Goal: Information Seeking & Learning: Get advice/opinions

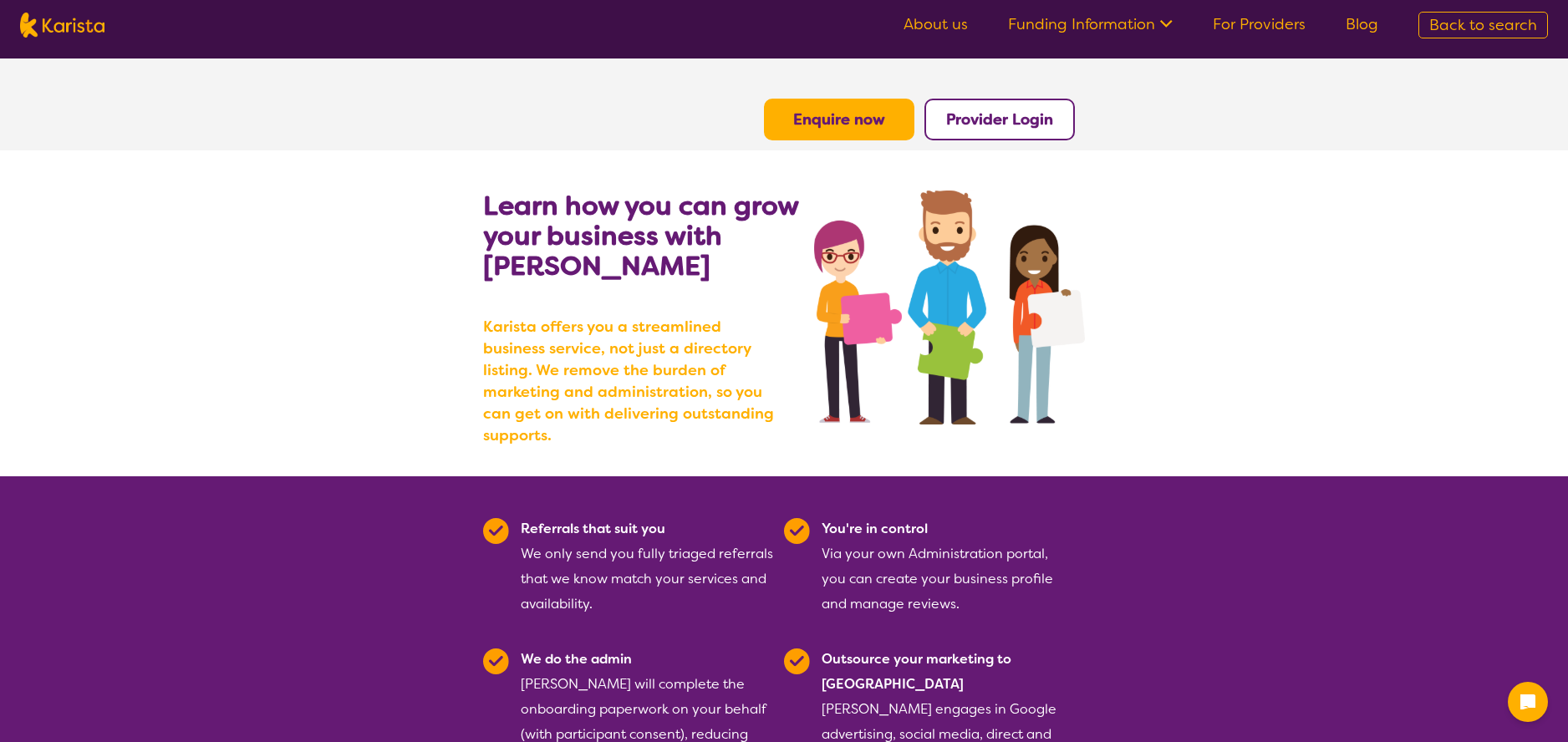
click at [947, 19] on link "About us" at bounding box center [935, 25] width 64 height 20
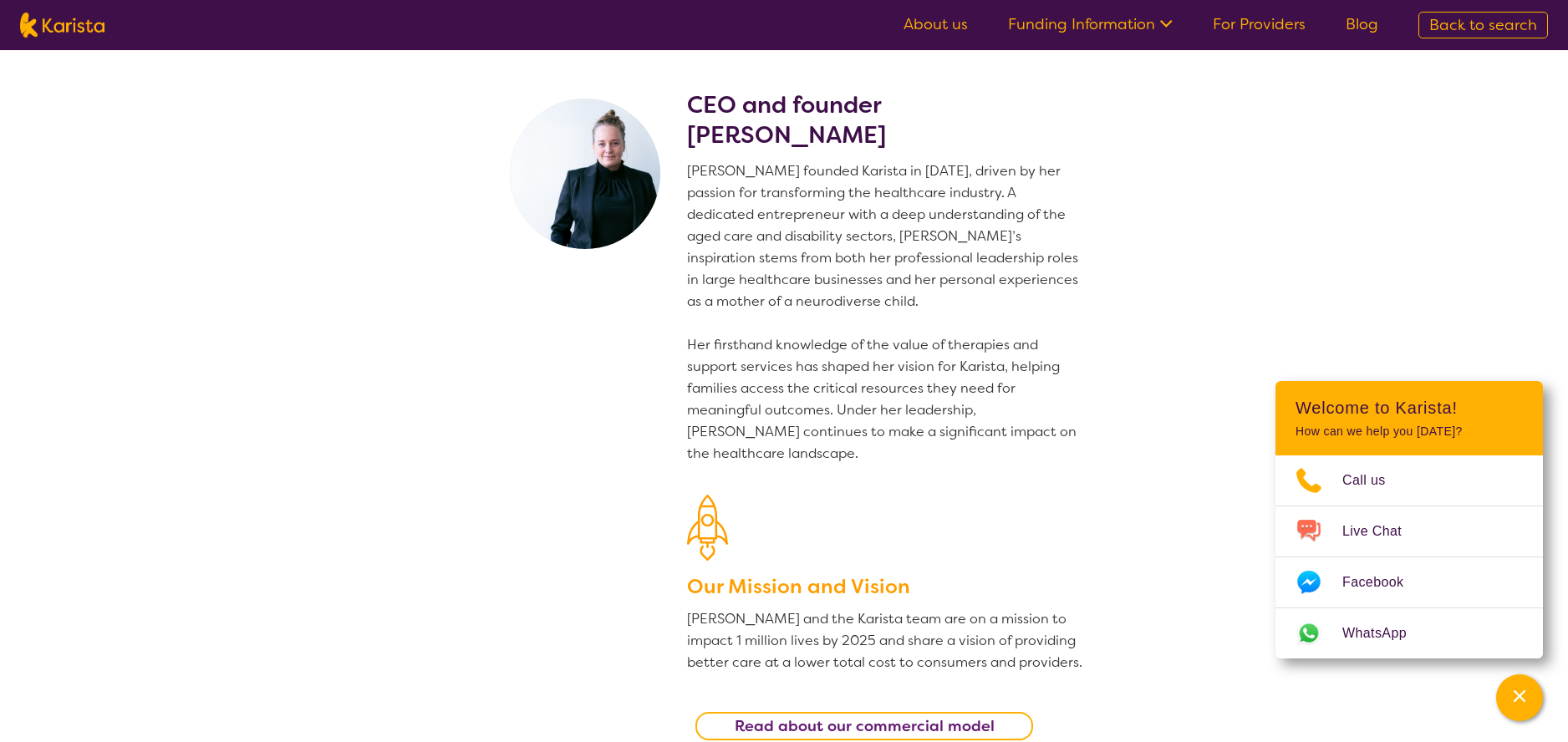
drag, startPoint x: 820, startPoint y: 170, endPoint x: 851, endPoint y: 203, distance: 45.3
click at [849, 205] on p "[PERSON_NAME] founded Karista in [DATE], driven by her passion for transforming…" at bounding box center [885, 313] width 397 height 305
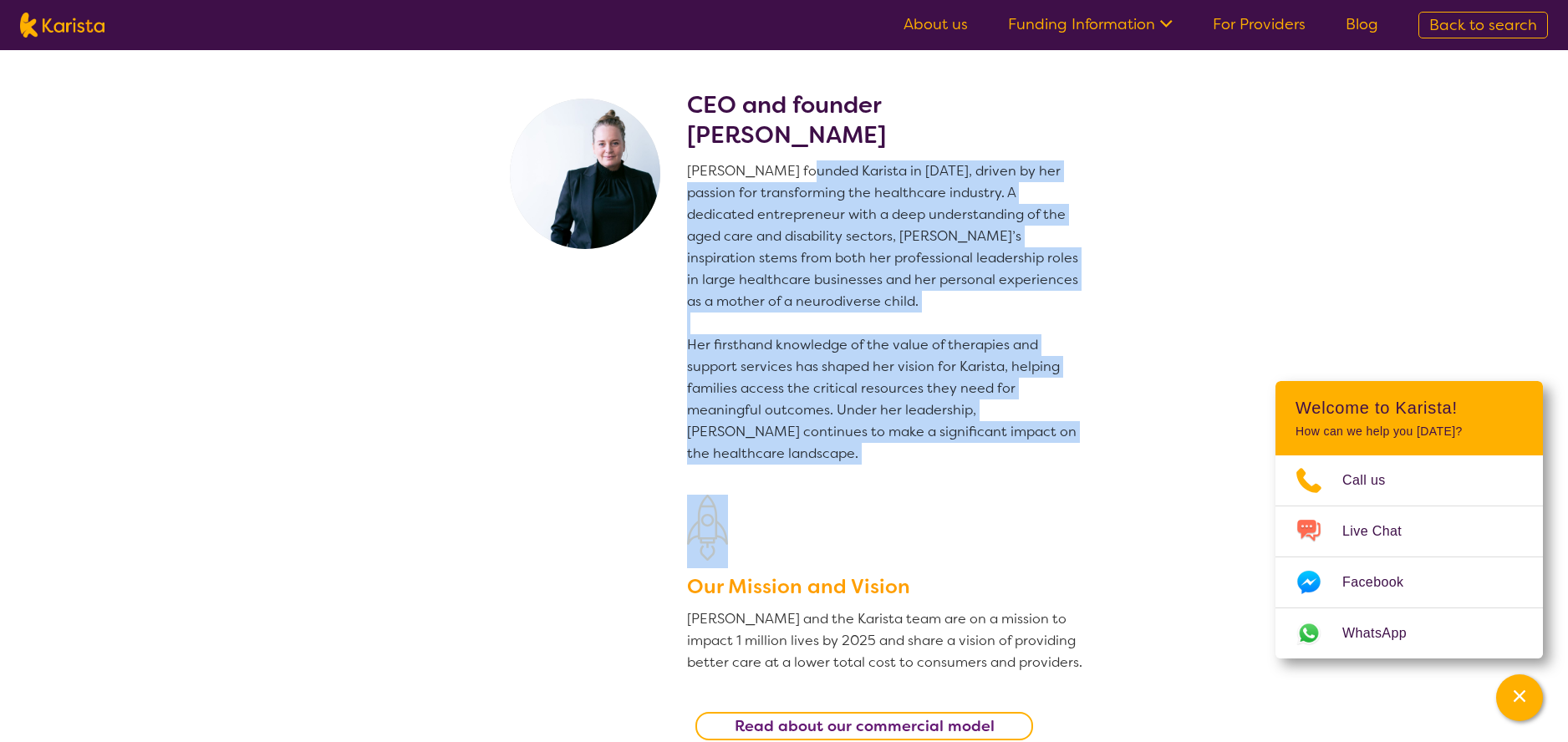
drag, startPoint x: 795, startPoint y: 165, endPoint x: 842, endPoint y: 474, distance: 312.6
click at [842, 474] on div "CEO and founder [PERSON_NAME] [PERSON_NAME] founded Karista in [DATE], driven b…" at bounding box center [885, 428] width 397 height 675
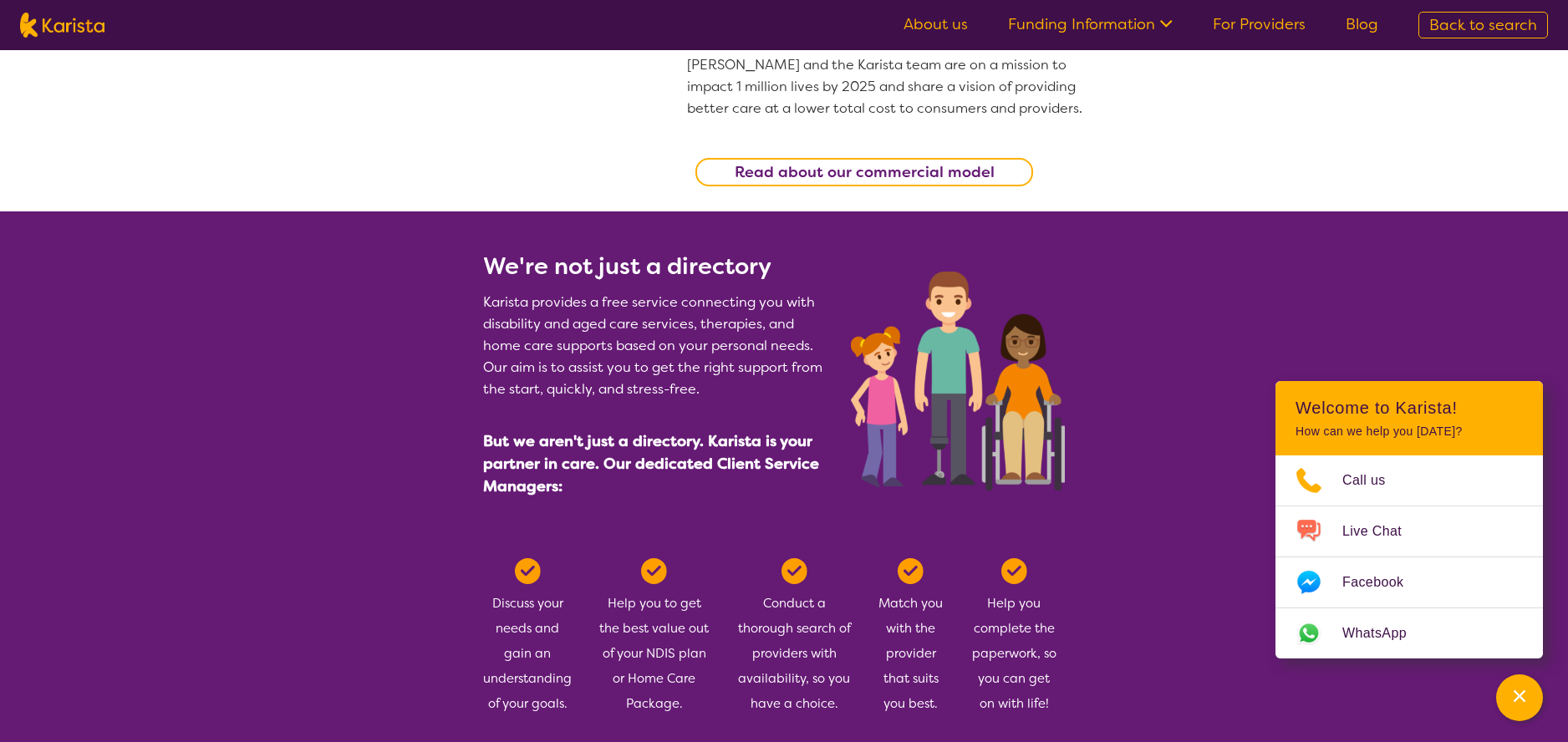
scroll to position [576, 0]
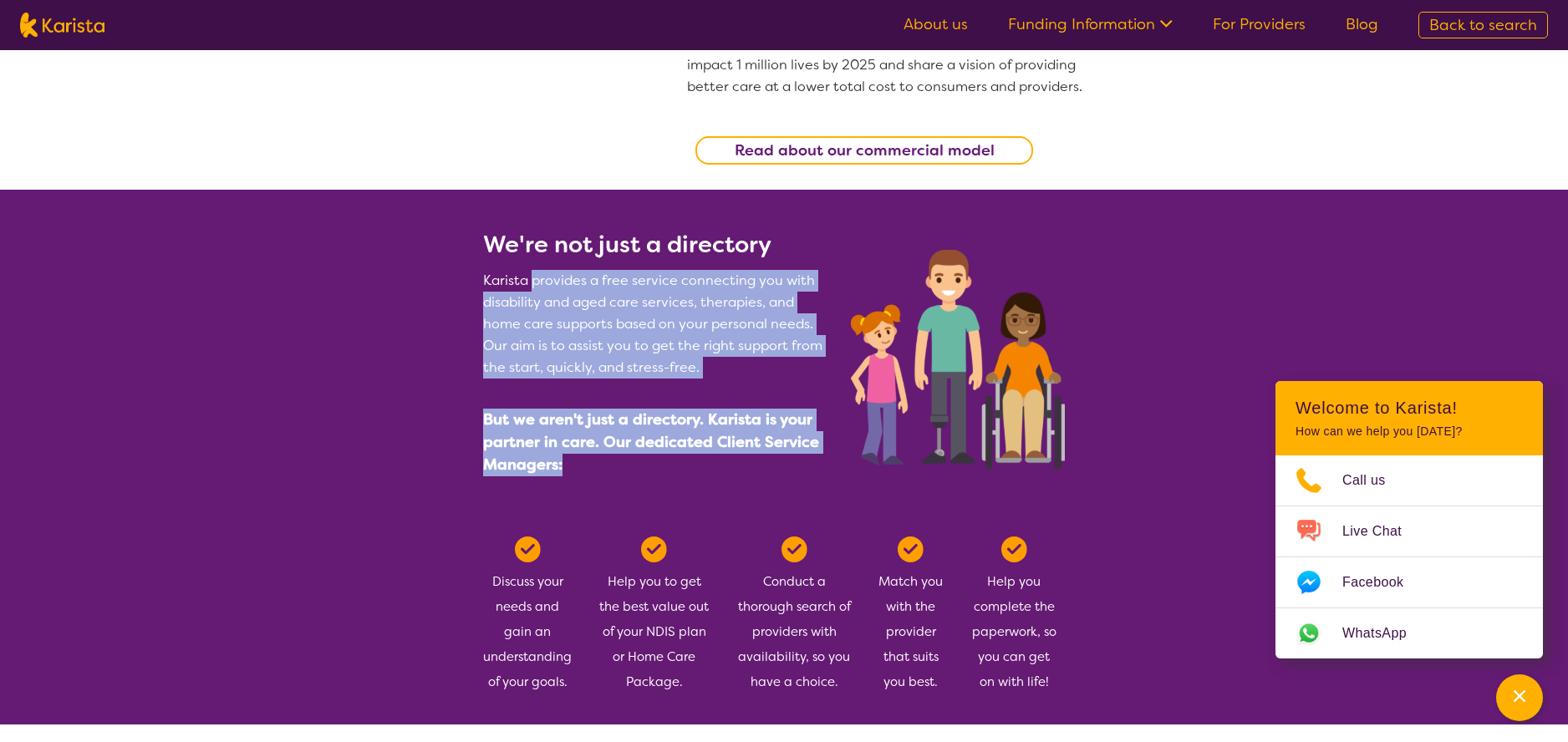
drag, startPoint x: 535, startPoint y: 284, endPoint x: 676, endPoint y: 490, distance: 249.6
click at [676, 490] on div "We're not just a directory Karista provides a free service connecting you with …" at bounding box center [656, 363] width 348 height 267
click at [676, 488] on div "We're not just a directory Karista provides a free service connecting you with …" at bounding box center [656, 363] width 348 height 267
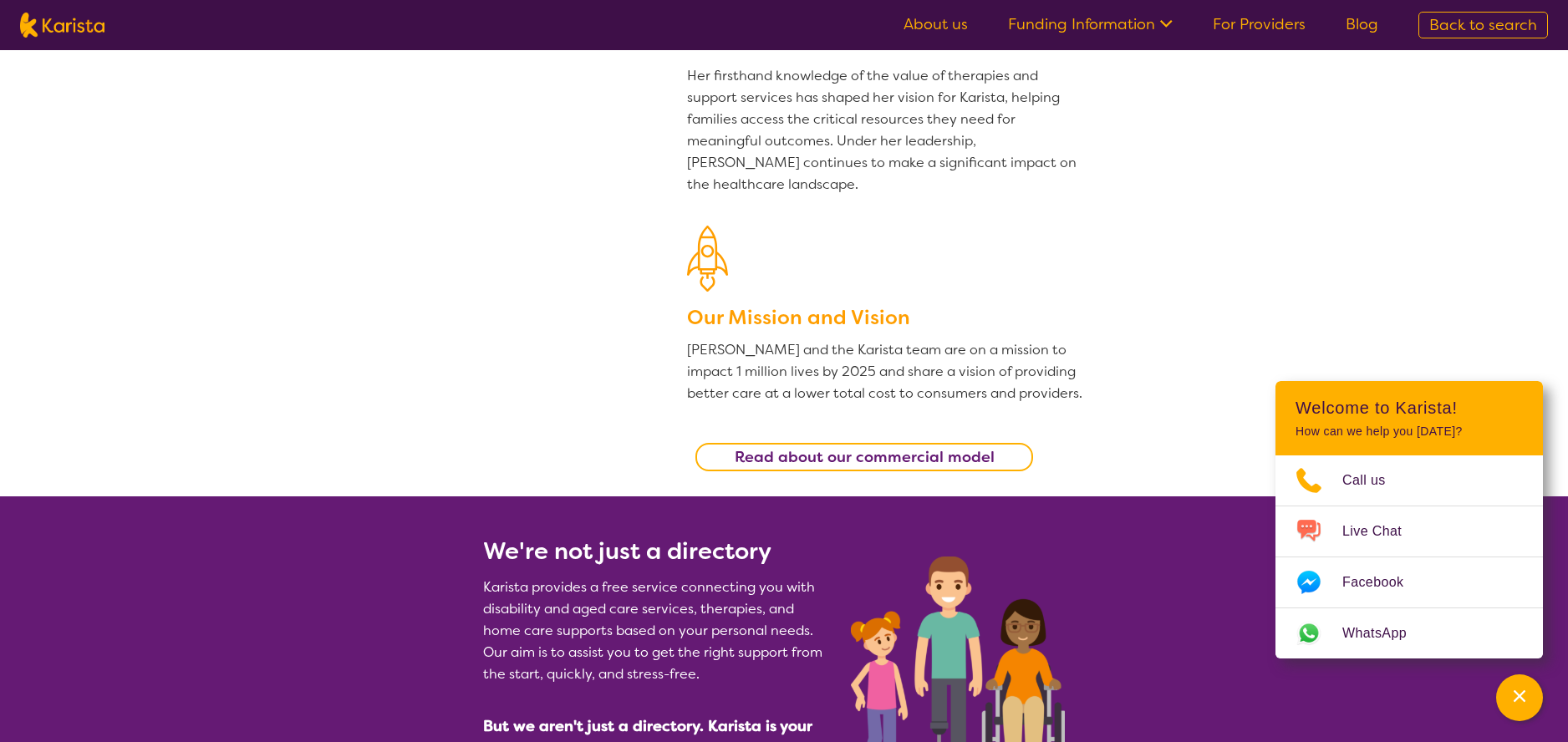
scroll to position [0, 0]
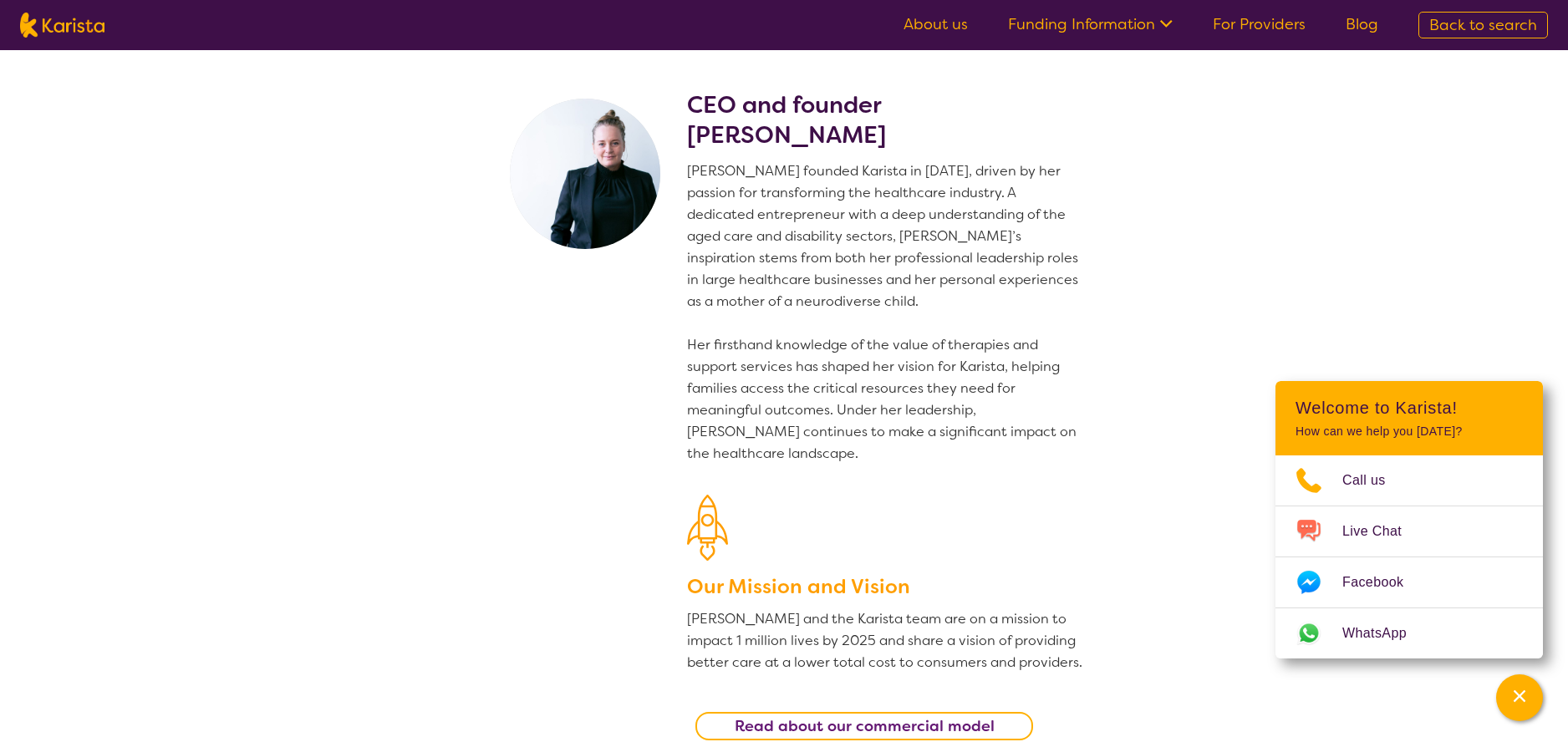
click at [1138, 29] on link "Funding Information" at bounding box center [1090, 25] width 165 height 20
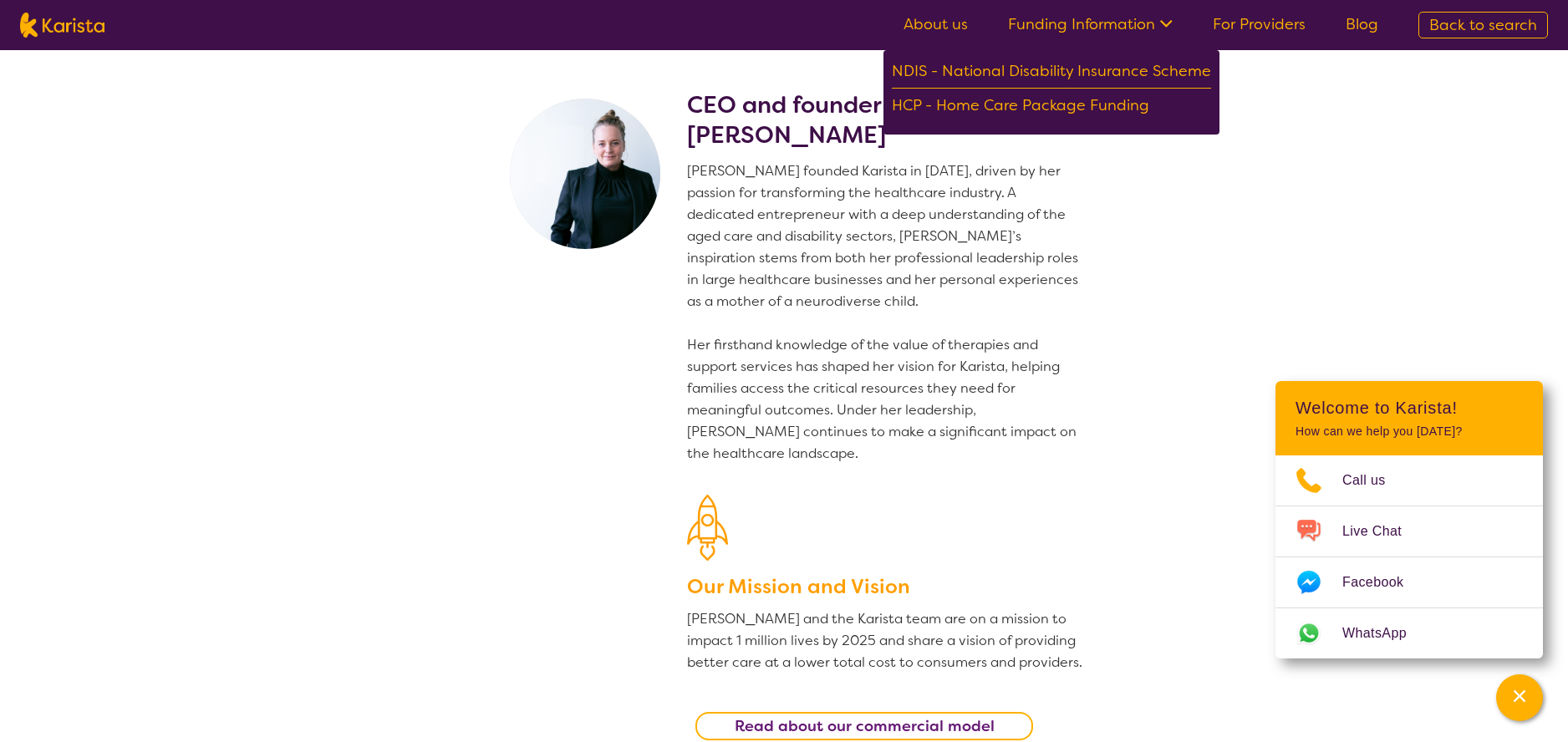
click at [1138, 29] on link "Funding Information" at bounding box center [1090, 25] width 165 height 20
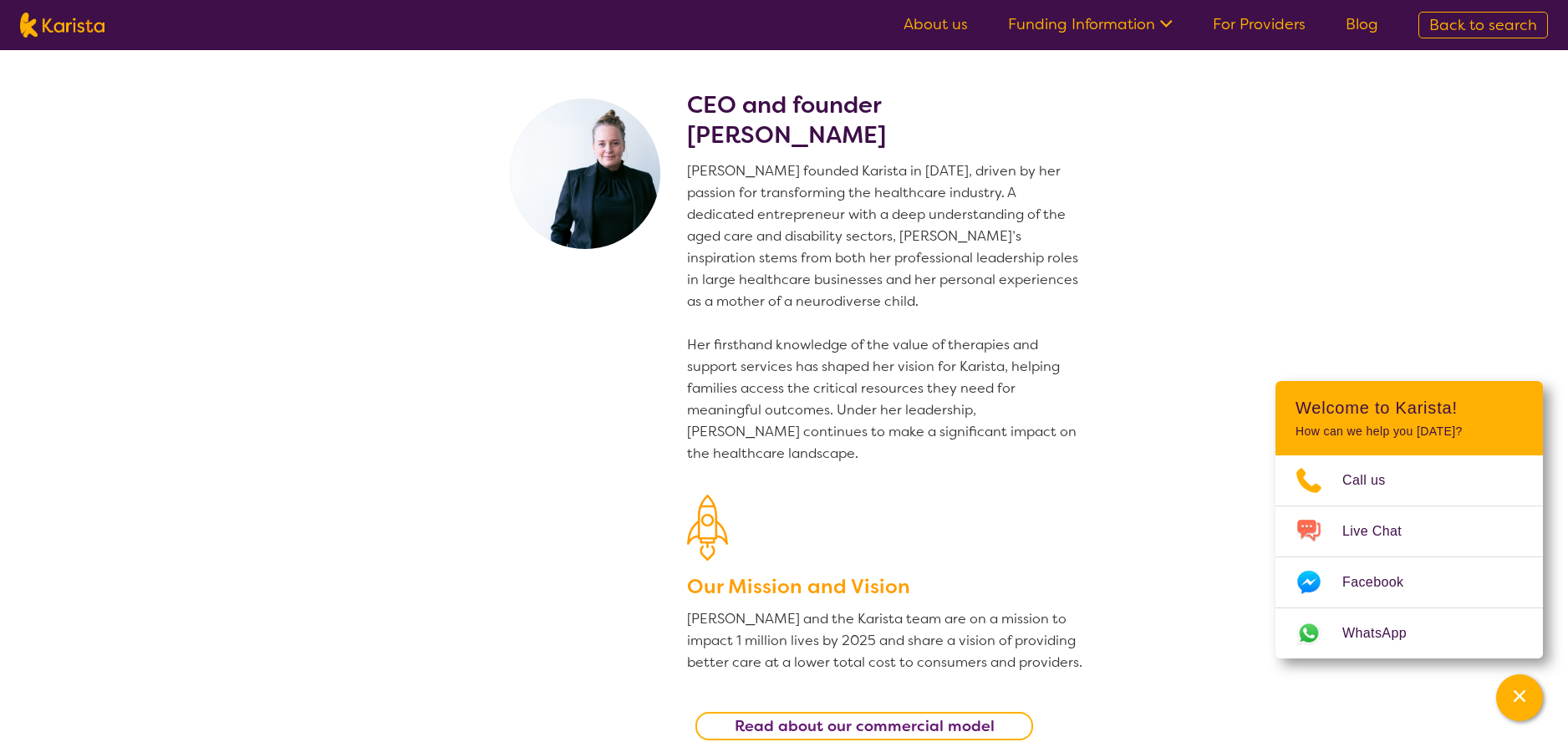
click at [918, 24] on link "About us" at bounding box center [935, 25] width 64 height 20
click at [58, 33] on img at bounding box center [63, 25] width 85 height 25
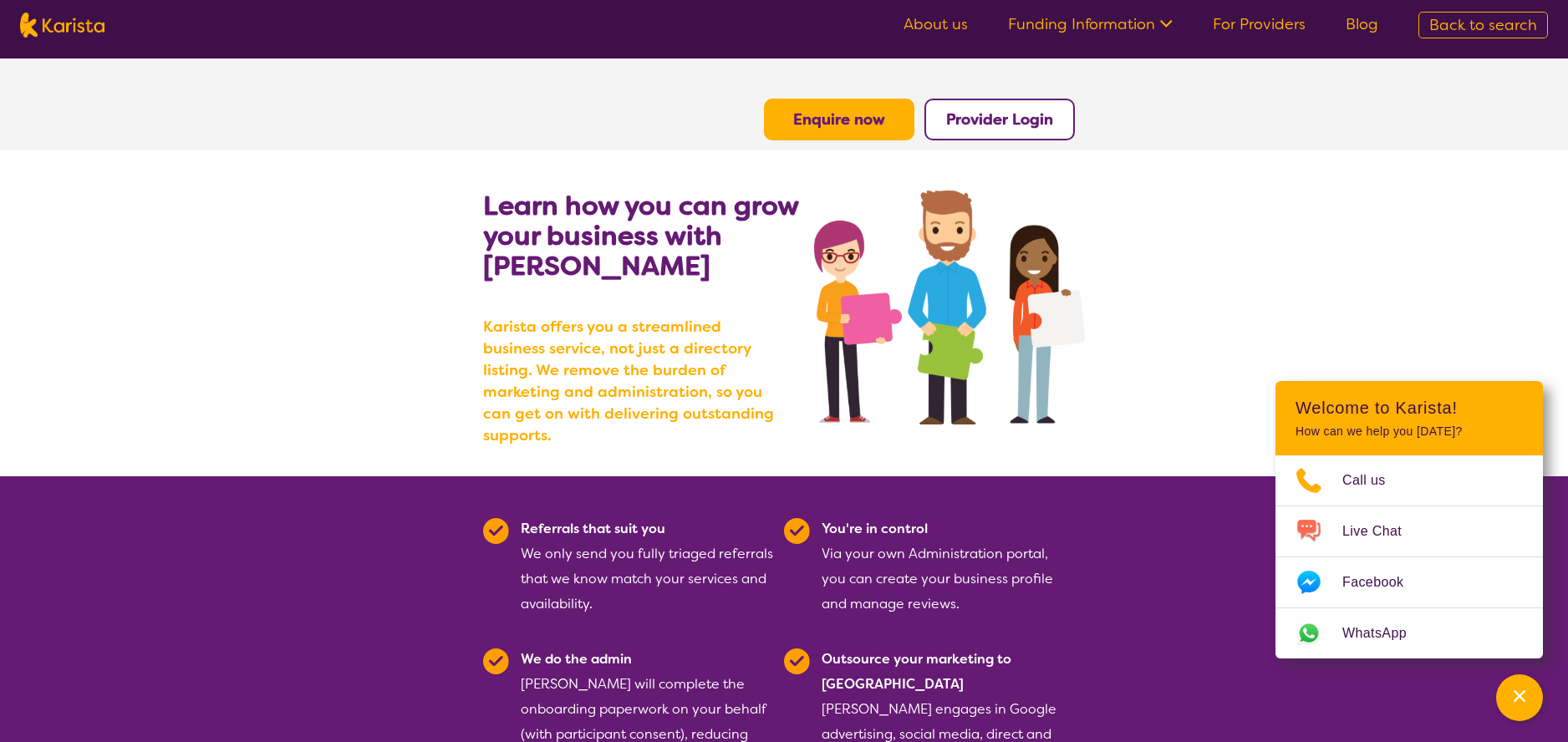
click at [924, 24] on link "About us" at bounding box center [935, 25] width 64 height 20
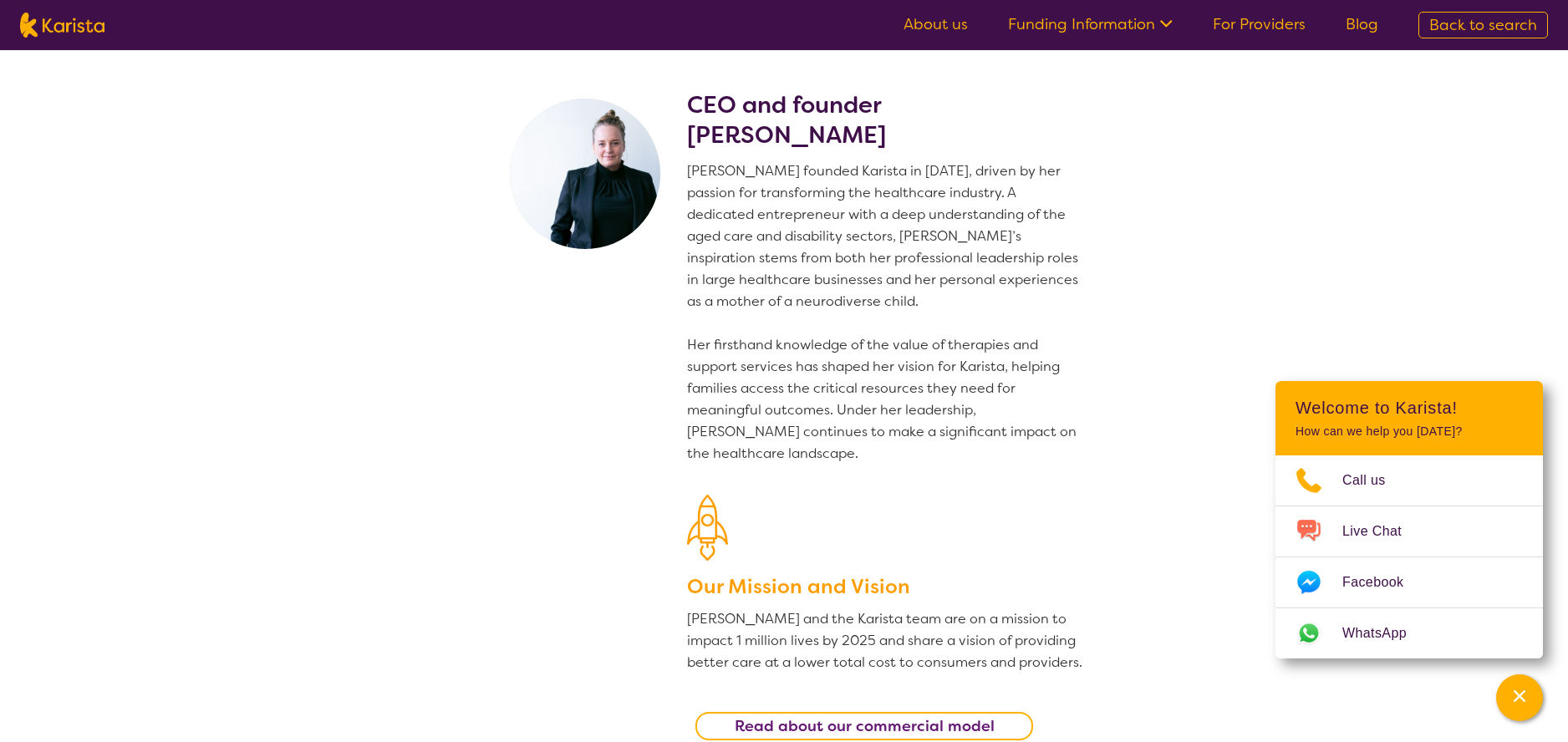
click at [1099, 25] on link "Funding Information" at bounding box center [1090, 25] width 165 height 20
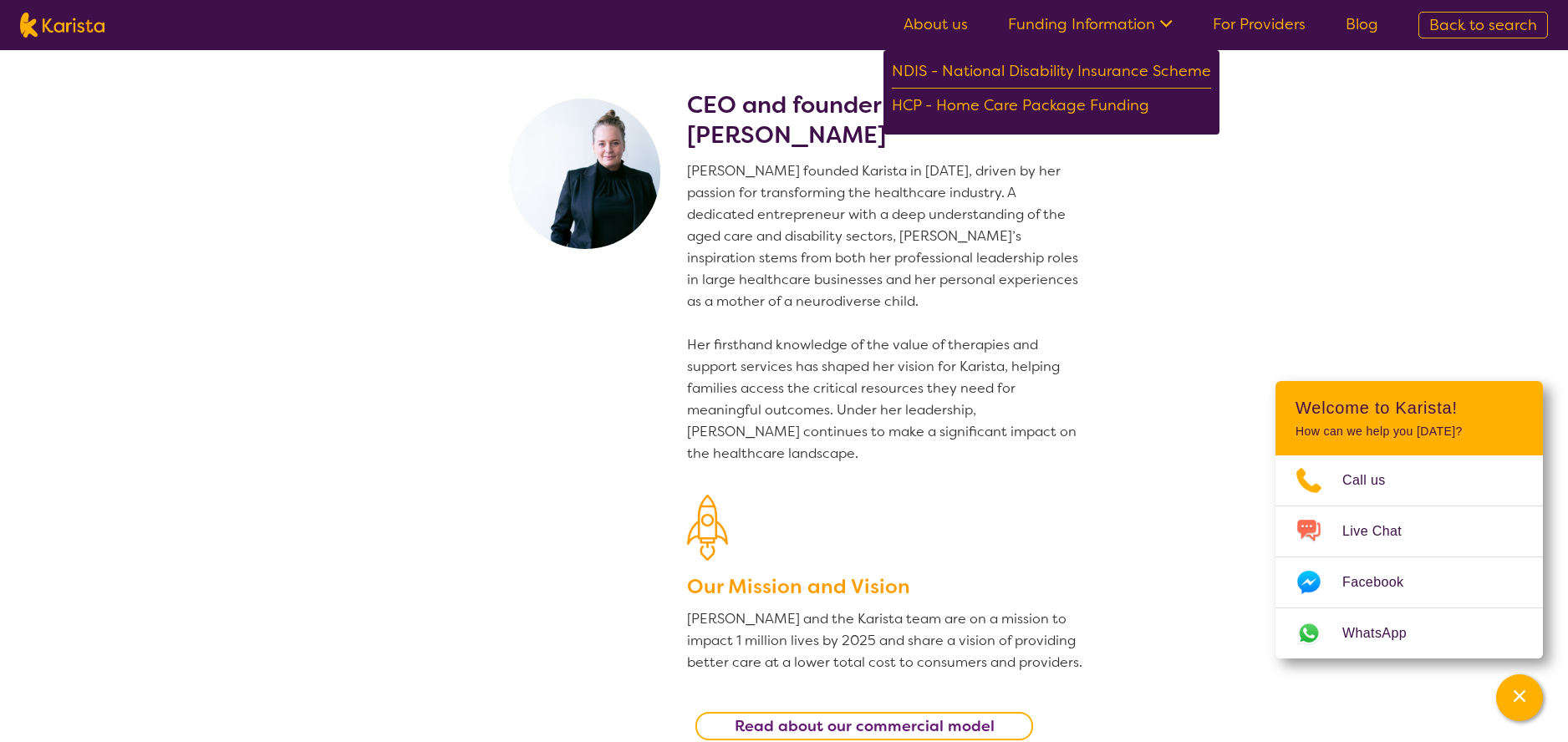
click at [77, 30] on img at bounding box center [63, 25] width 85 height 25
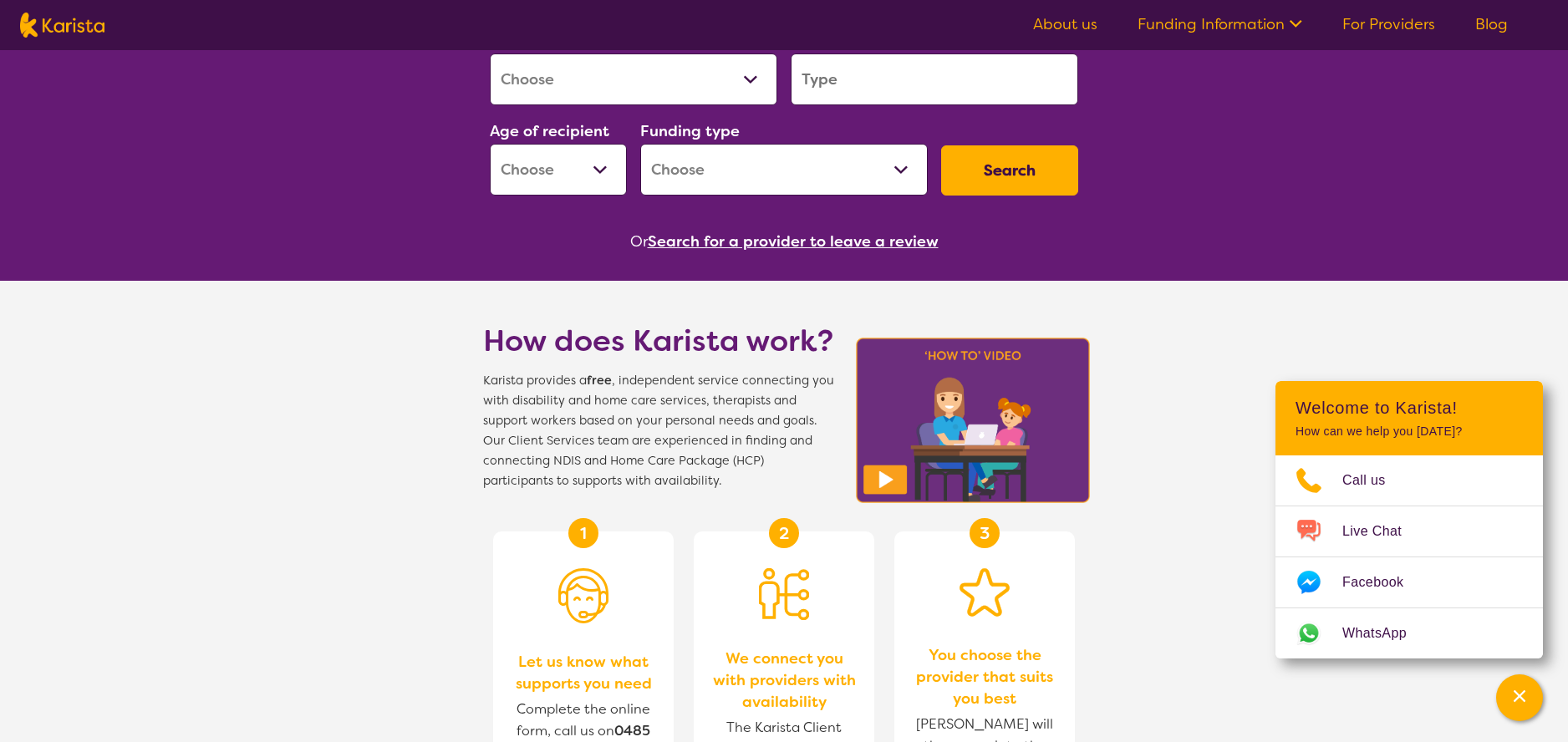
scroll to position [157, 0]
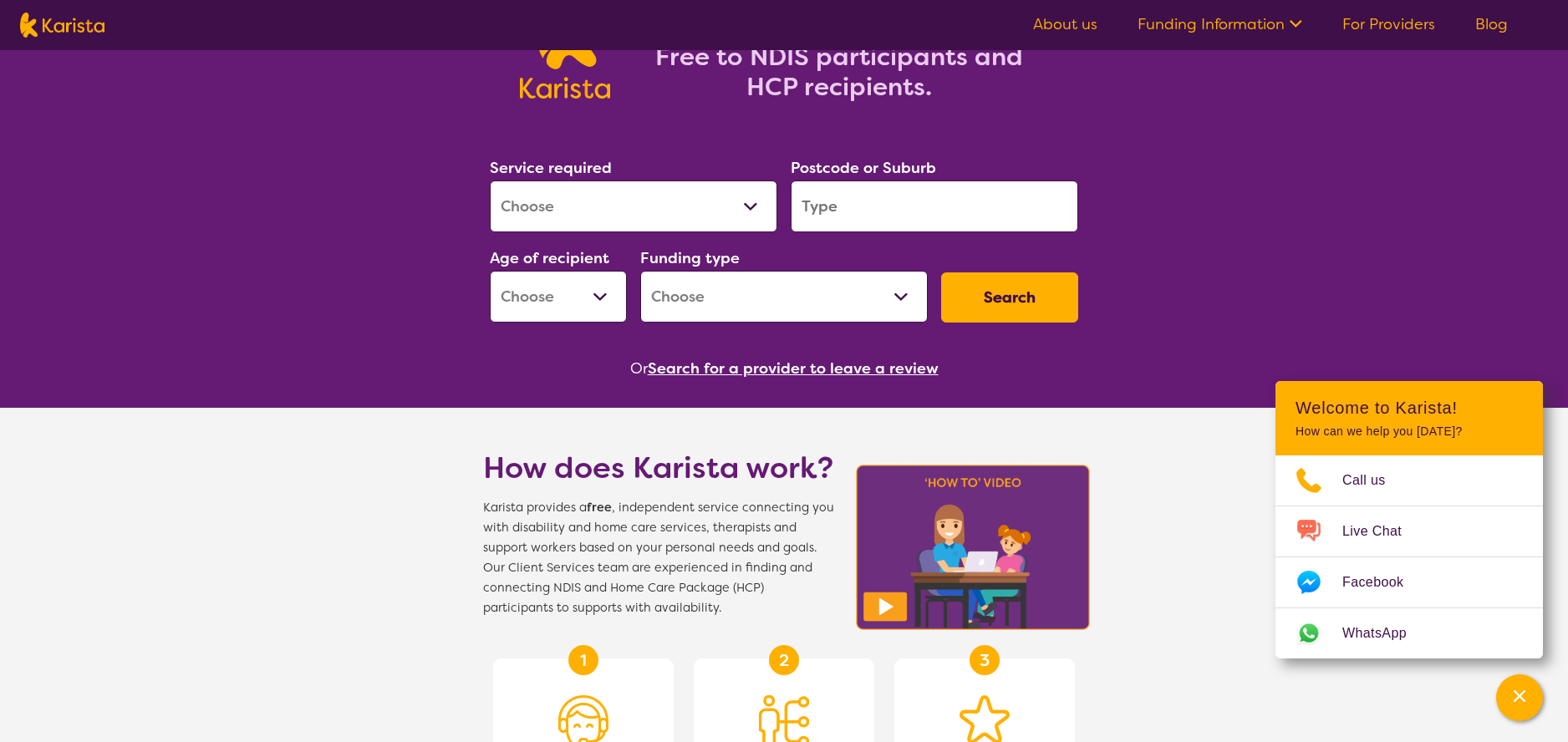
click at [901, 213] on input "search" at bounding box center [935, 206] width 288 height 52
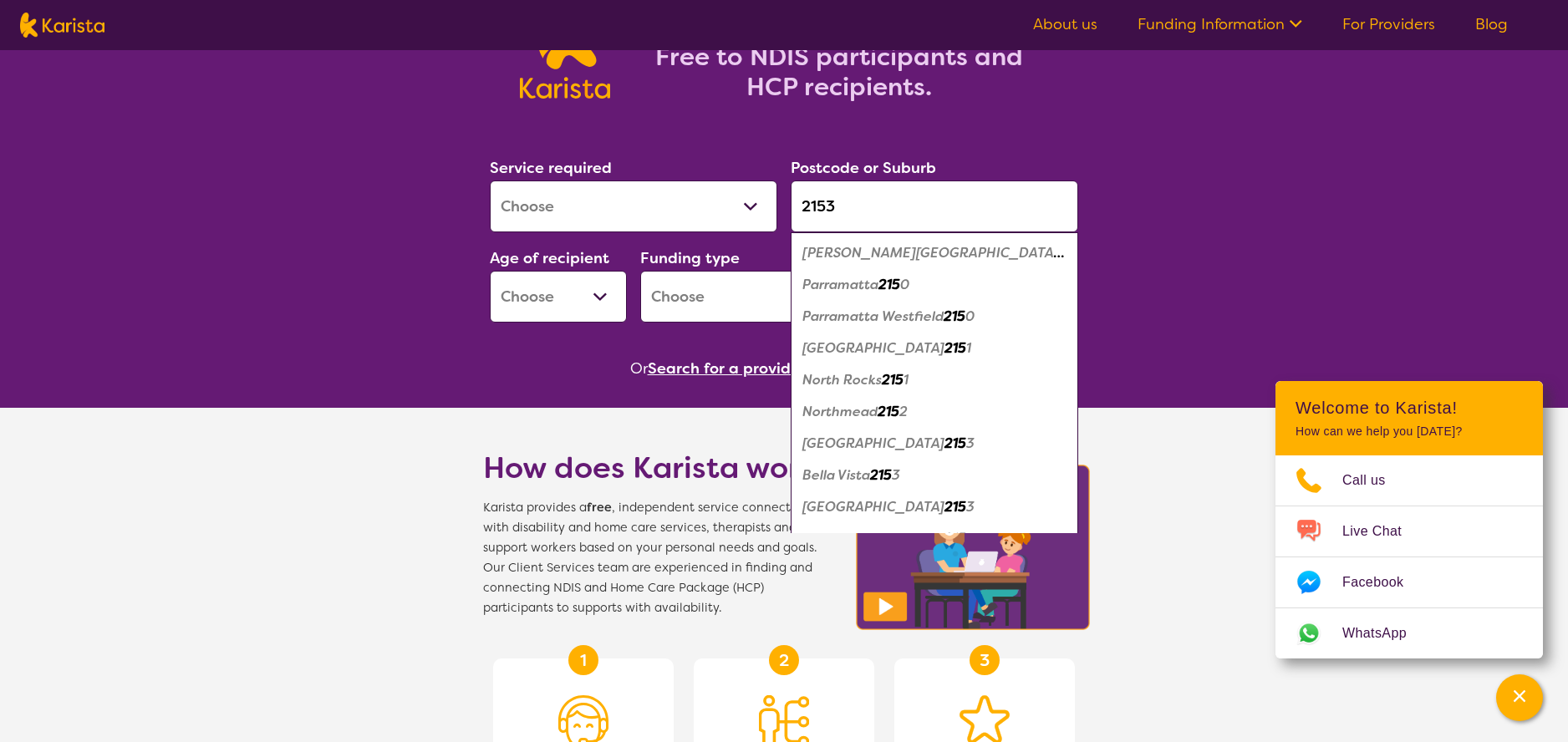
type input "2153"
click at [941, 272] on button "Search" at bounding box center [1010, 297] width 137 height 50
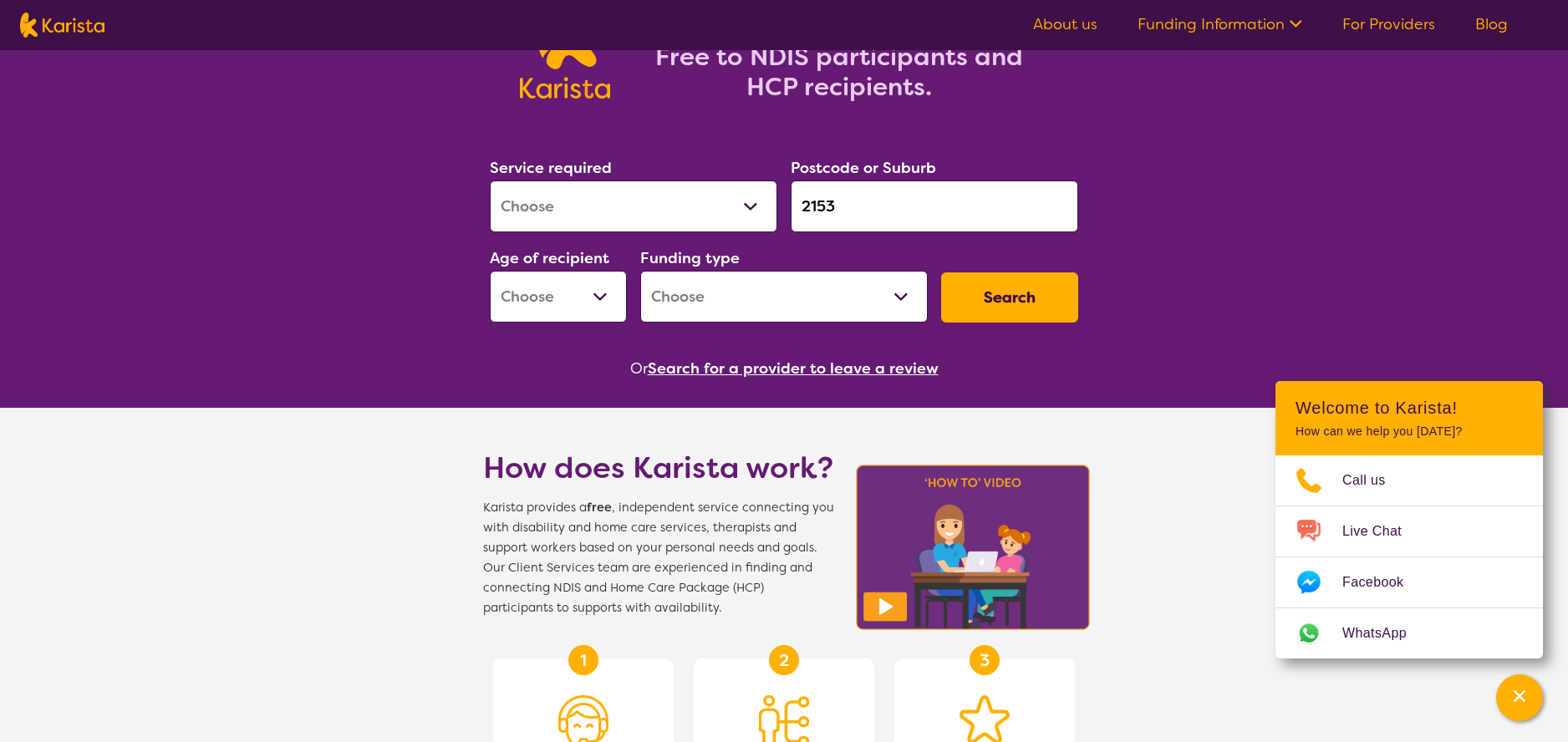
click at [632, 209] on select "Allied Health Assistant Assessment ([MEDICAL_DATA] or [MEDICAL_DATA]) Behaviour…" at bounding box center [633, 206] width 288 height 52
click at [490, 180] on select "Allied Health Assistant Assessment ([MEDICAL_DATA] or [MEDICAL_DATA]) Behaviour…" at bounding box center [633, 206] width 288 height 52
click at [622, 191] on select "Allied Health Assistant Assessment ([MEDICAL_DATA] or [MEDICAL_DATA]) Behaviour…" at bounding box center [633, 206] width 288 height 52
select select "Physiotherapy"
click at [490, 180] on select "Allied Health Assistant Assessment ([MEDICAL_DATA] or [MEDICAL_DATA]) Behaviour…" at bounding box center [633, 206] width 288 height 52
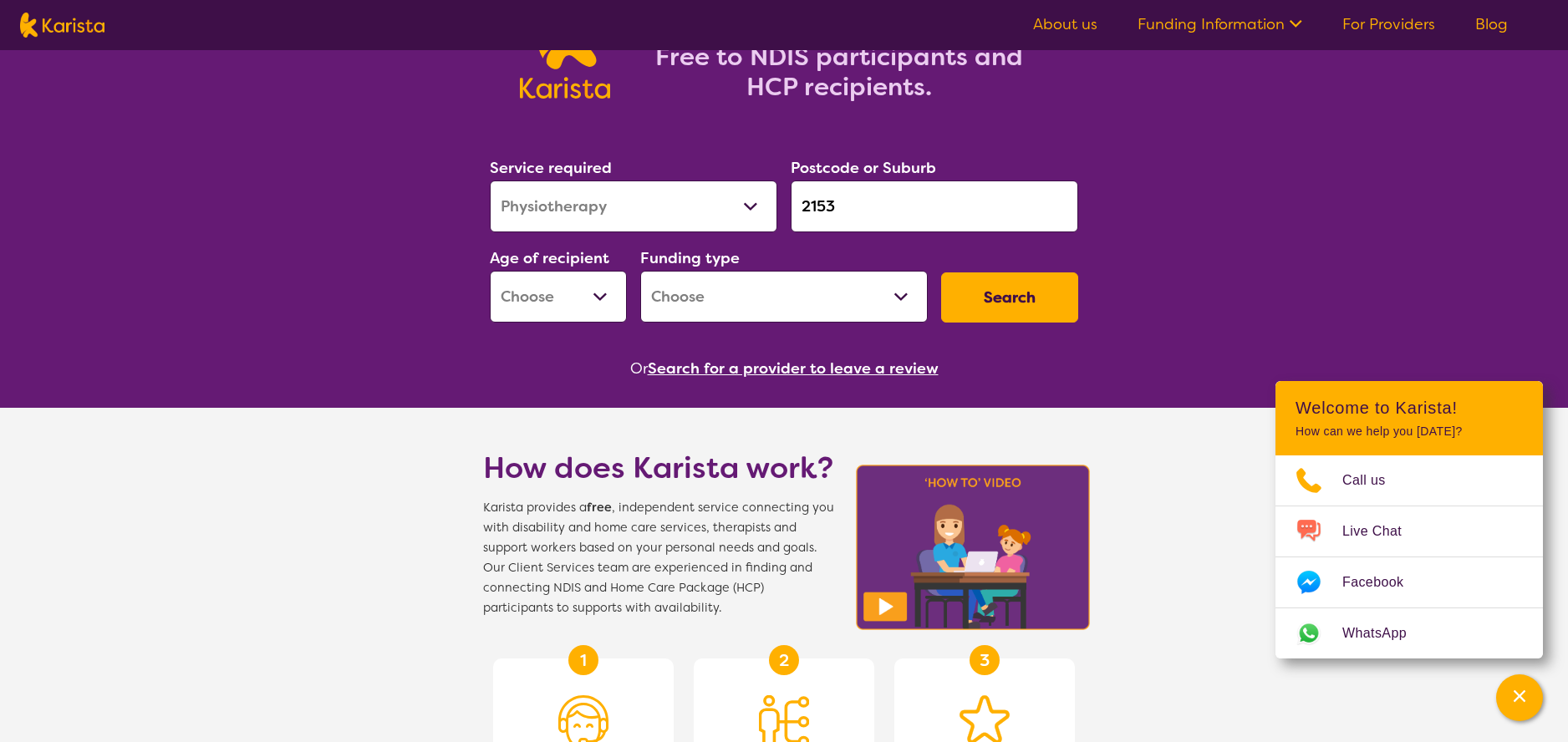
click at [974, 294] on button "Search" at bounding box center [1010, 297] width 137 height 50
click at [538, 298] on select "Early Childhood - 0 to 9 Child - 10 to 11 Adolescent - 12 to 17 Adult - 18 to 6…" at bounding box center [558, 296] width 137 height 52
select select "CH"
click at [490, 271] on select "Early Childhood - 0 to 9 Child - 10 to 11 Adolescent - 12 to 17 Adult - 18 to 6…" at bounding box center [558, 296] width 137 height 52
click at [719, 308] on select "Home Care Package (HCP) National Disability Insurance Scheme (NDIS) I don't know" at bounding box center [784, 296] width 288 height 52
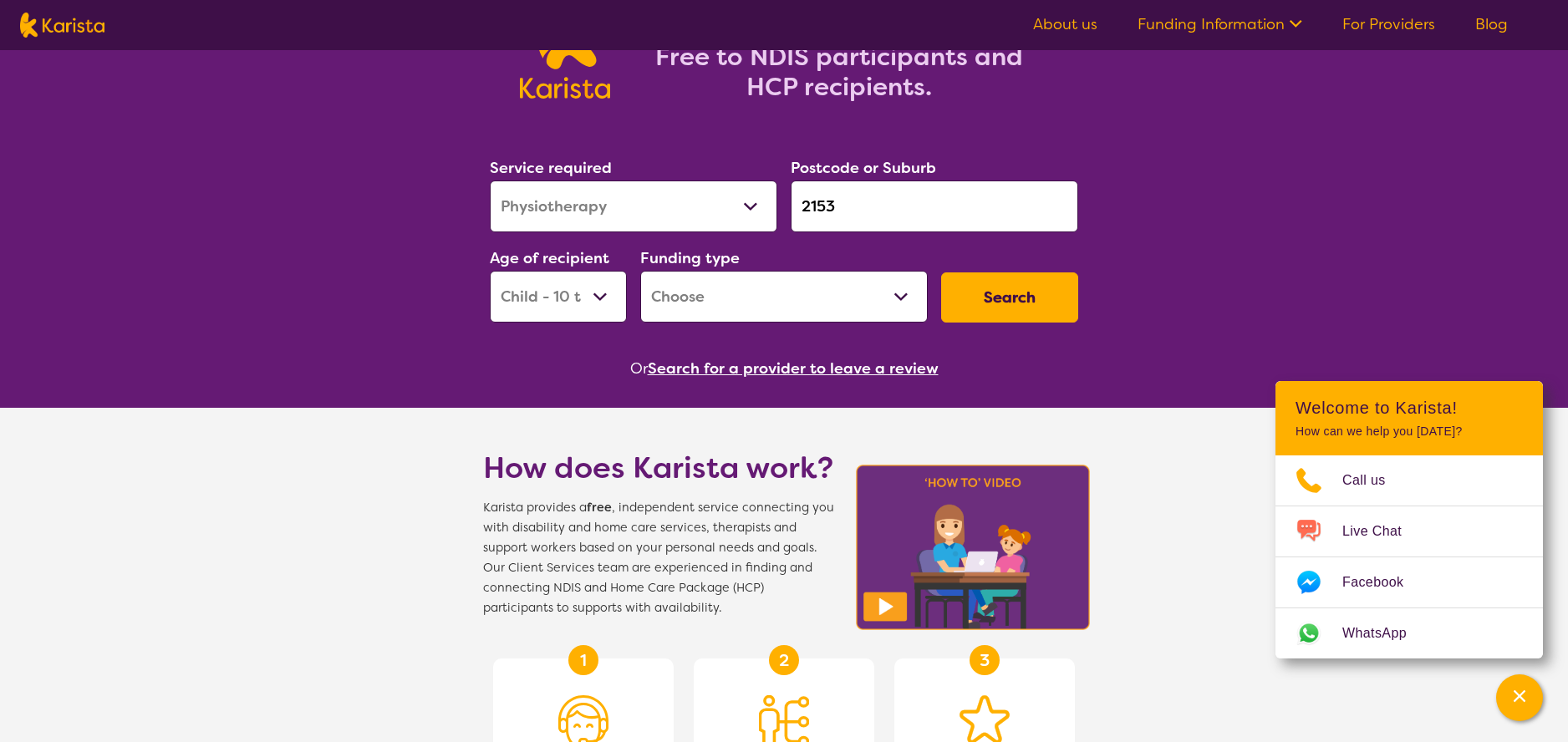
select select "NDIS"
click at [640, 271] on select "Home Care Package (HCP) National Disability Insurance Scheme (NDIS) I don't know" at bounding box center [784, 296] width 288 height 52
click at [1039, 309] on button "Search" at bounding box center [1010, 297] width 137 height 50
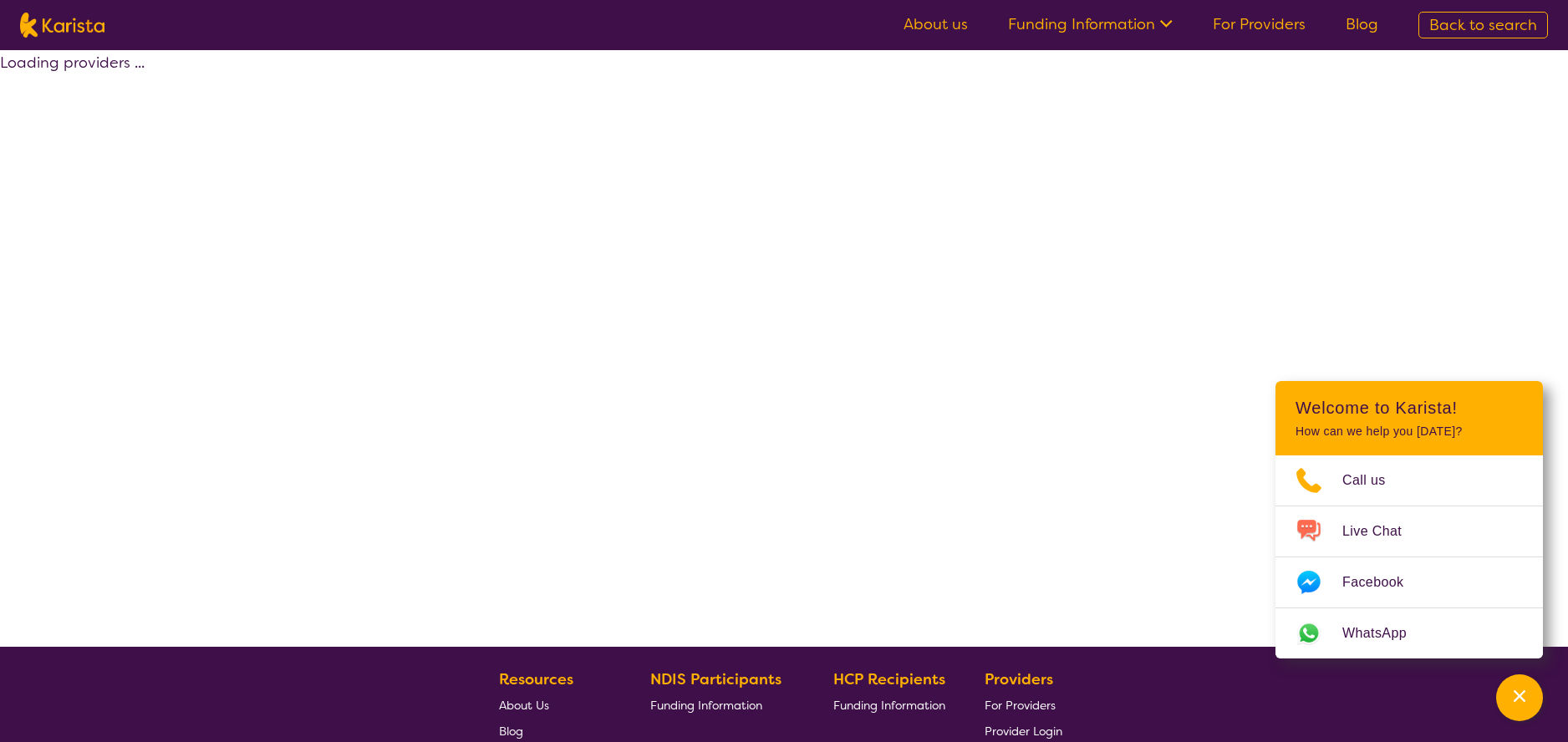
select select "by_score"
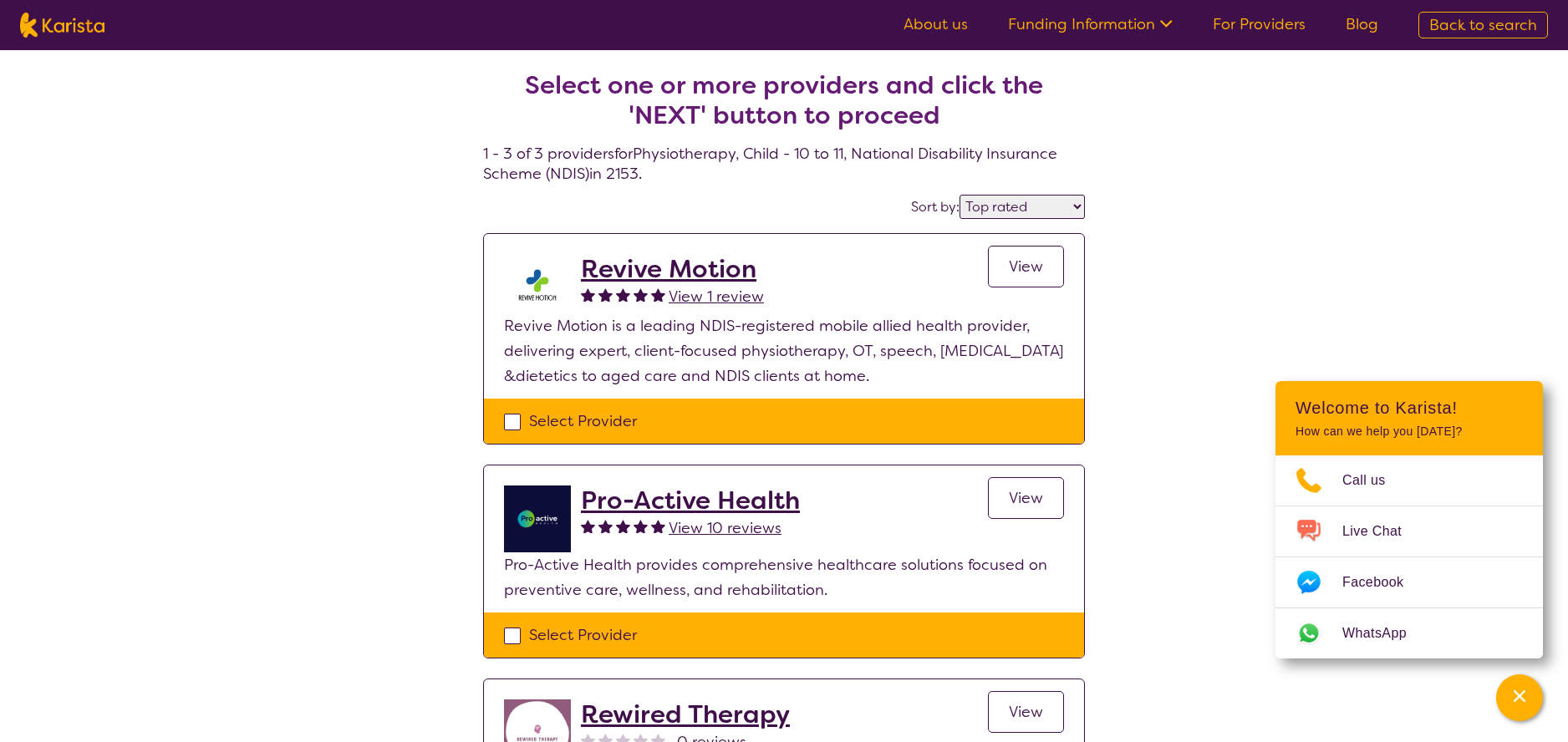
scroll to position [125, 0]
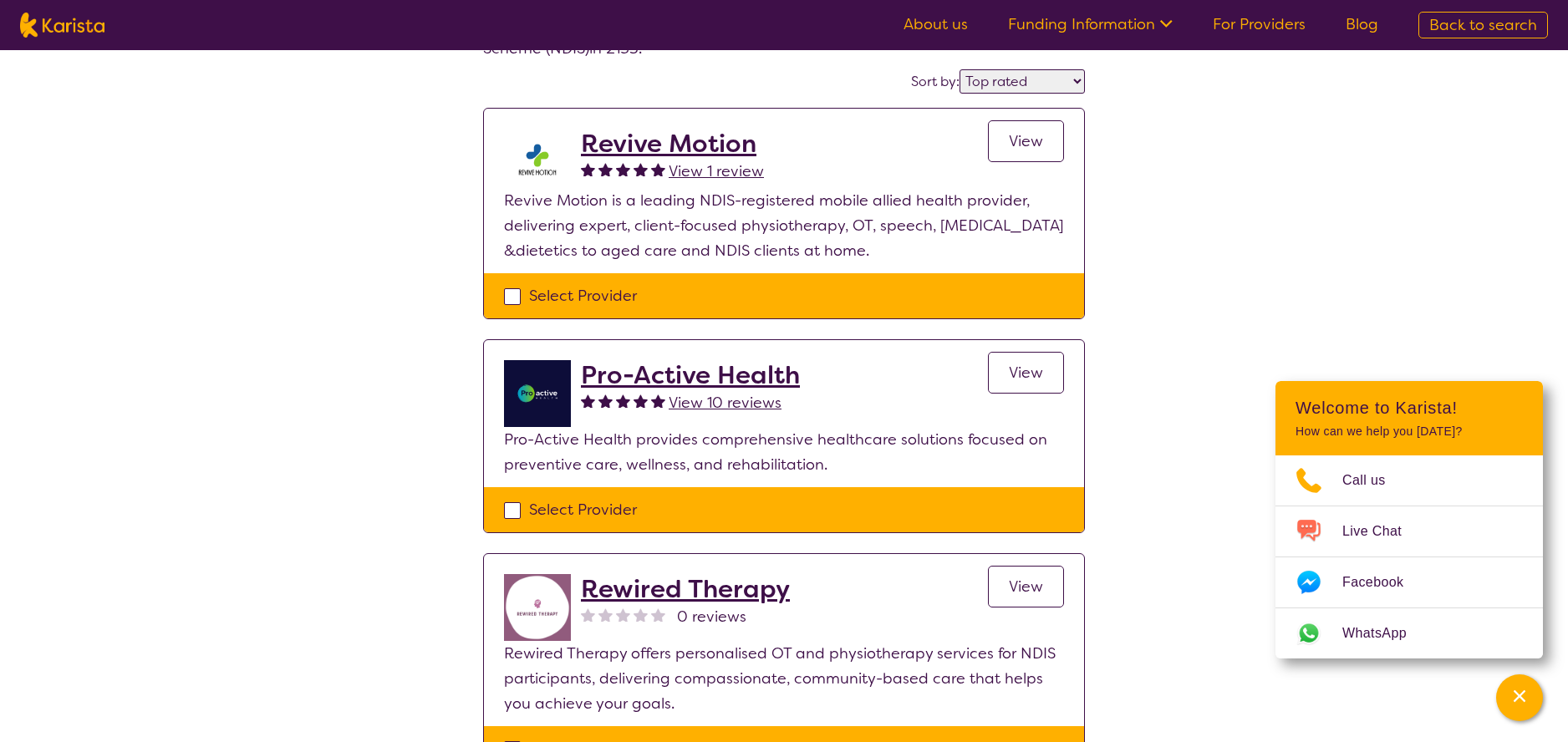
select select "Physiotherapy"
select select "CH"
select select "NDIS"
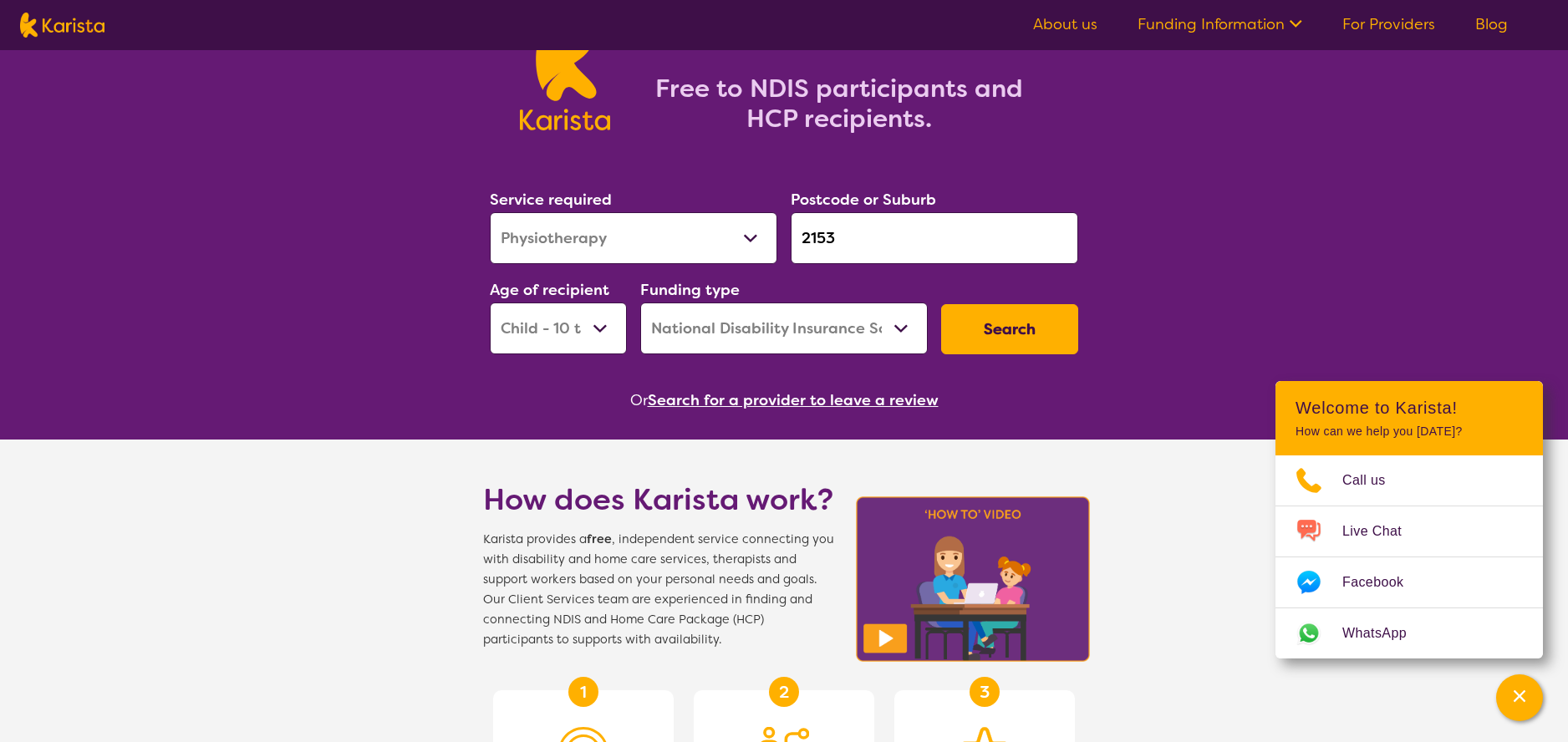
scroll to position [0, 0]
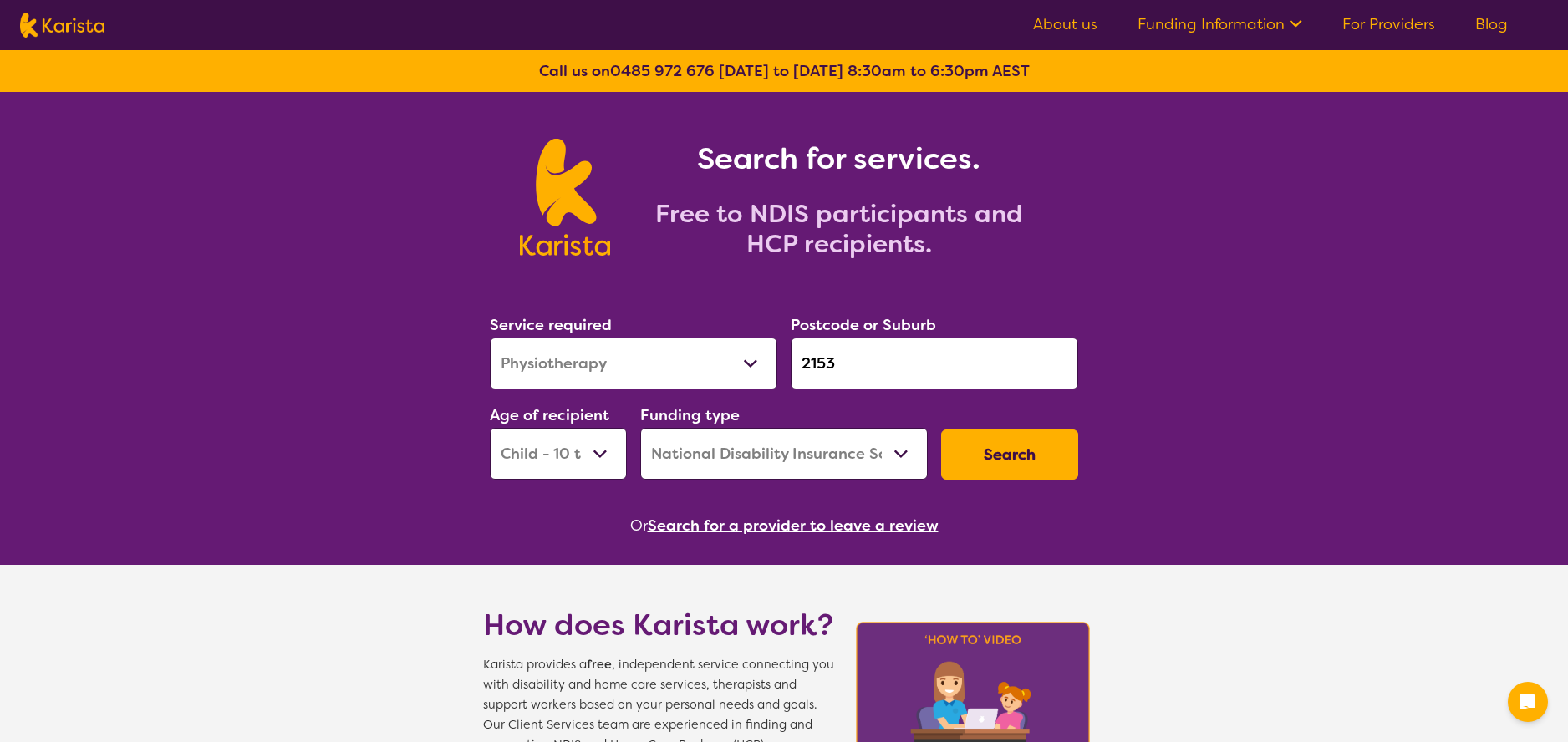
select select "Physiotherapy"
select select "CH"
select select "NDIS"
click at [980, 464] on button "Search" at bounding box center [1010, 454] width 137 height 50
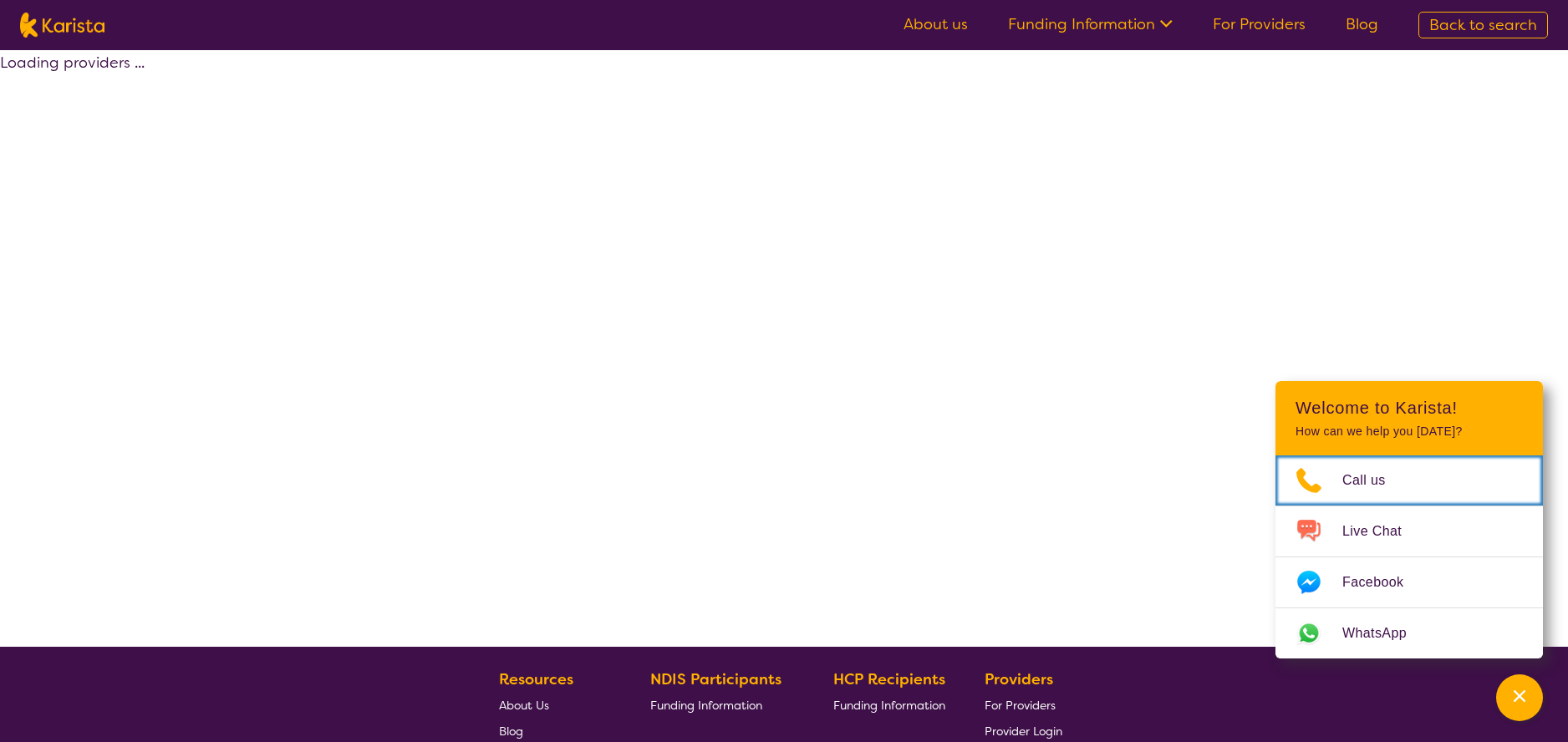
select select "by_score"
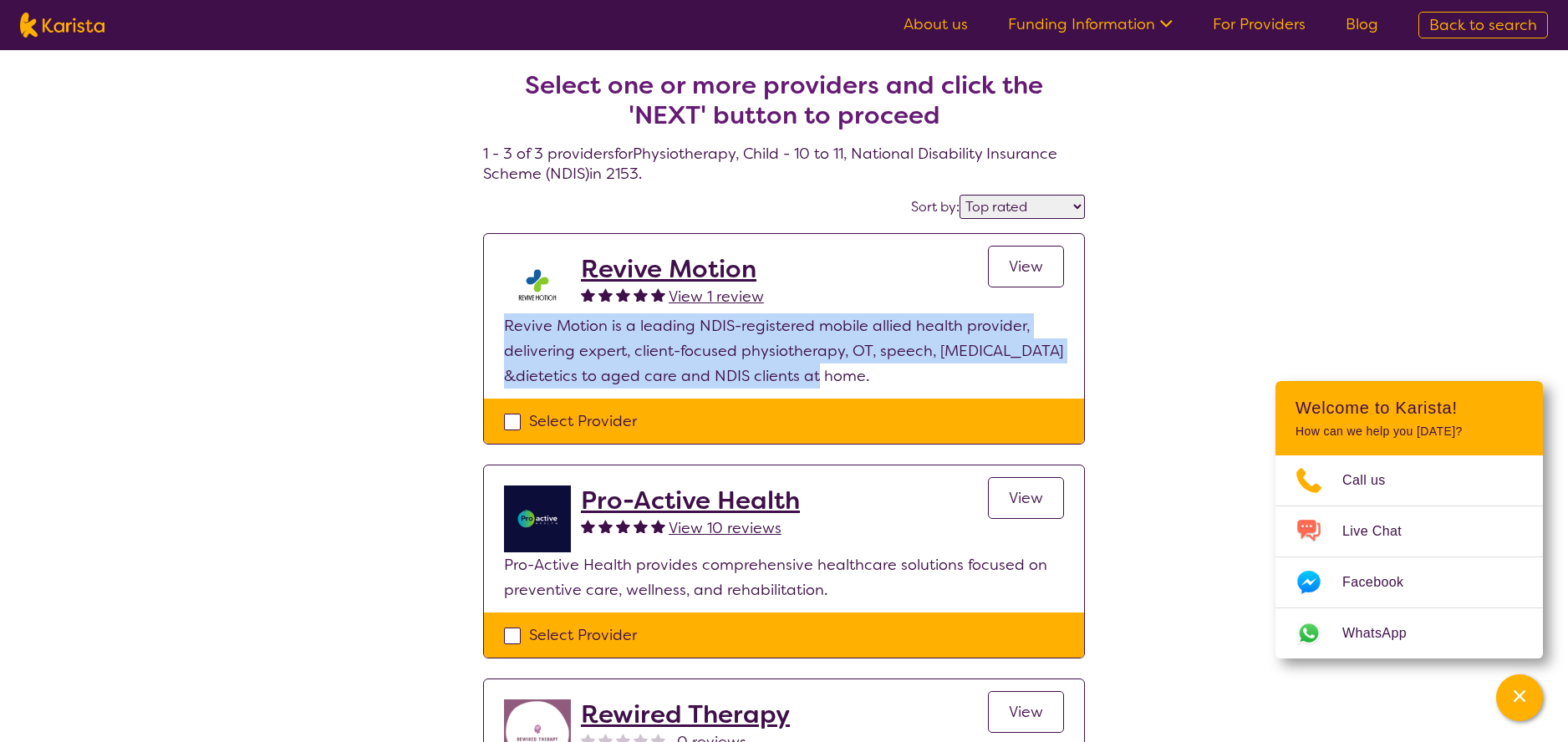
drag, startPoint x: 883, startPoint y: 385, endPoint x: 484, endPoint y: 326, distance: 403.3
click at [484, 326] on section "Revive Motion View 1 review View Revive Motion is a leading NDIS-registered mob…" at bounding box center [783, 316] width 600 height 165
click at [773, 384] on p "Revive Motion is a leading NDIS-registered mobile allied health provider, deliv…" at bounding box center [784, 351] width 560 height 75
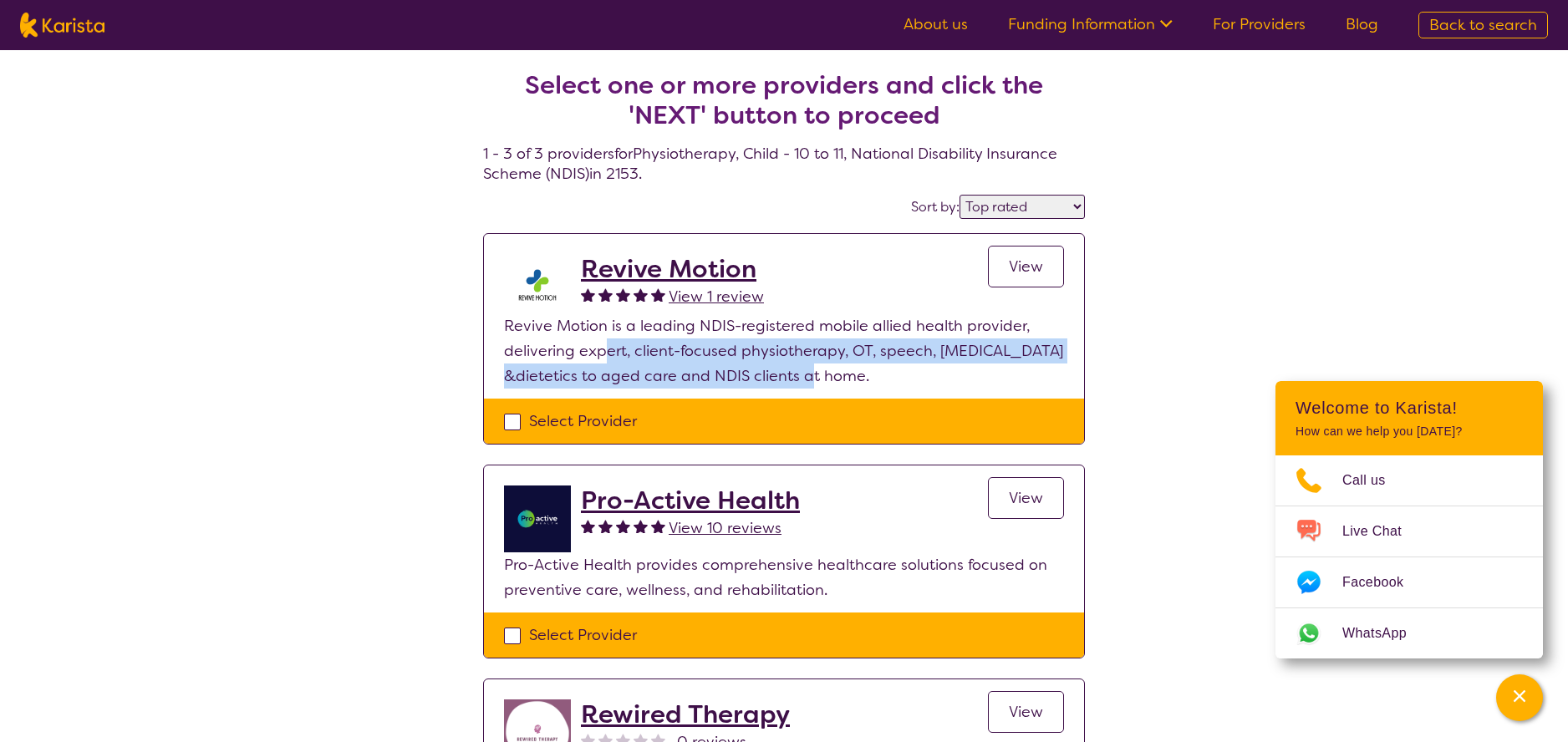
drag, startPoint x: 858, startPoint y: 381, endPoint x: 609, endPoint y: 353, distance: 250.6
click at [609, 353] on p "Revive Motion is a leading NDIS-registered mobile allied health provider, deliv…" at bounding box center [784, 351] width 560 height 75
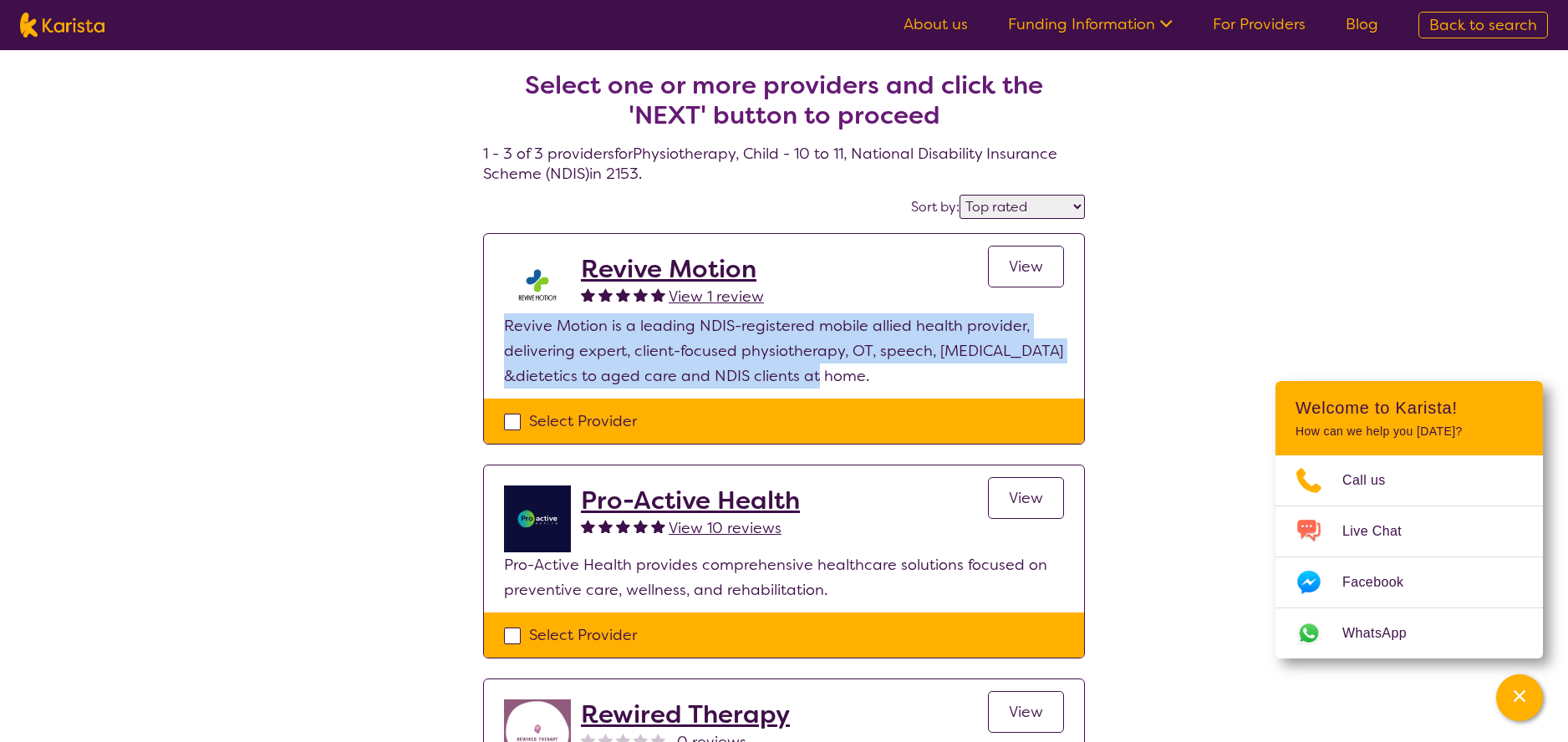
drag, startPoint x: 875, startPoint y: 384, endPoint x: 457, endPoint y: 326, distance: 422.0
click at [457, 326] on div "Select one or more providers and click the 'NEXT' button to proceed 1 - 3 of 3 …" at bounding box center [784, 503] width 1568 height 908
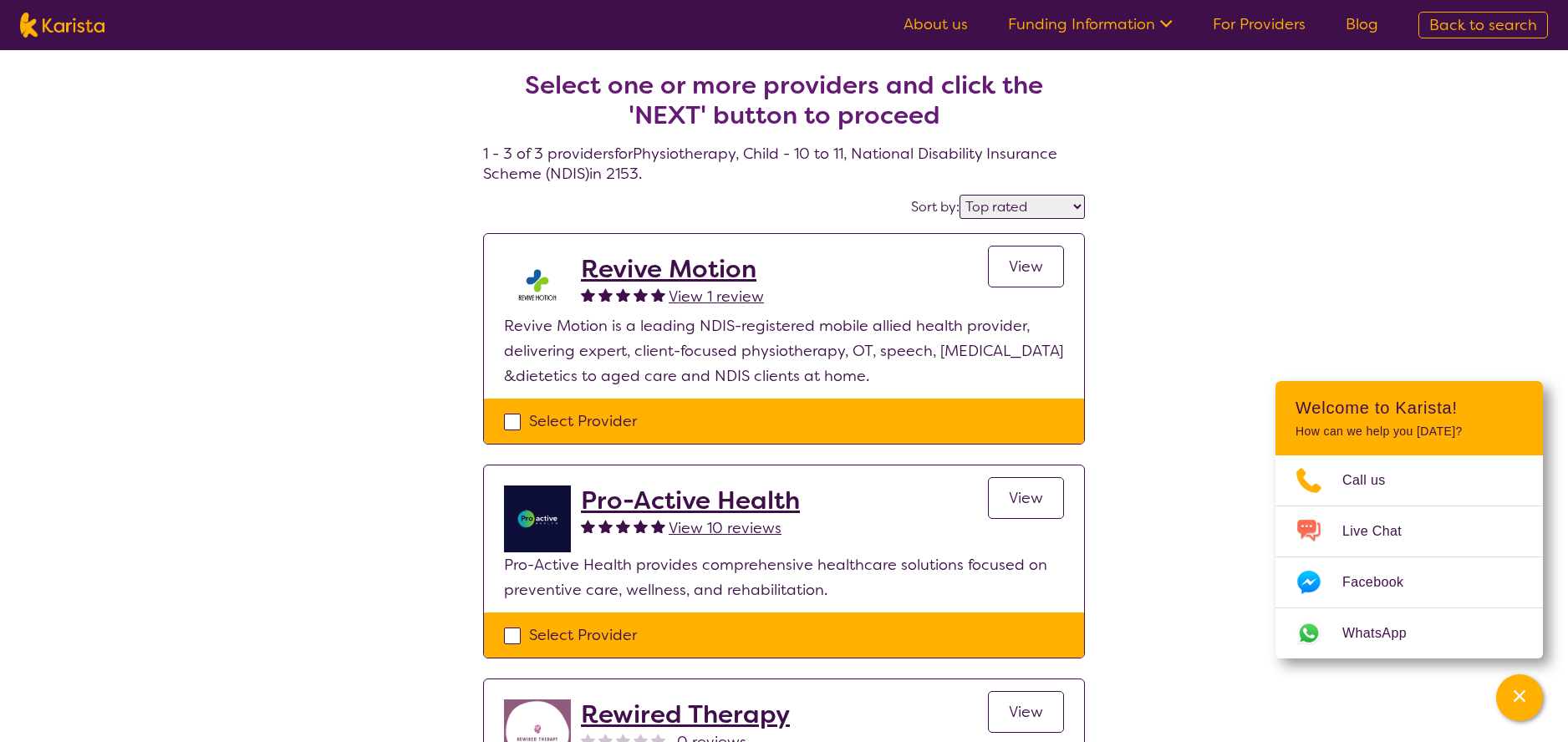
click at [1250, 312] on div "Select one or more providers and click the 'NEXT' button to proceed 1 - 3 of 3 …" at bounding box center [784, 503] width 1568 height 908
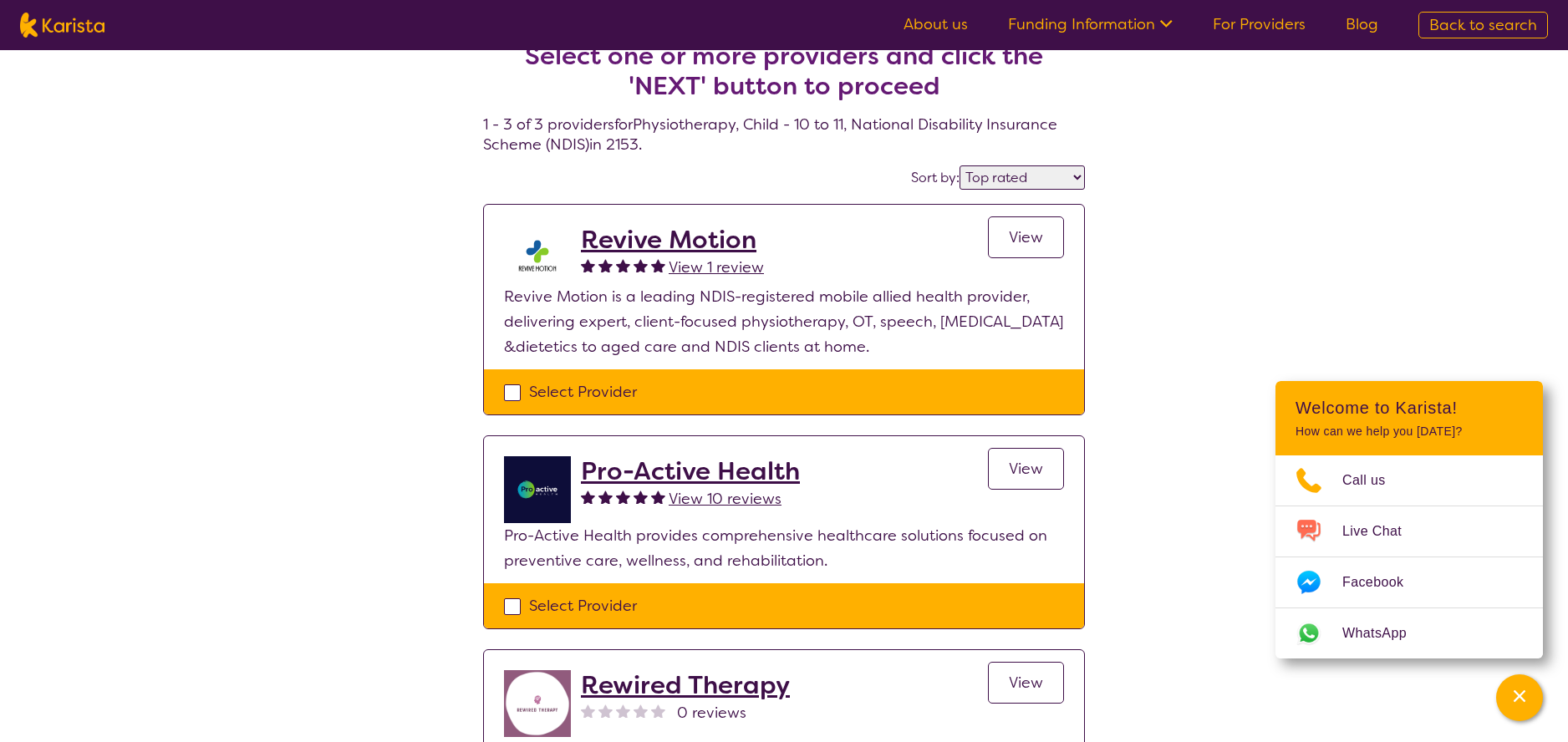
scroll to position [30, 0]
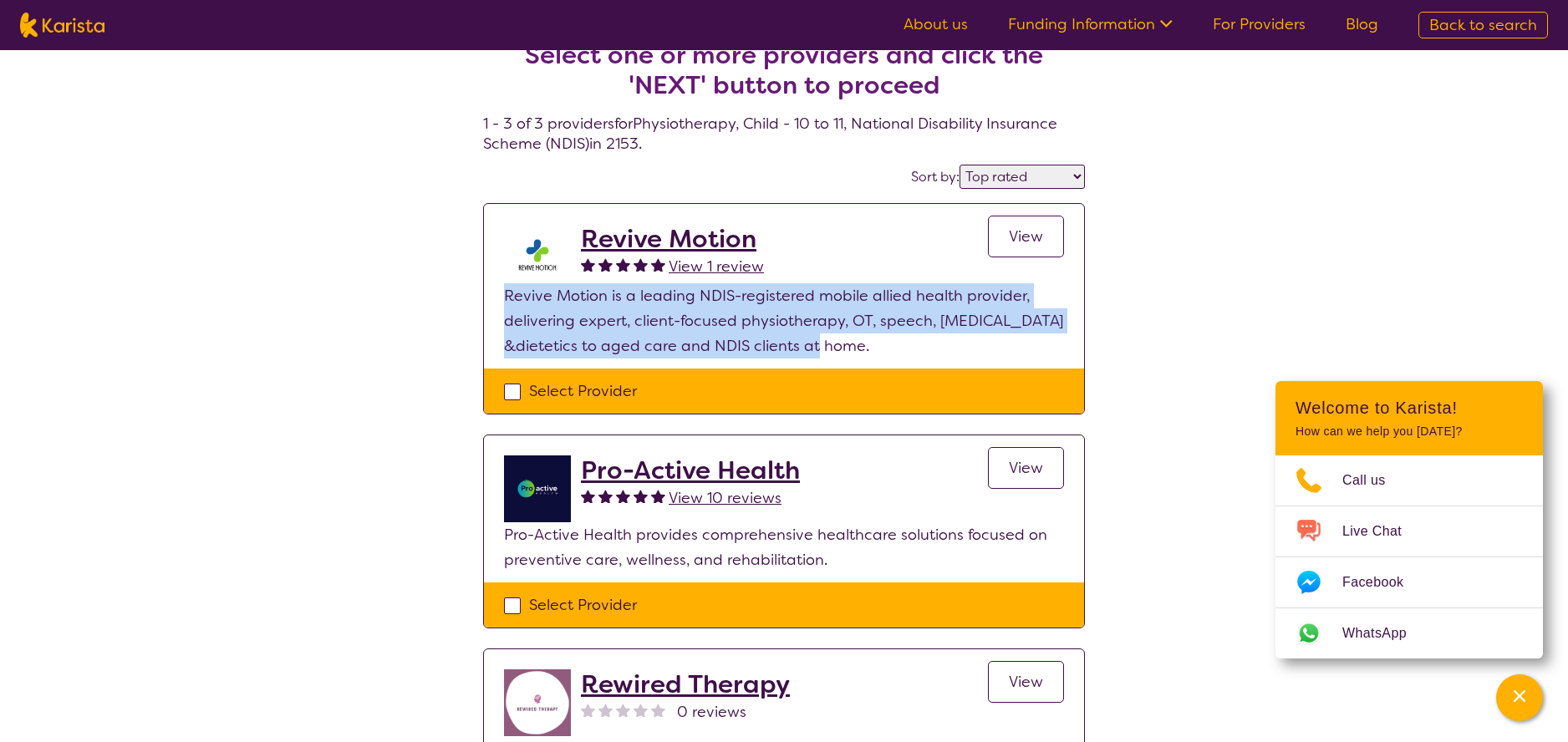
drag, startPoint x: 854, startPoint y: 344, endPoint x: 485, endPoint y: 295, distance: 372.2
click at [485, 295] on section "Revive Motion View 1 review View Revive Motion is a leading NDIS-registered mob…" at bounding box center [783, 286] width 600 height 165
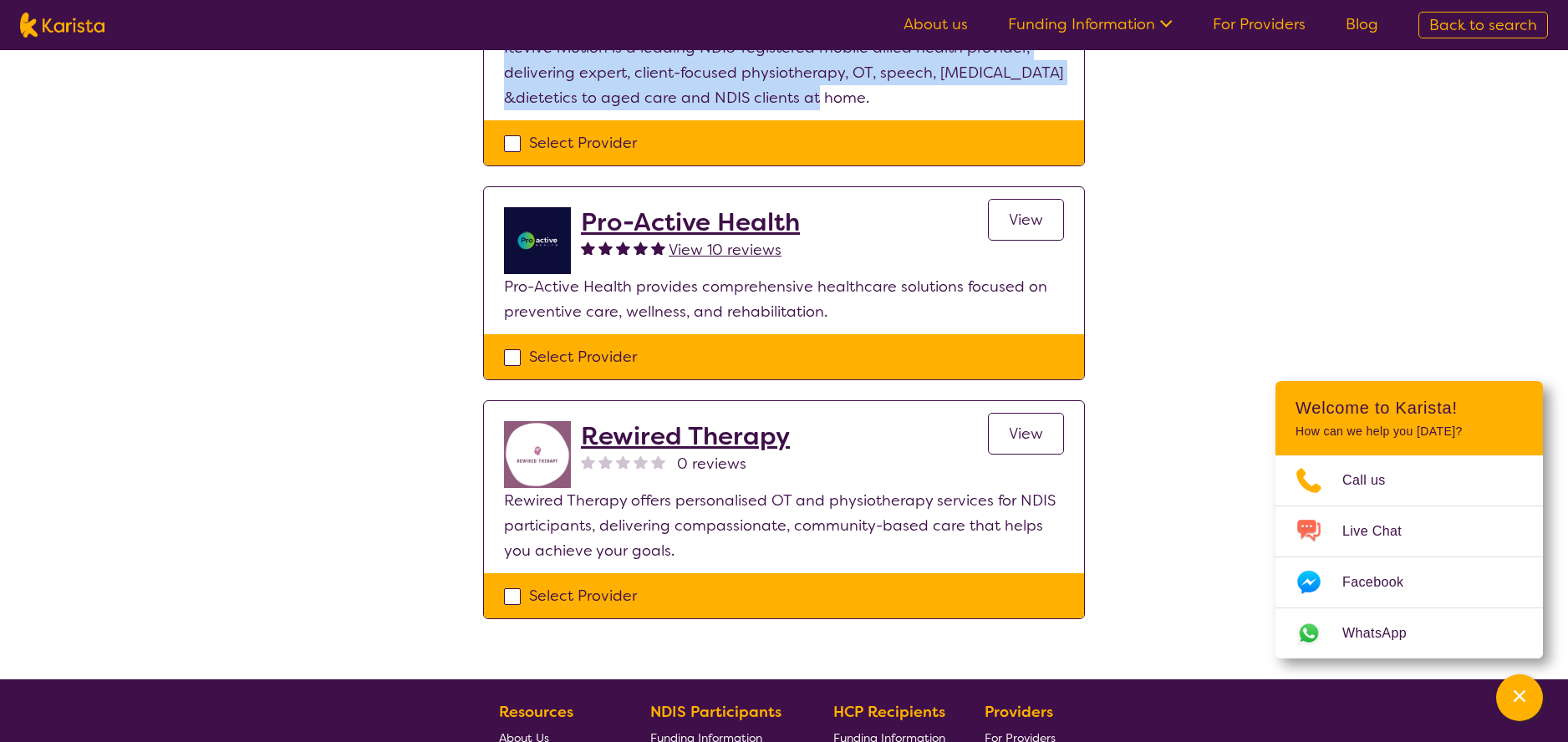
scroll to position [319, 0]
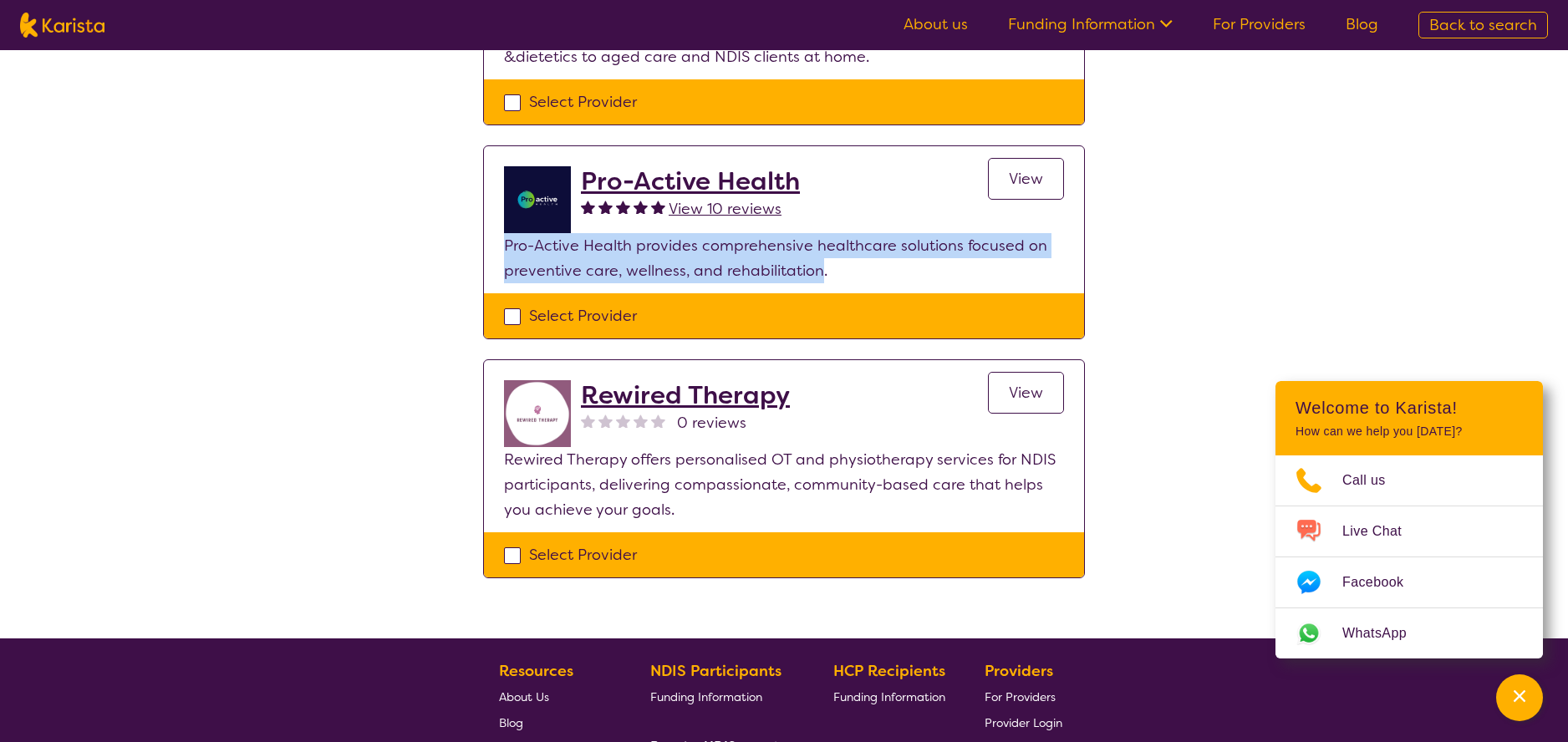
drag, startPoint x: 533, startPoint y: 246, endPoint x: 815, endPoint y: 274, distance: 283.4
click at [815, 274] on p "Pro-Active Health provides comprehensive healthcare solutions focused on preven…" at bounding box center [784, 258] width 560 height 50
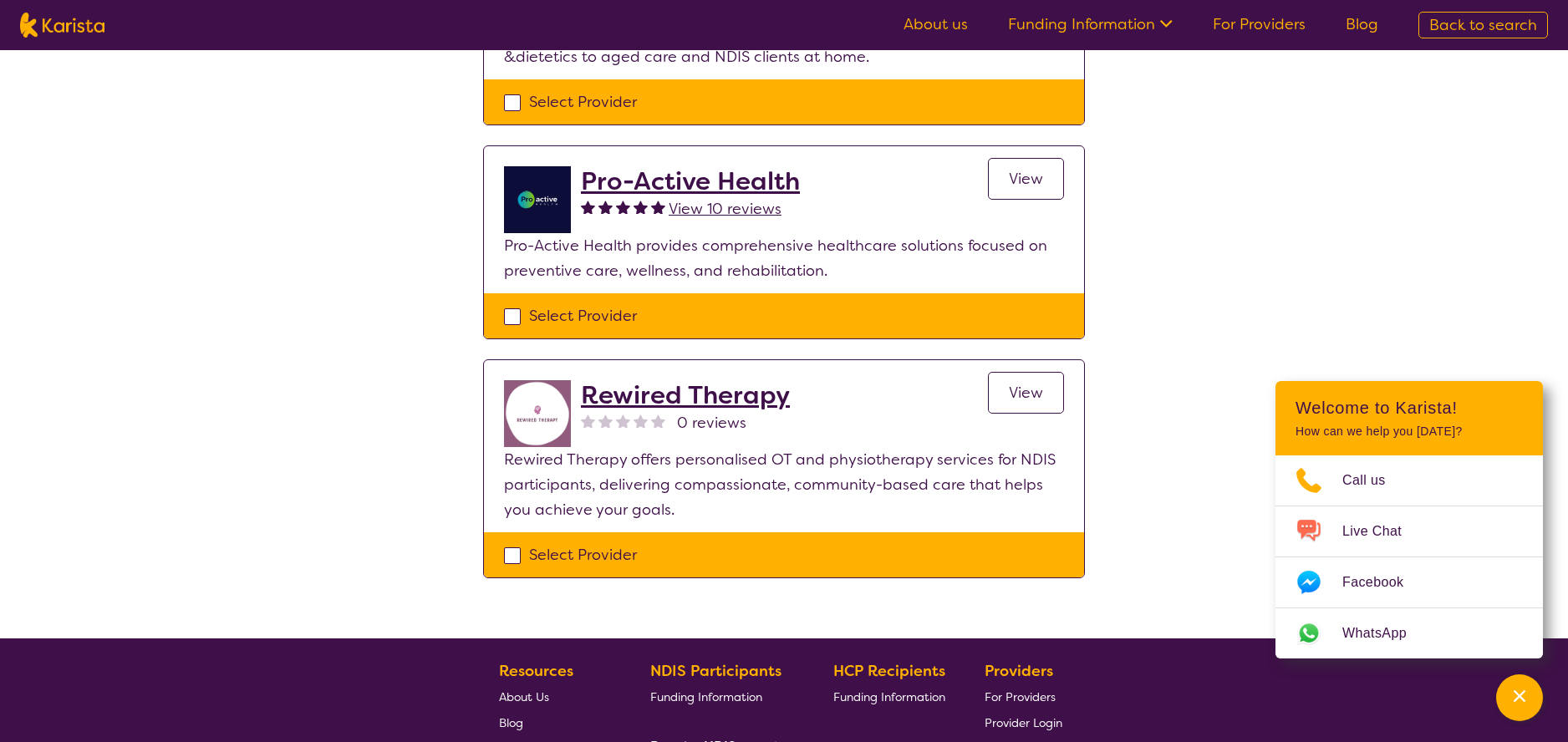
click at [1275, 269] on div "Select one or more providers and click the 'NEXT' button to proceed 1 - 3 of 3 …" at bounding box center [784, 184] width 1568 height 908
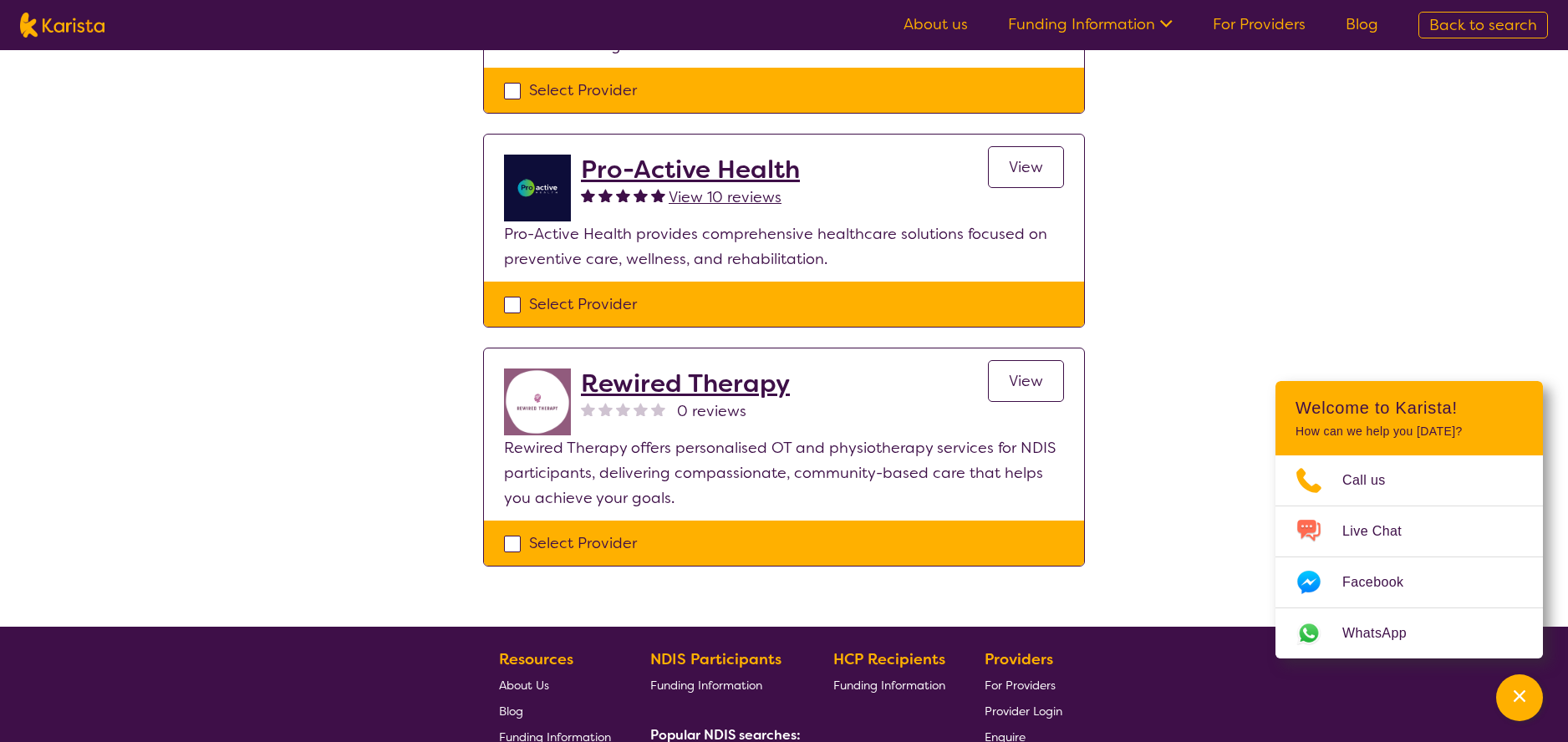
scroll to position [334, 0]
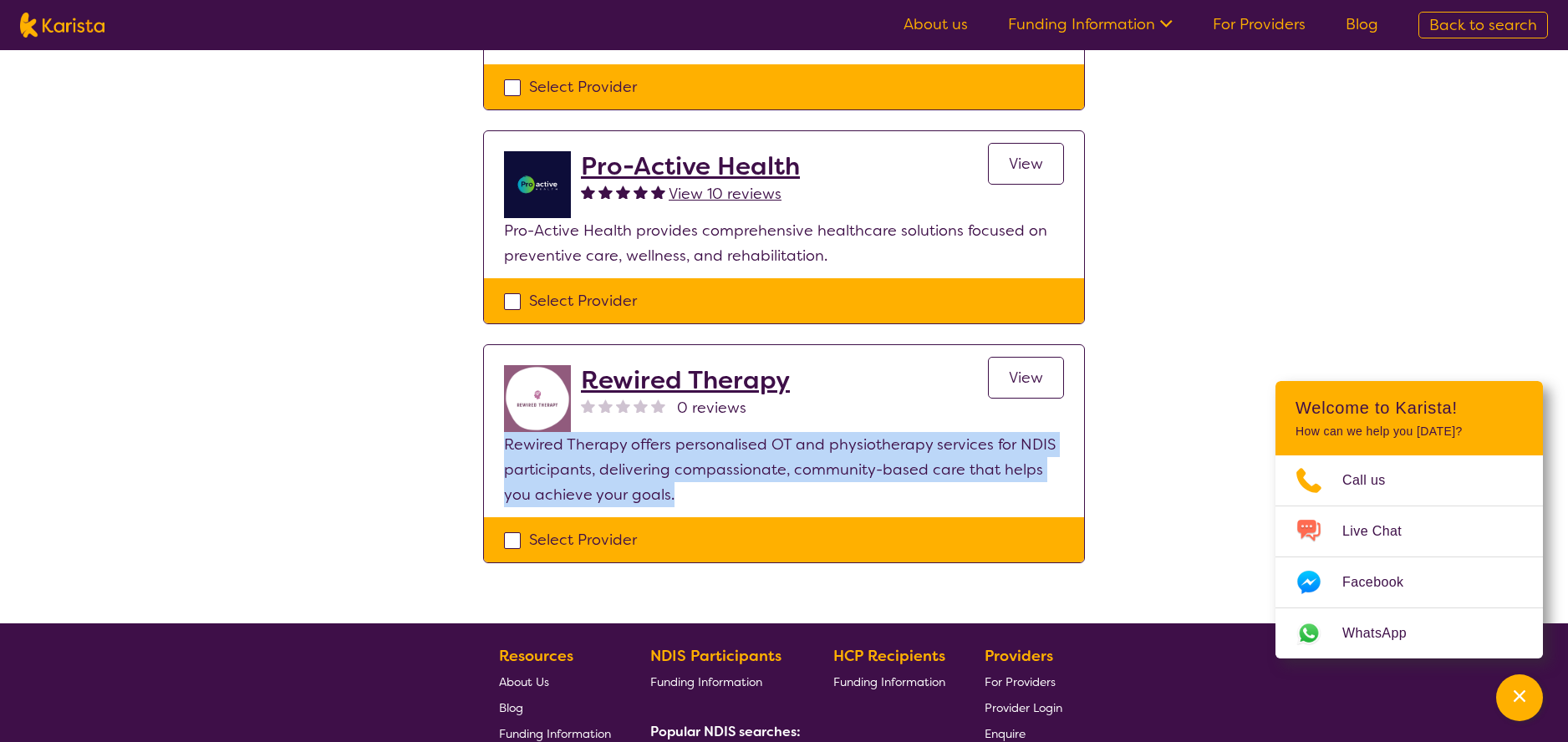
drag, startPoint x: 672, startPoint y: 486, endPoint x: 481, endPoint y: 444, distance: 195.6
click at [481, 444] on section "Select one or more providers and click the 'NEXT' button to proceed 1 - 3 of 3 …" at bounding box center [783, 140] width 642 height 848
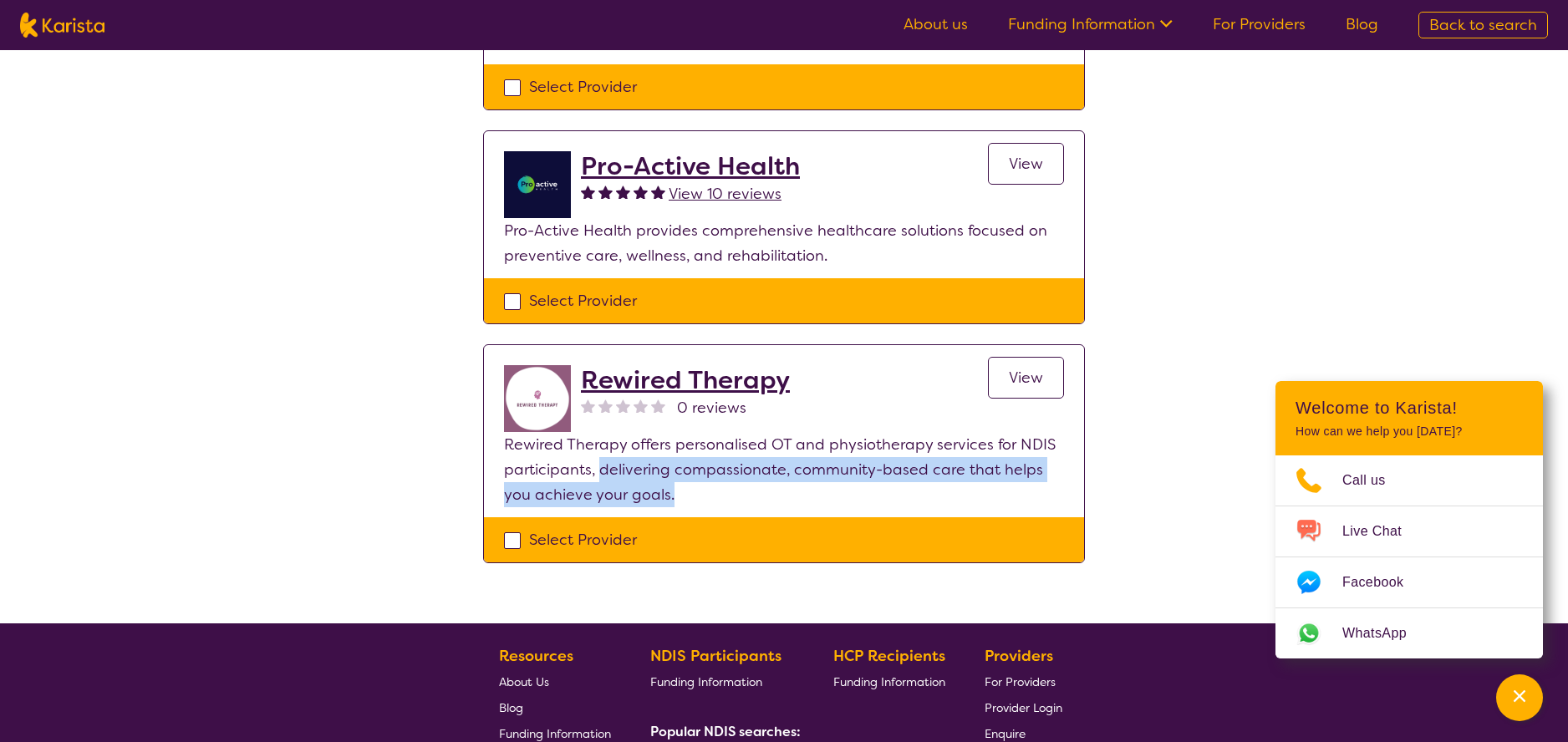
drag, startPoint x: 672, startPoint y: 501, endPoint x: 599, endPoint y: 466, distance: 81.0
click at [599, 466] on p "Rewired Therapy offers personalised OT and physiotherapy services for NDIS part…" at bounding box center [784, 470] width 560 height 75
drag, startPoint x: 700, startPoint y: 492, endPoint x: 609, endPoint y: 469, distance: 93.9
click at [609, 469] on p "Rewired Therapy offers personalised OT and physiotherapy services for NDIS part…" at bounding box center [784, 470] width 560 height 75
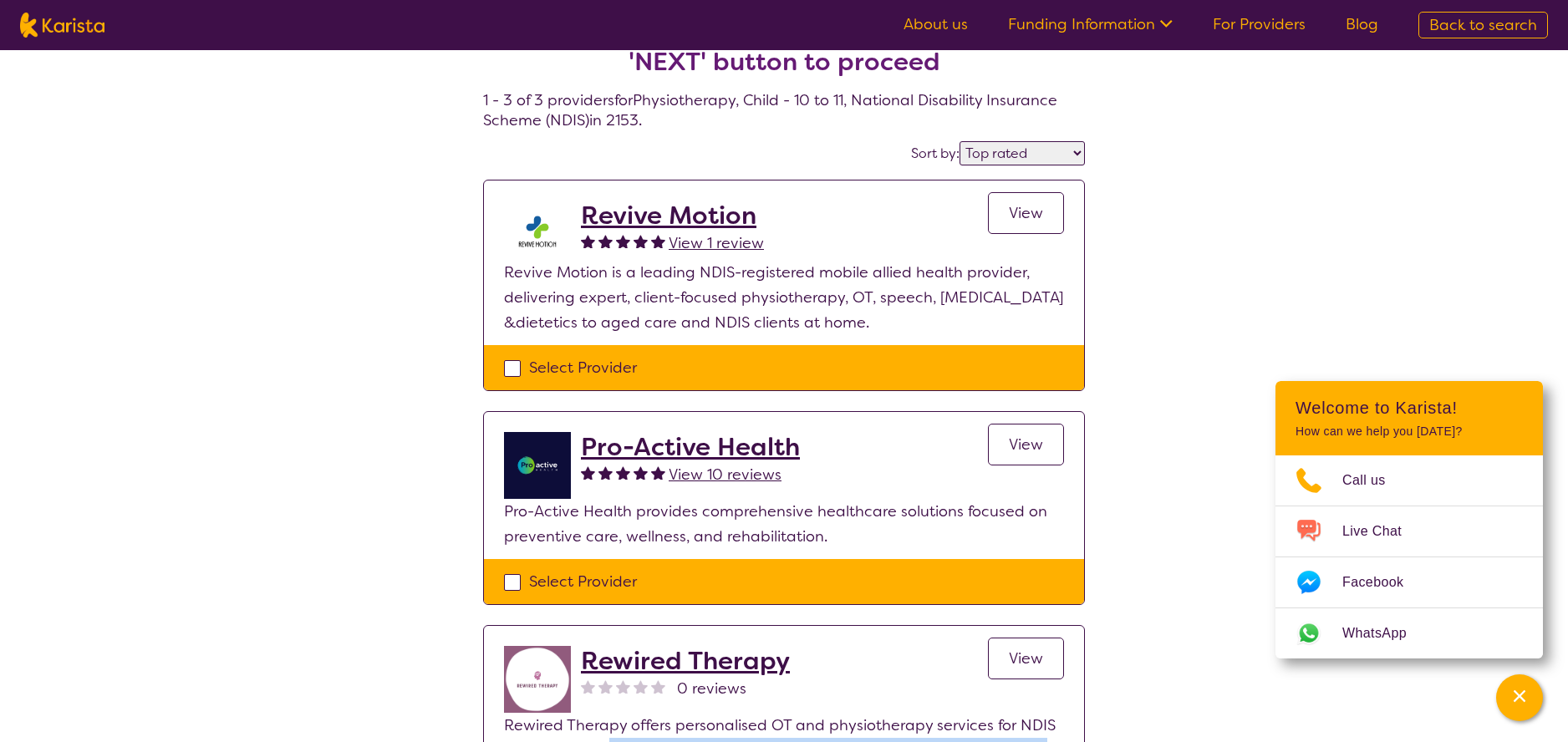
scroll to position [0, 0]
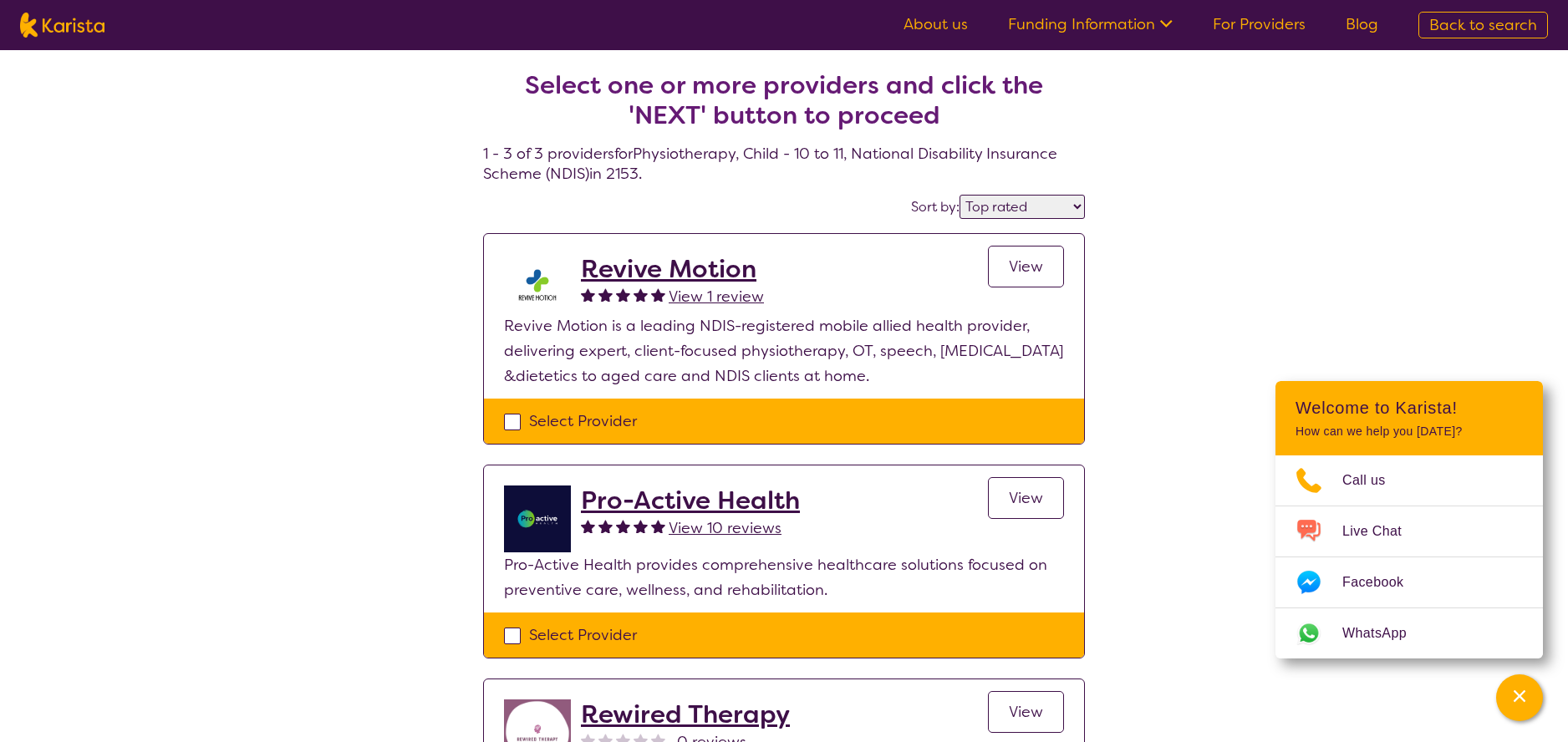
click at [655, 262] on h2 "Revive Motion" at bounding box center [672, 269] width 183 height 30
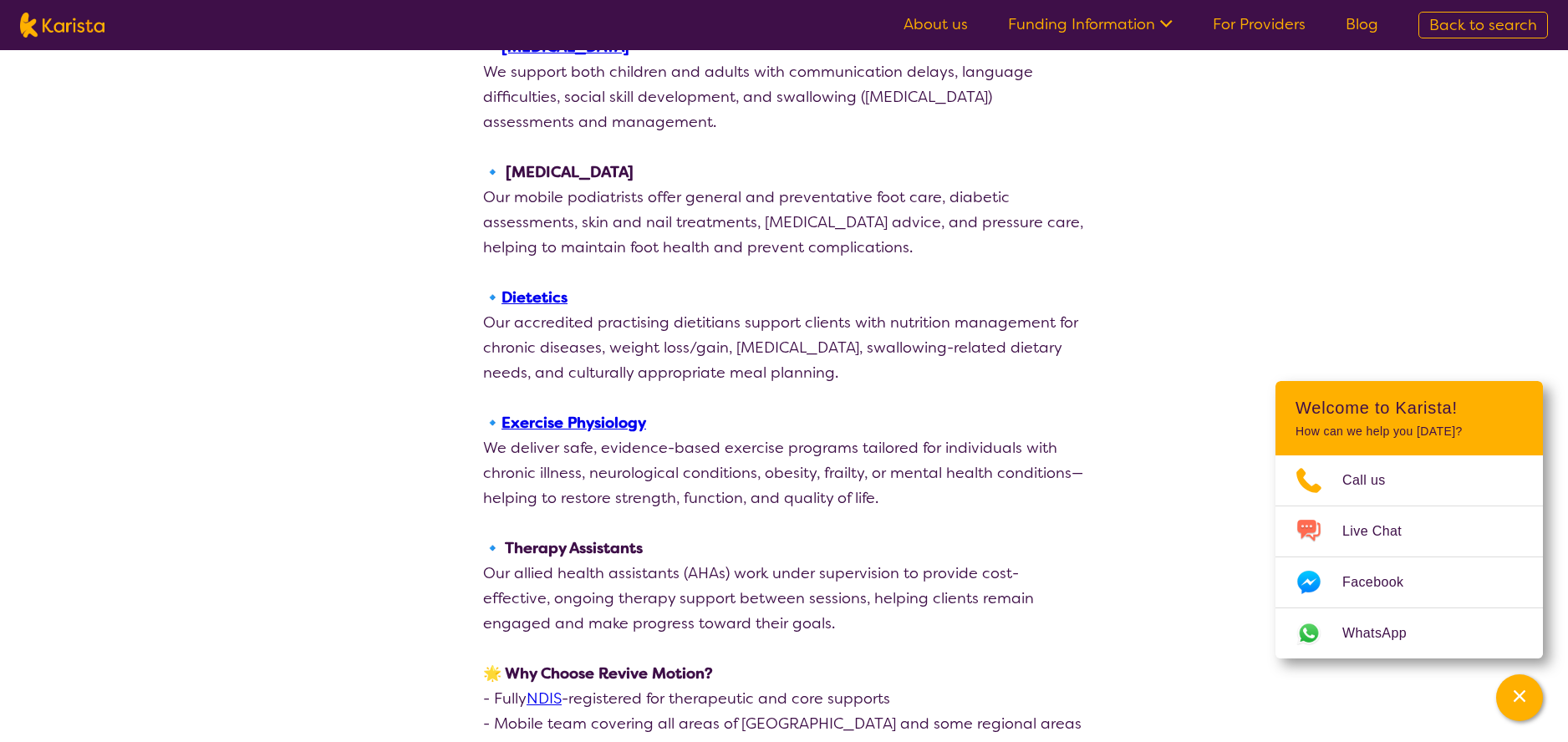
scroll to position [1453, 0]
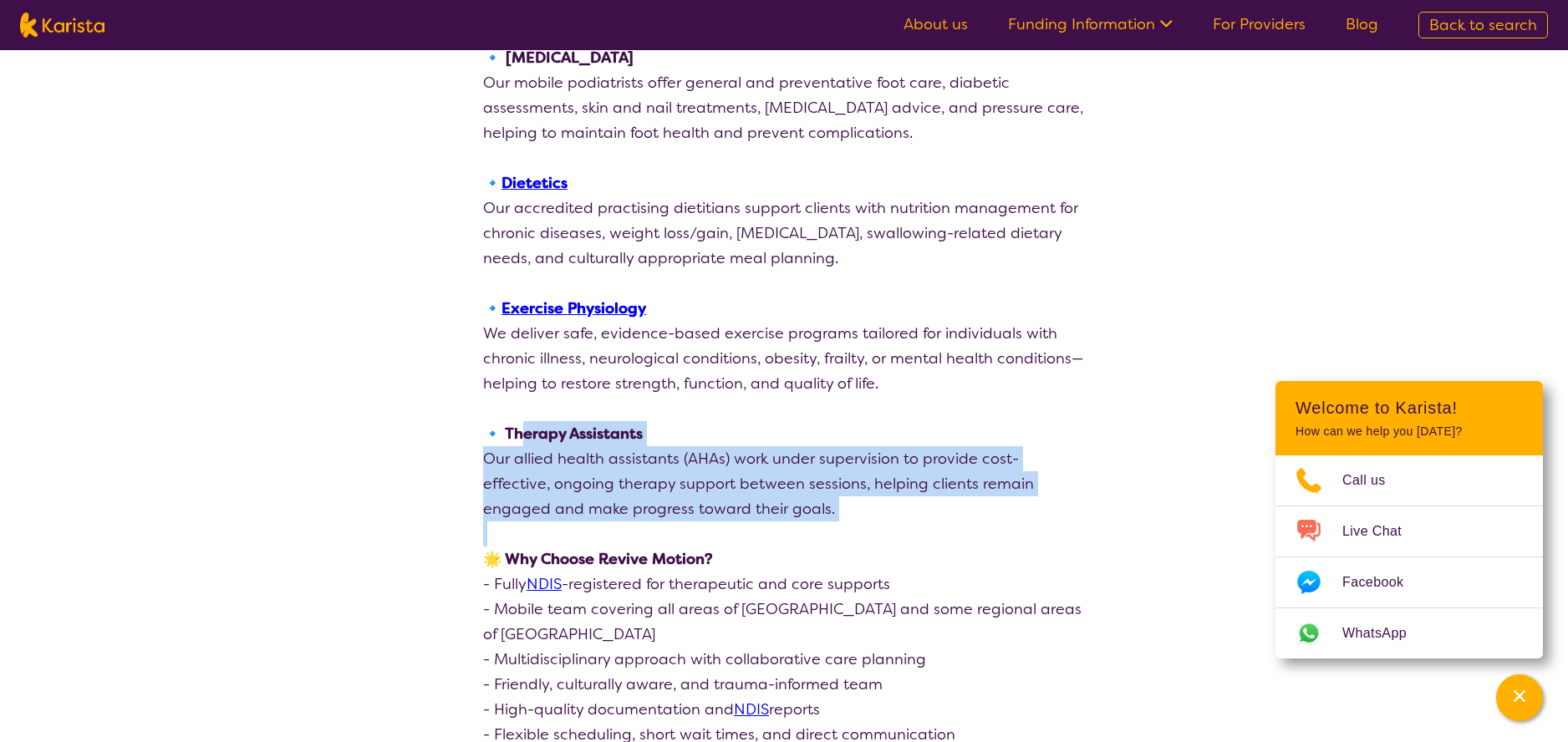
drag, startPoint x: 518, startPoint y: 356, endPoint x: 714, endPoint y: 452, distance: 218.2
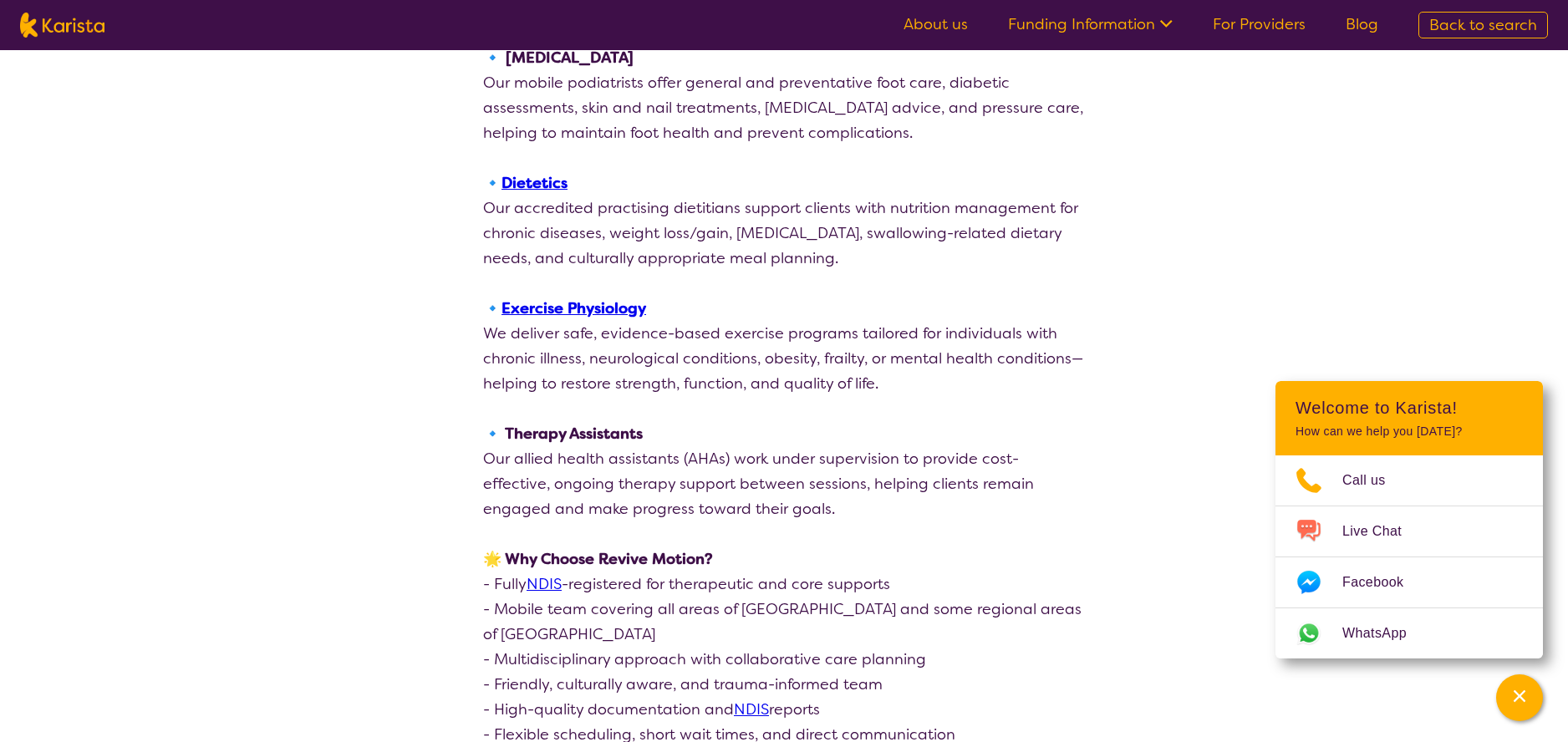
click at [721, 522] on p at bounding box center [783, 535] width 601 height 25
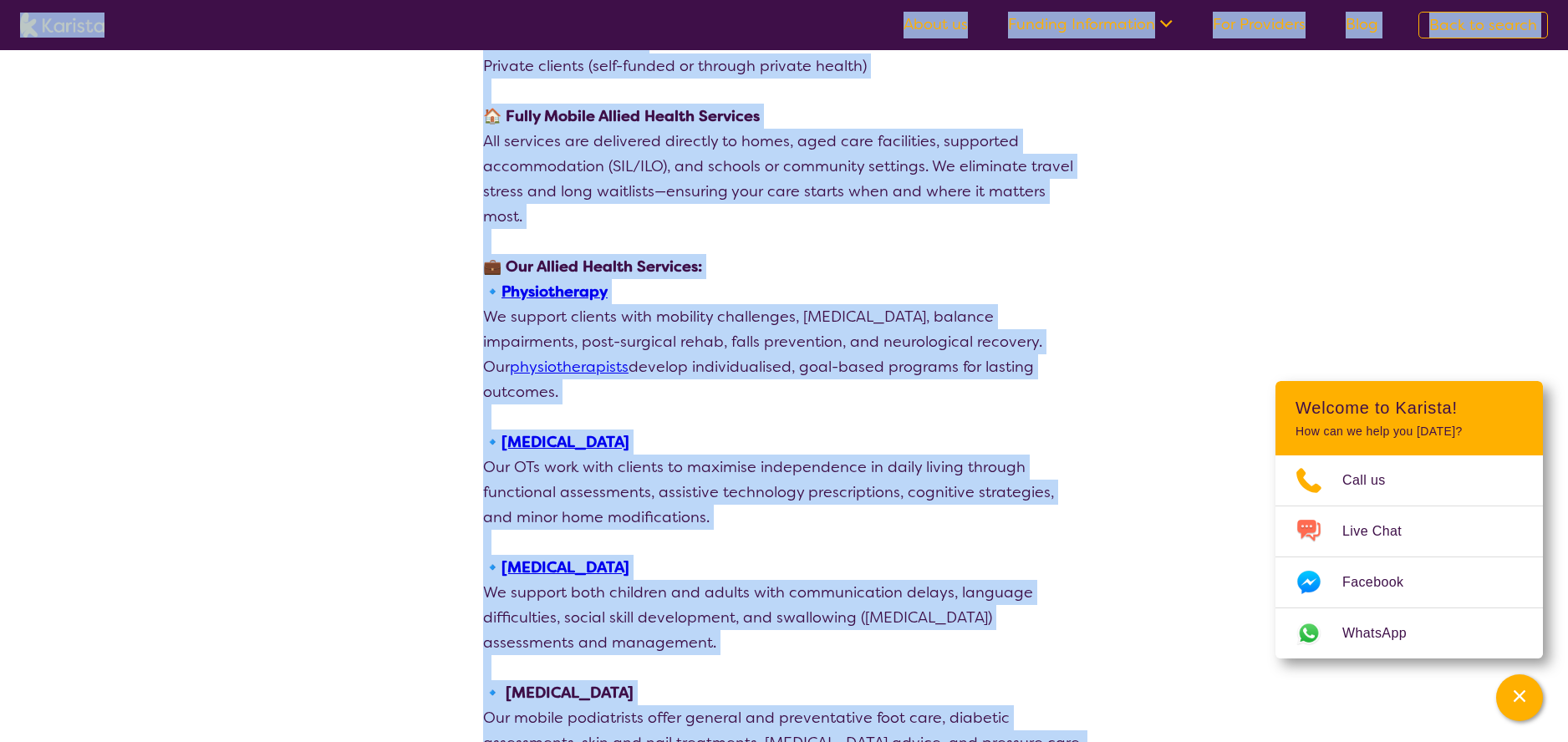
scroll to position [696, 0]
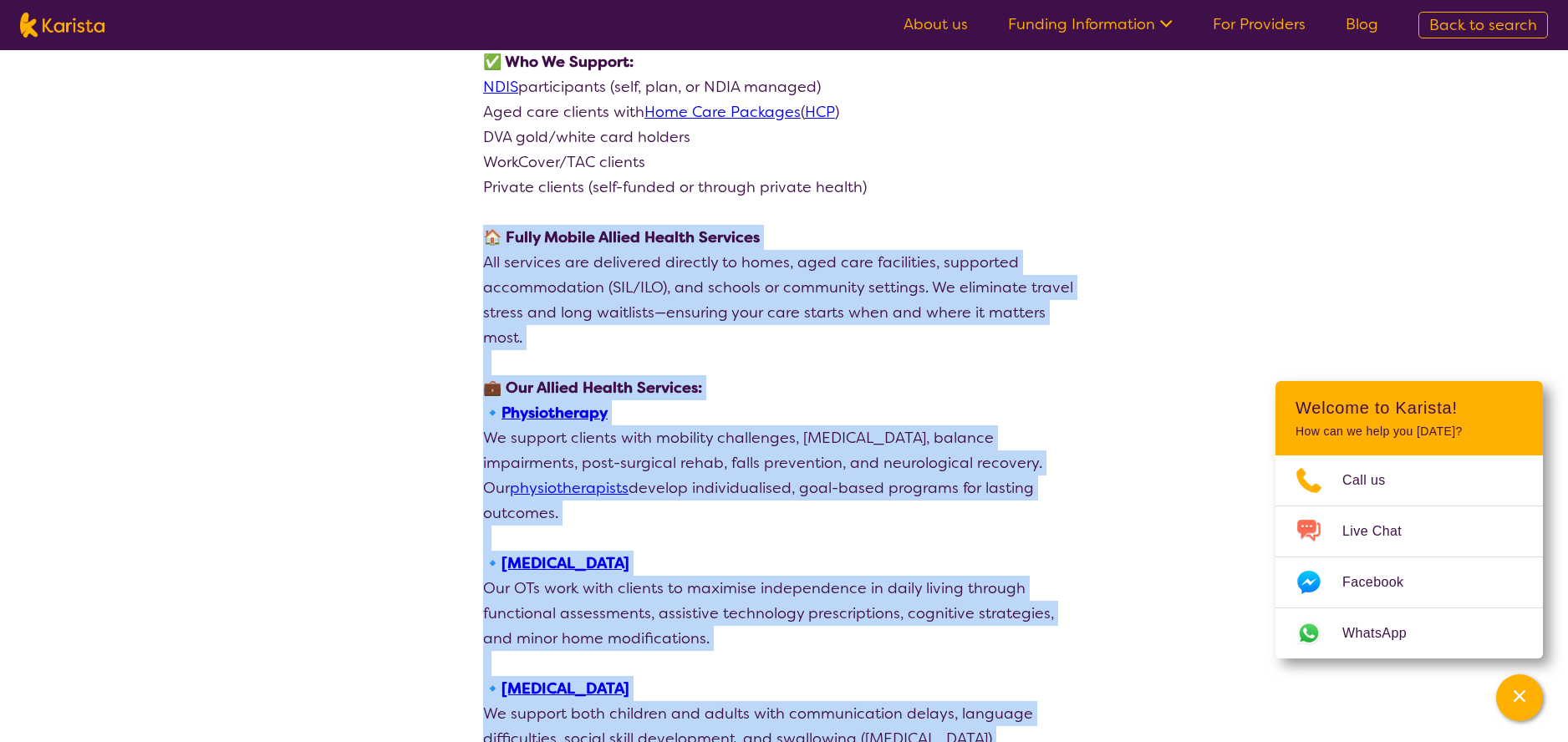
drag, startPoint x: 802, startPoint y: 423, endPoint x: 486, endPoint y: 212, distance: 380.0
copy div "🏠 Fully Mobile Allied Health Services All services are delivered directly to ho…"
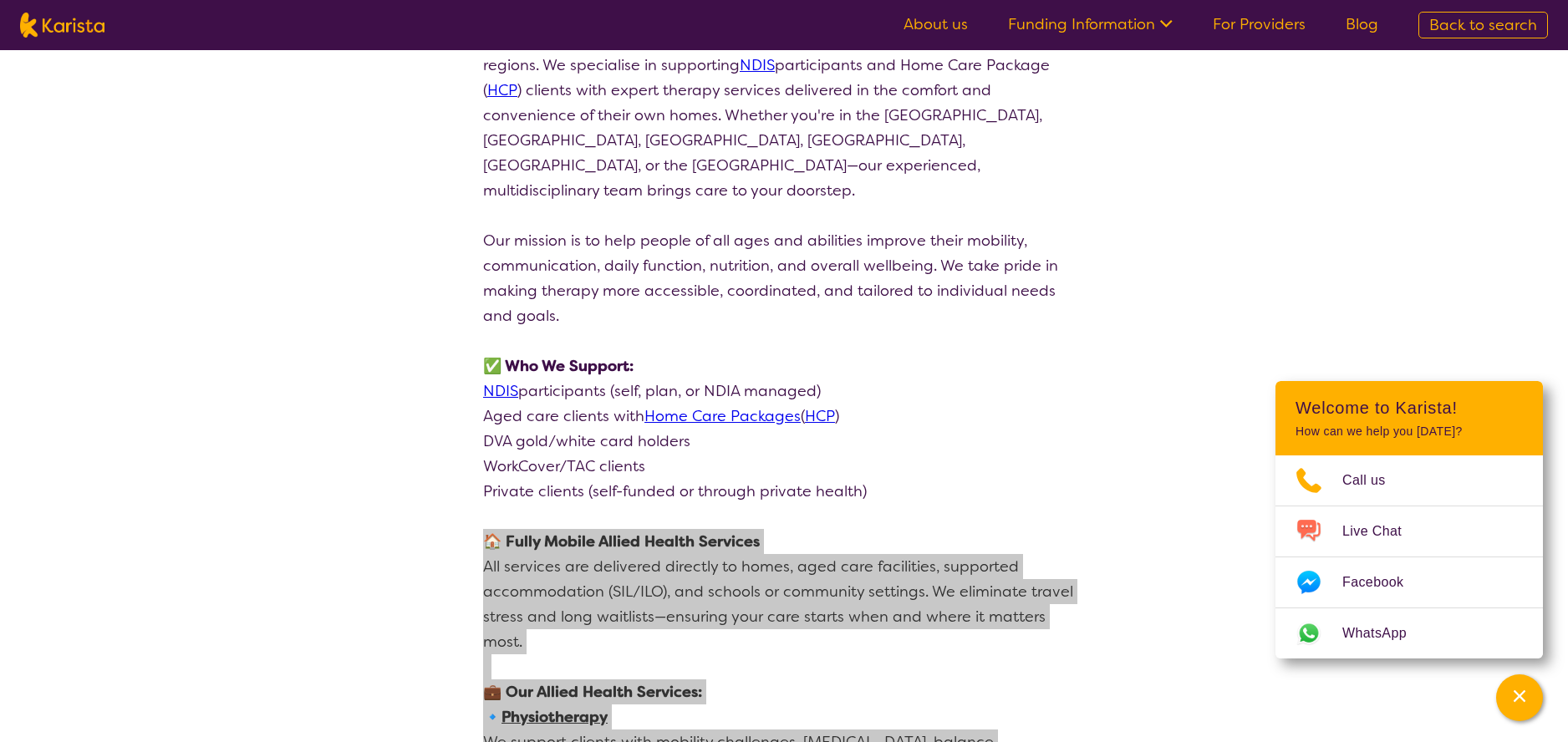
scroll to position [0, 0]
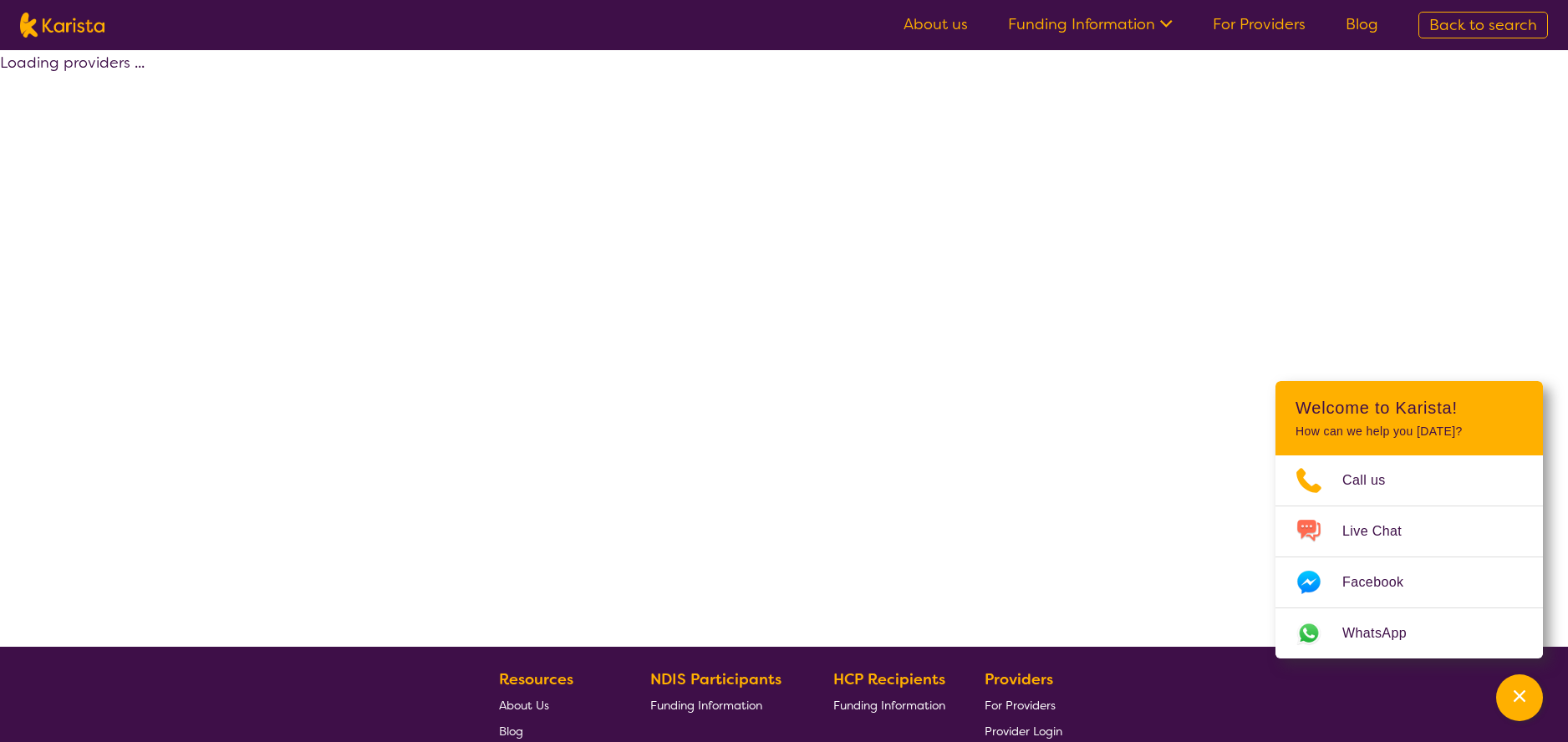
select select "by_score"
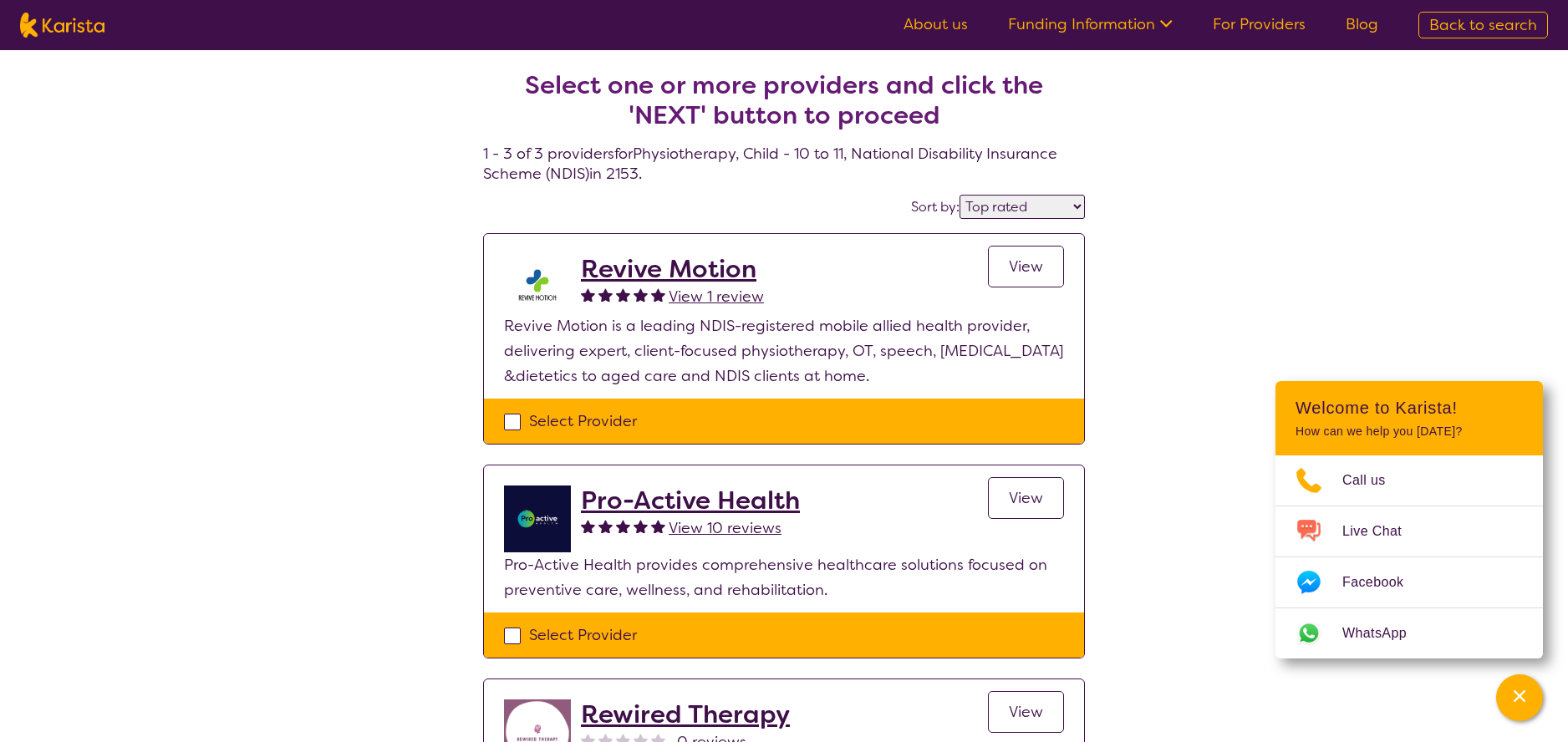
select select "Physiotherapy"
select select "CH"
select select "NDIS"
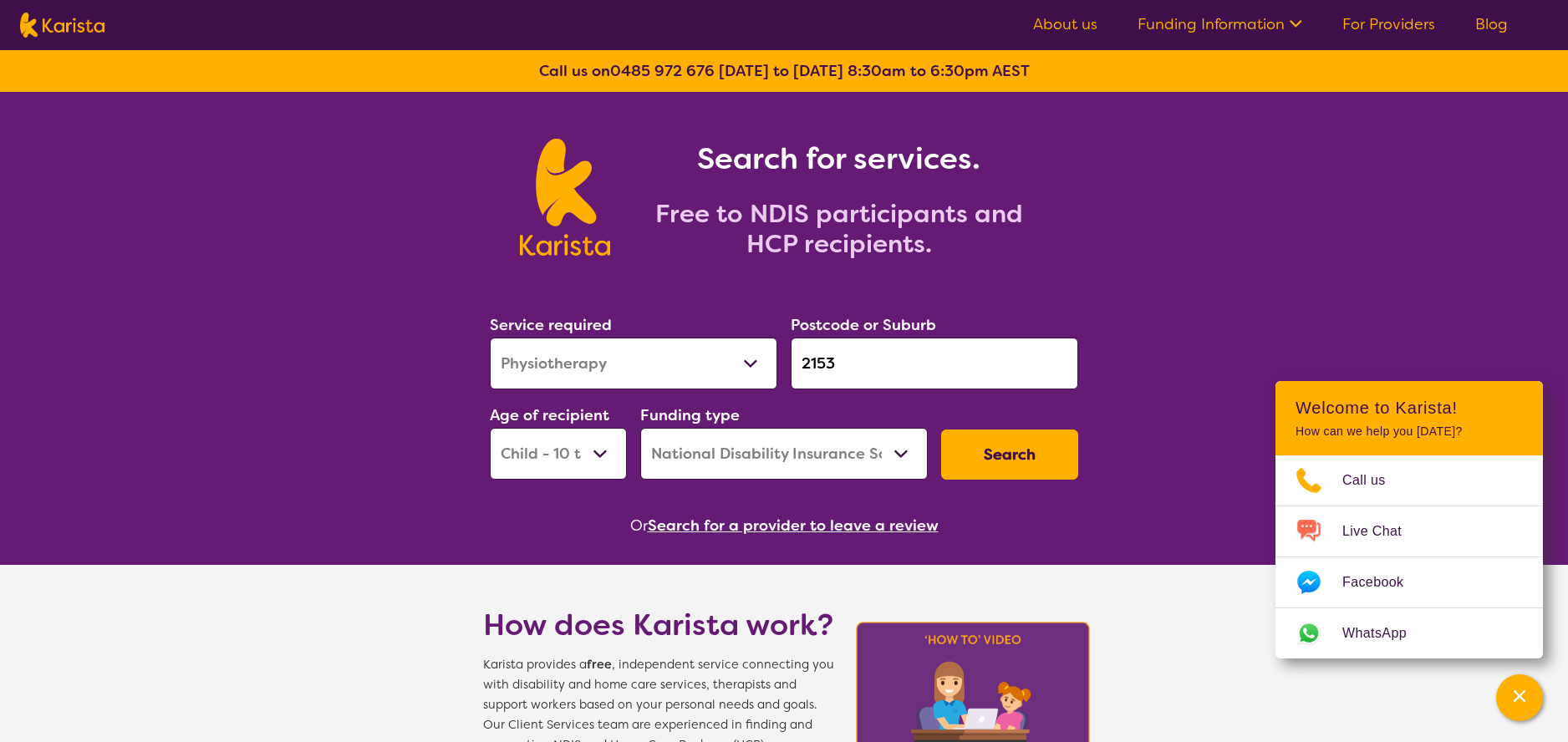
click at [896, 354] on input "2153" at bounding box center [935, 363] width 288 height 52
type input "k"
type input "h"
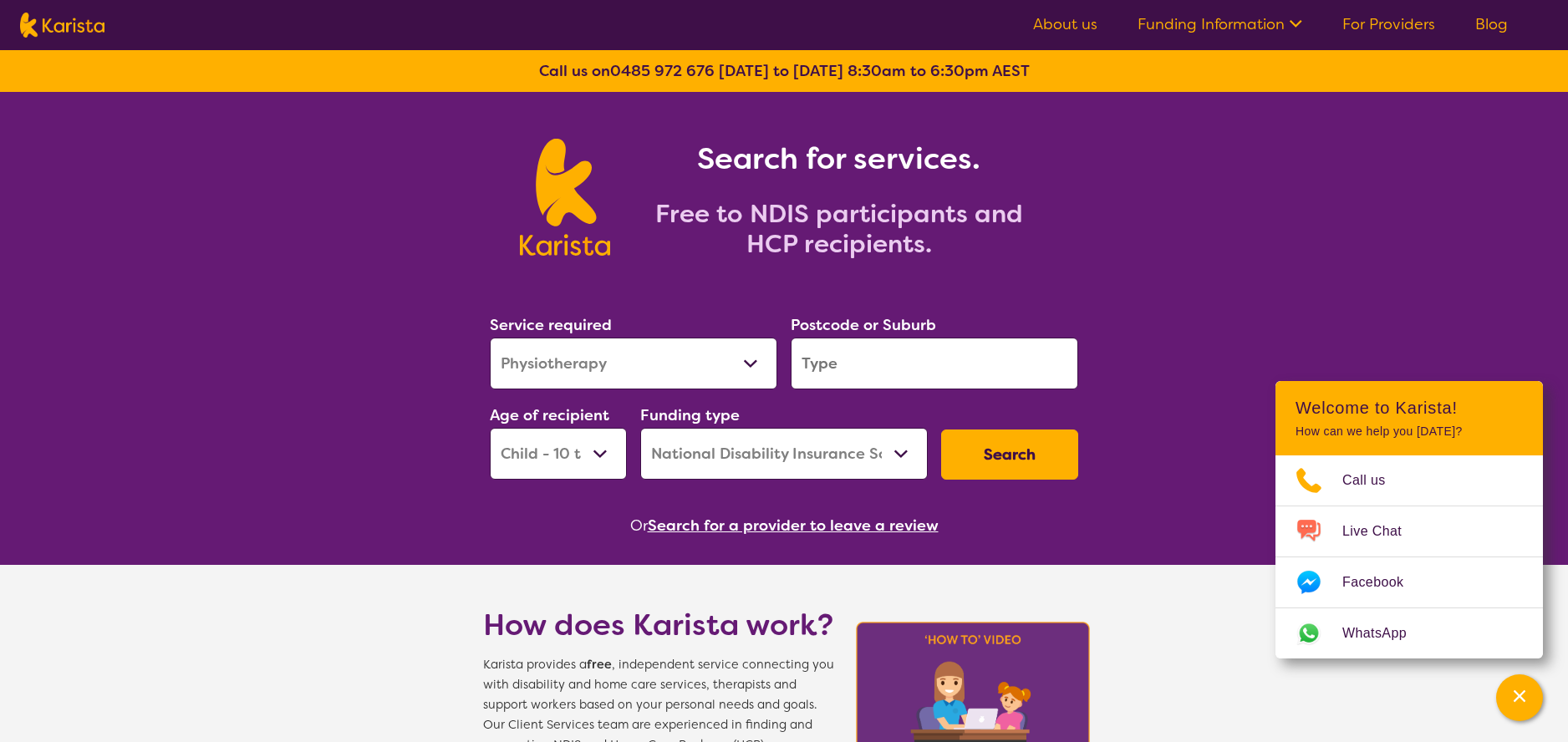
click at [690, 364] on select "Allied Health Assistant Assessment (ADHD or Autism) Behaviour support Counselli…" at bounding box center [633, 363] width 288 height 52
select select "[MEDICAL_DATA]"
click at [490, 338] on select "Allied Health Assistant Assessment (ADHD or Autism) Behaviour support Counselli…" at bounding box center [633, 363] width 288 height 52
click at [865, 377] on input "search" at bounding box center [935, 363] width 288 height 52
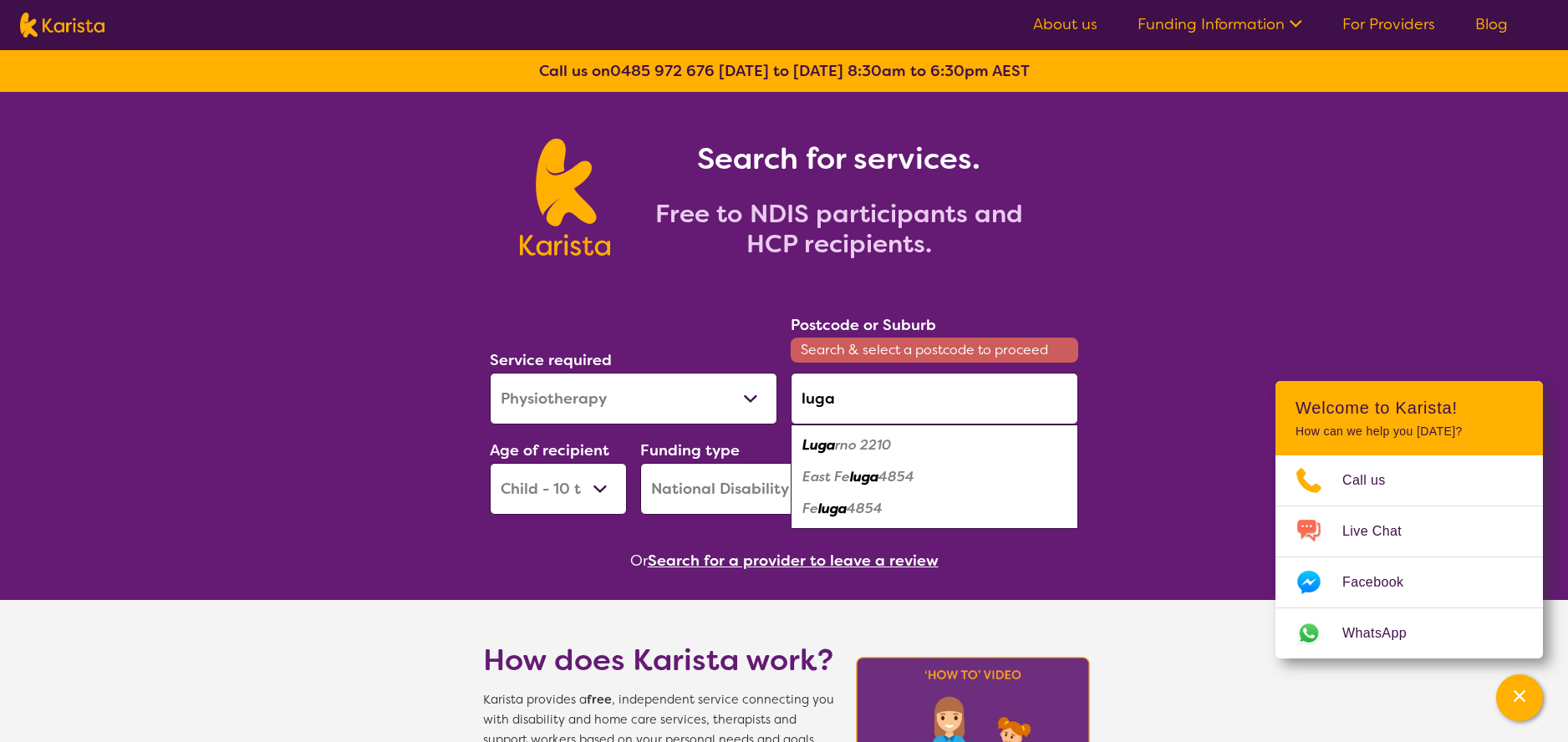
click at [935, 431] on div "Luga rno 2210" at bounding box center [935, 446] width 271 height 32
type input "2210"
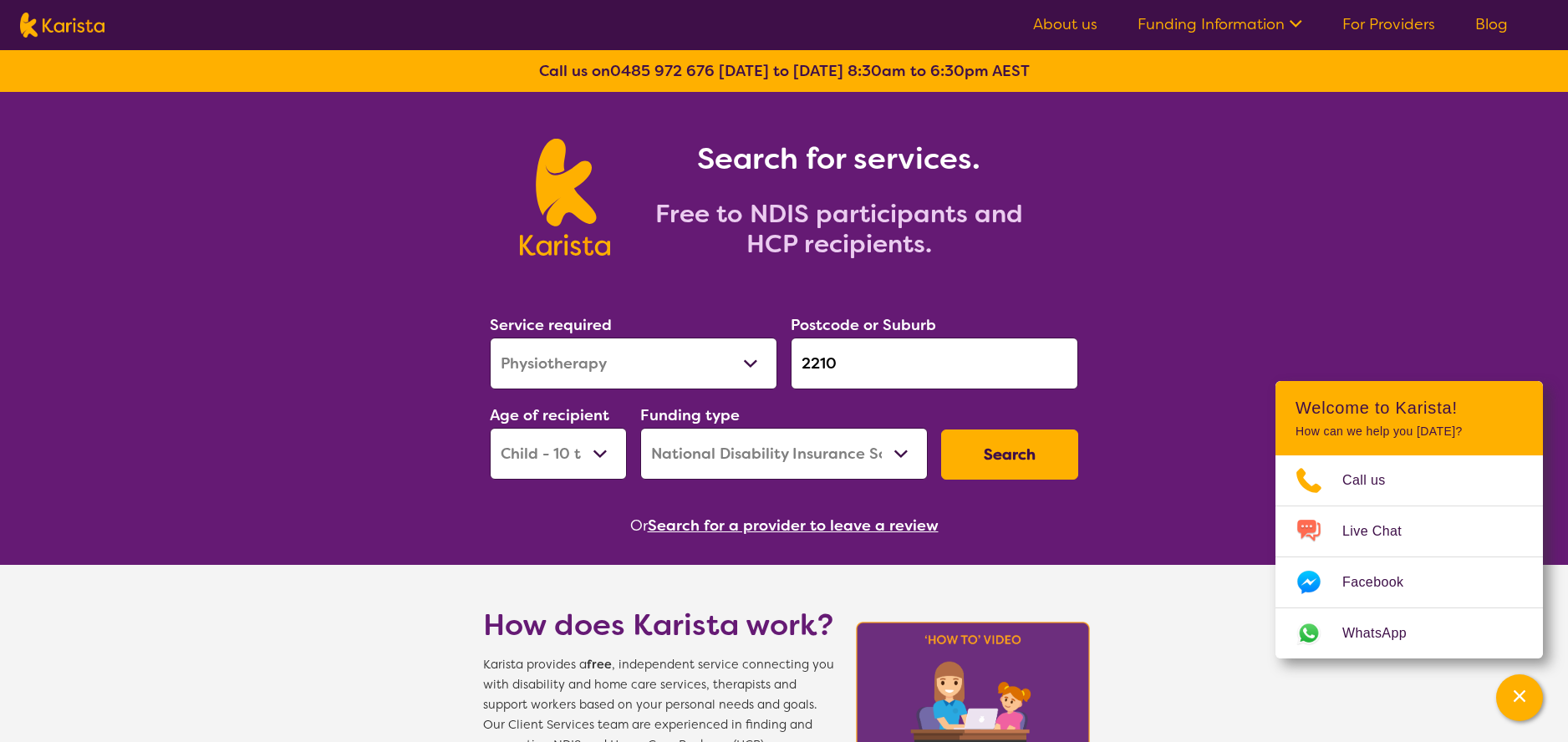
click at [999, 475] on button "Search" at bounding box center [1010, 454] width 137 height 50
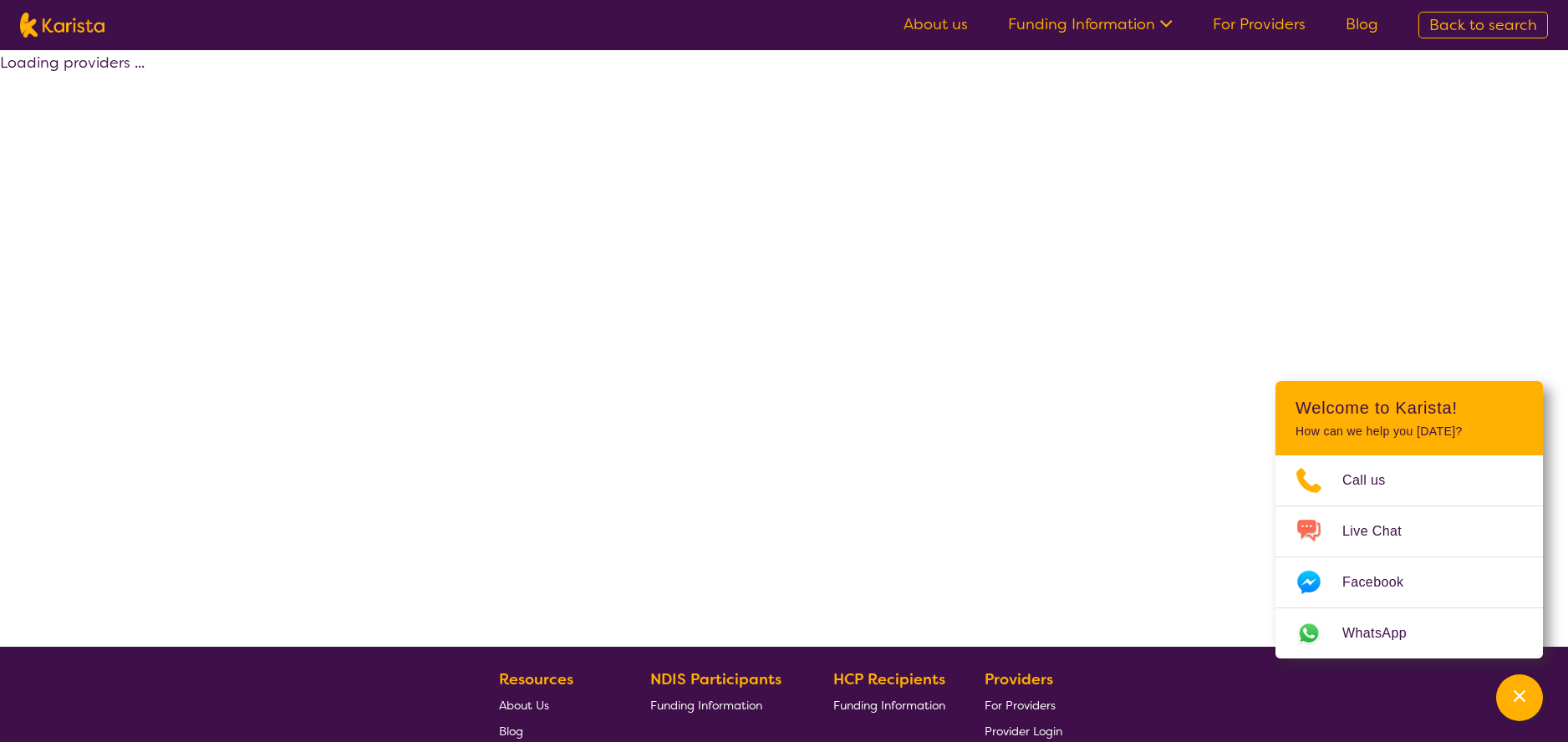
select select "by_score"
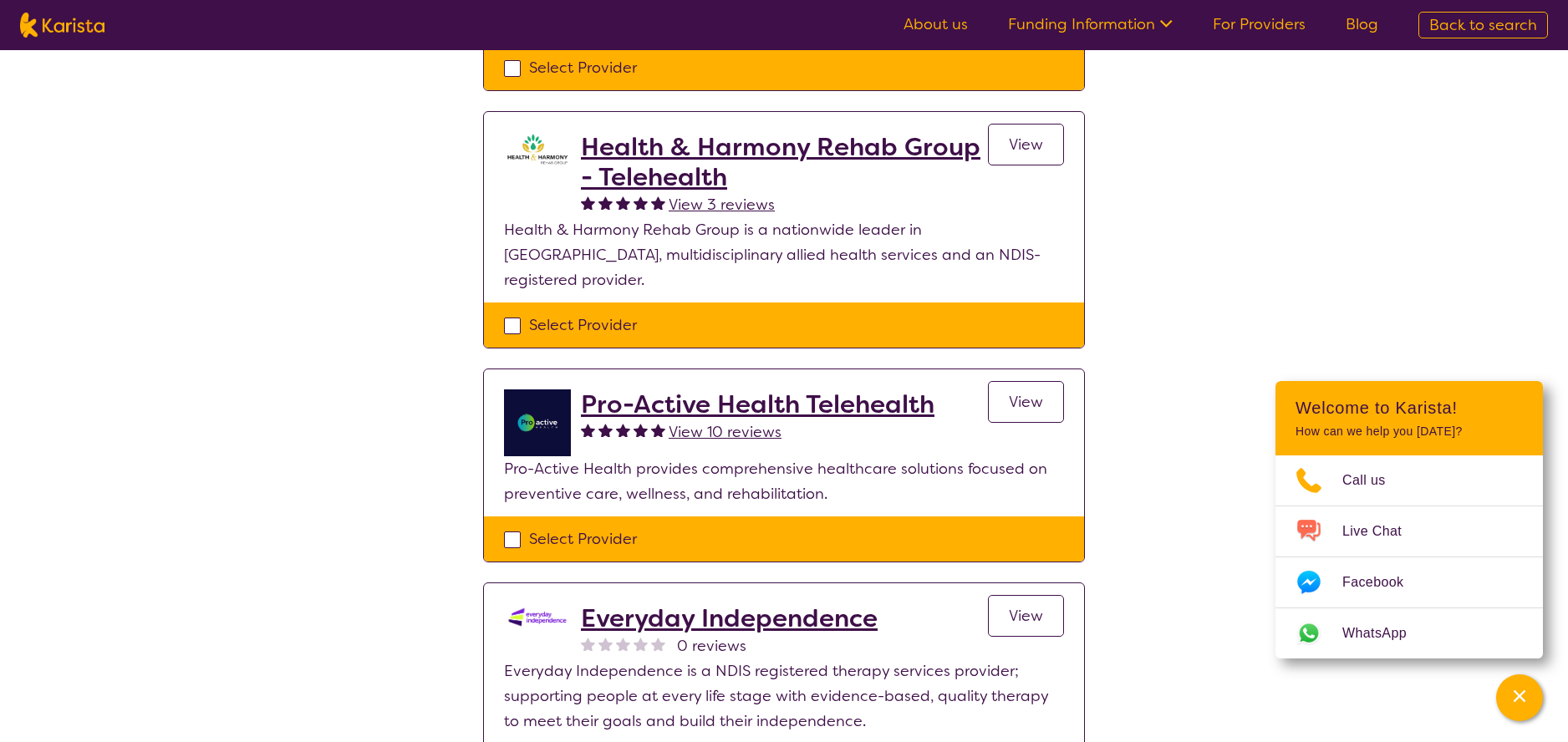
scroll to position [1049, 0]
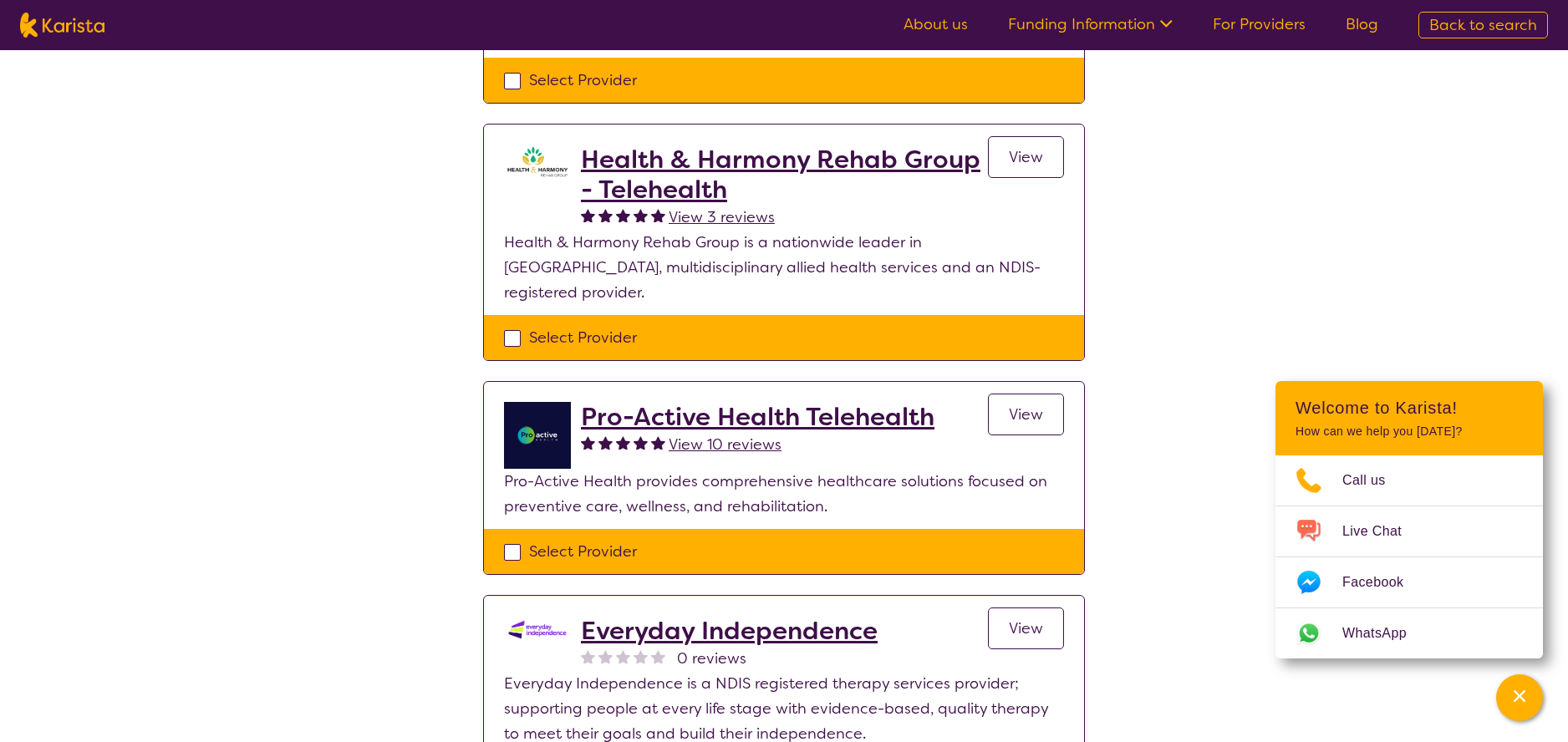
click at [661, 163] on h2 "Health & Harmony Rehab Group - Telehealth" at bounding box center [784, 174] width 407 height 60
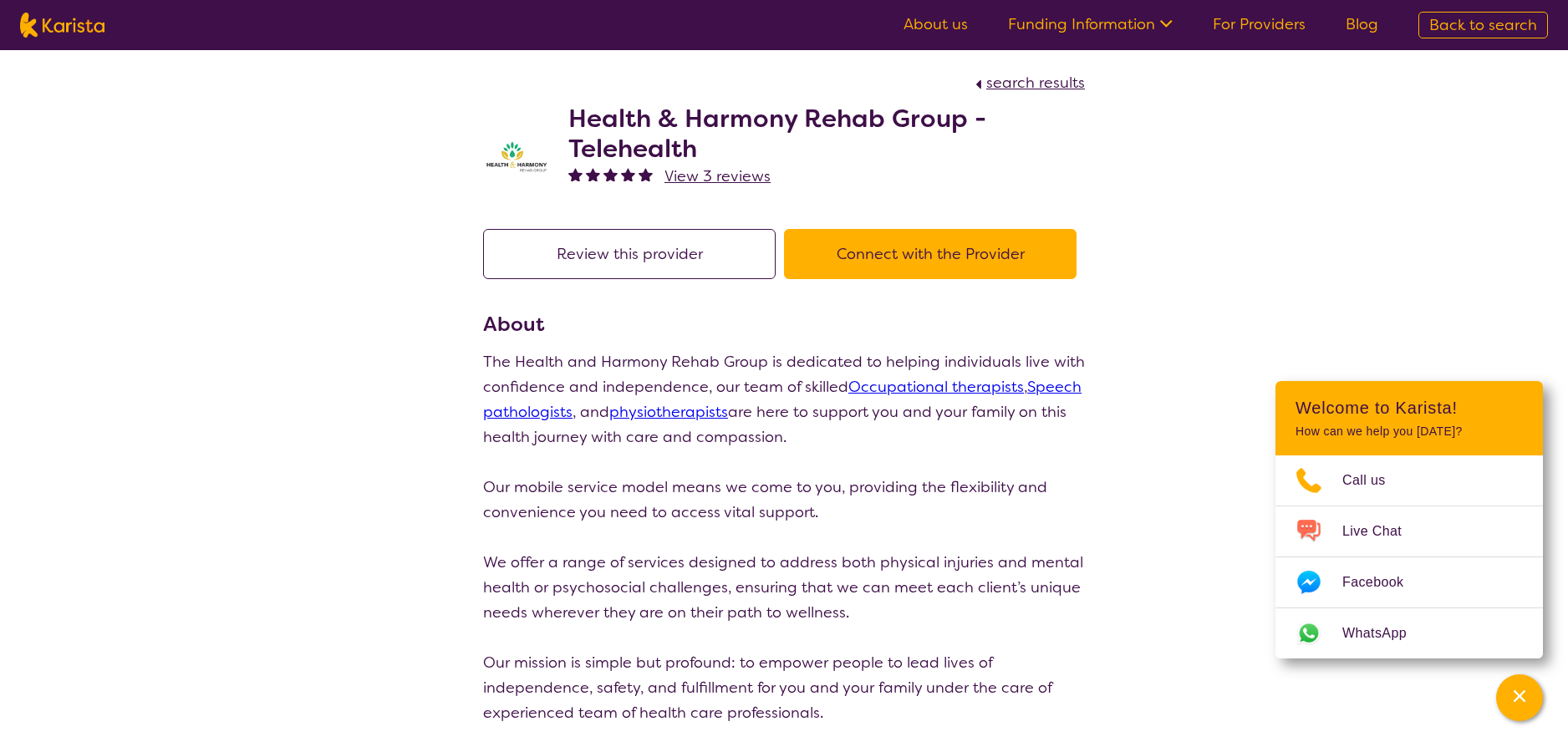
click at [726, 173] on span "View 3 reviews" at bounding box center [717, 177] width 106 height 20
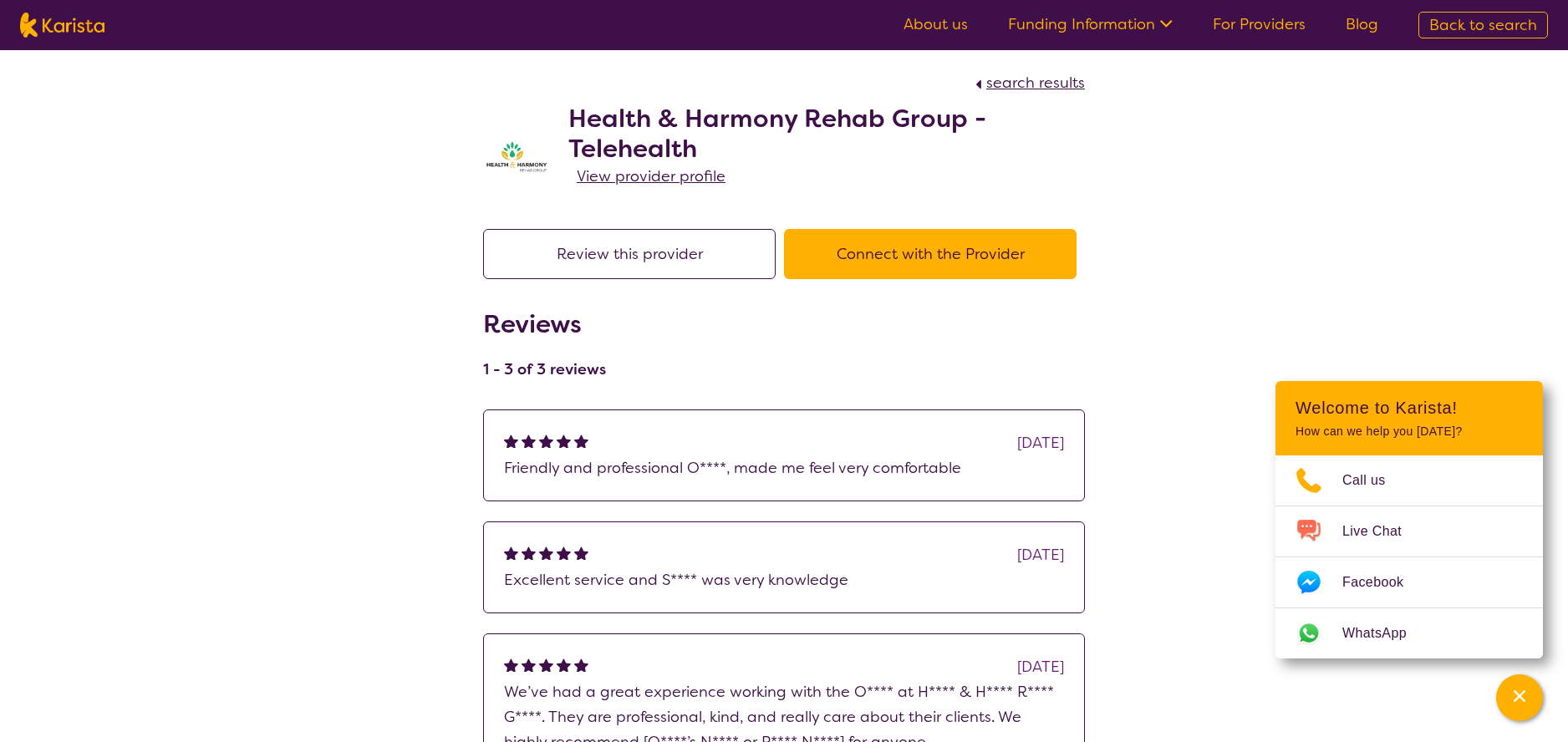
click at [632, 118] on h2 "Health & Harmony Rehab Group - Telehealth" at bounding box center [826, 134] width 517 height 60
click at [518, 159] on img at bounding box center [516, 157] width 67 height 34
click at [664, 171] on span "View provider profile" at bounding box center [651, 177] width 149 height 20
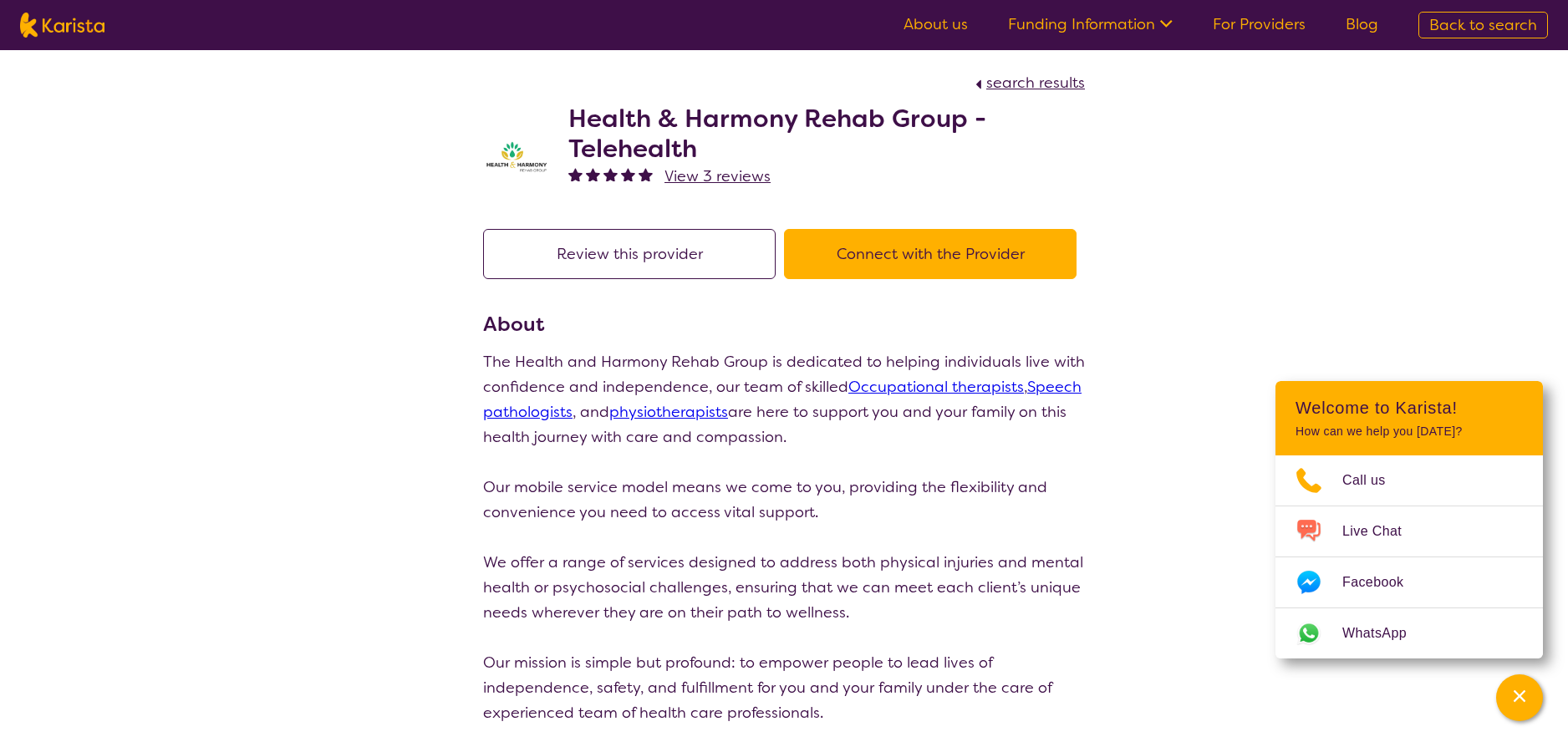
click at [1042, 79] on span "search results" at bounding box center [1035, 83] width 99 height 20
select select "by_score"
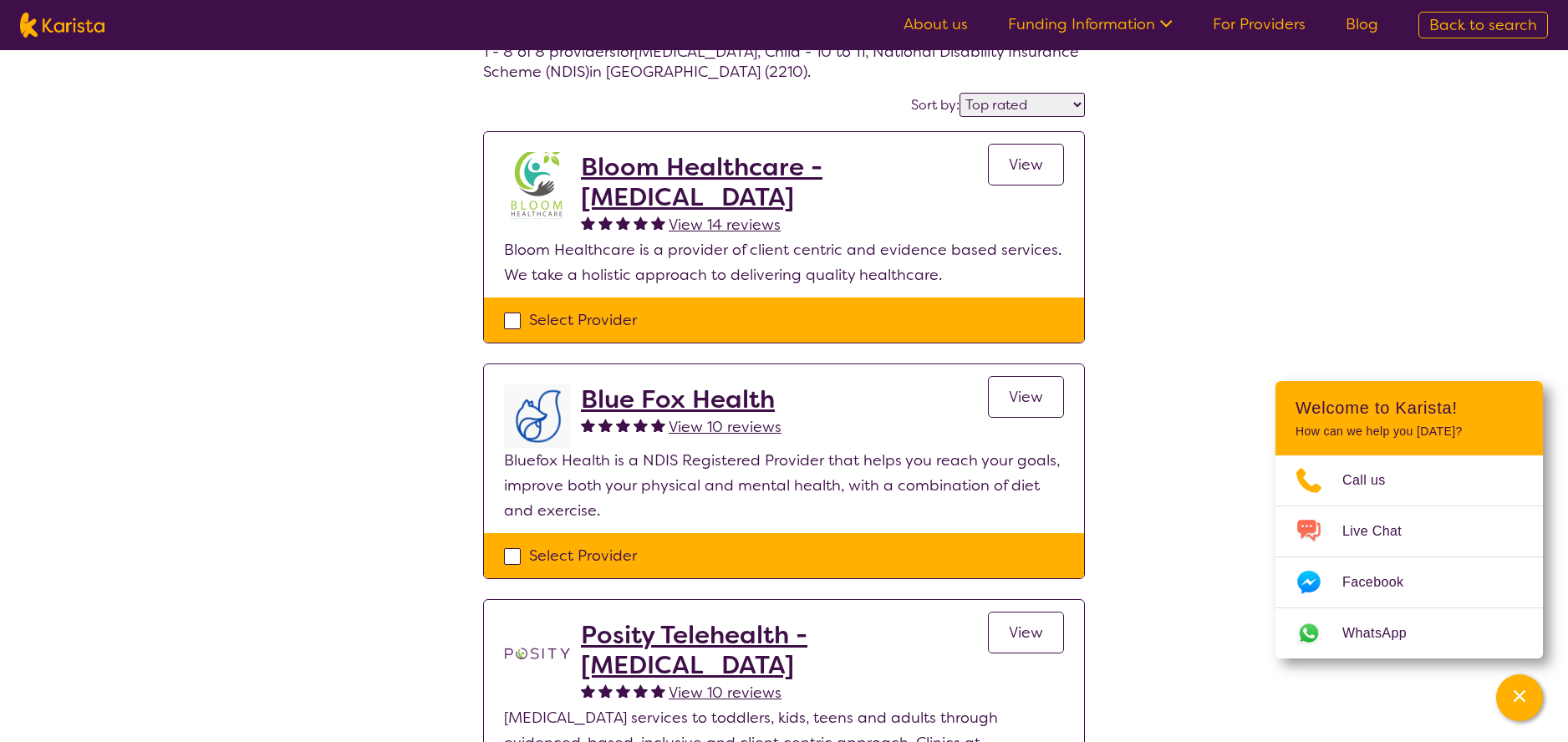
scroll to position [335, 0]
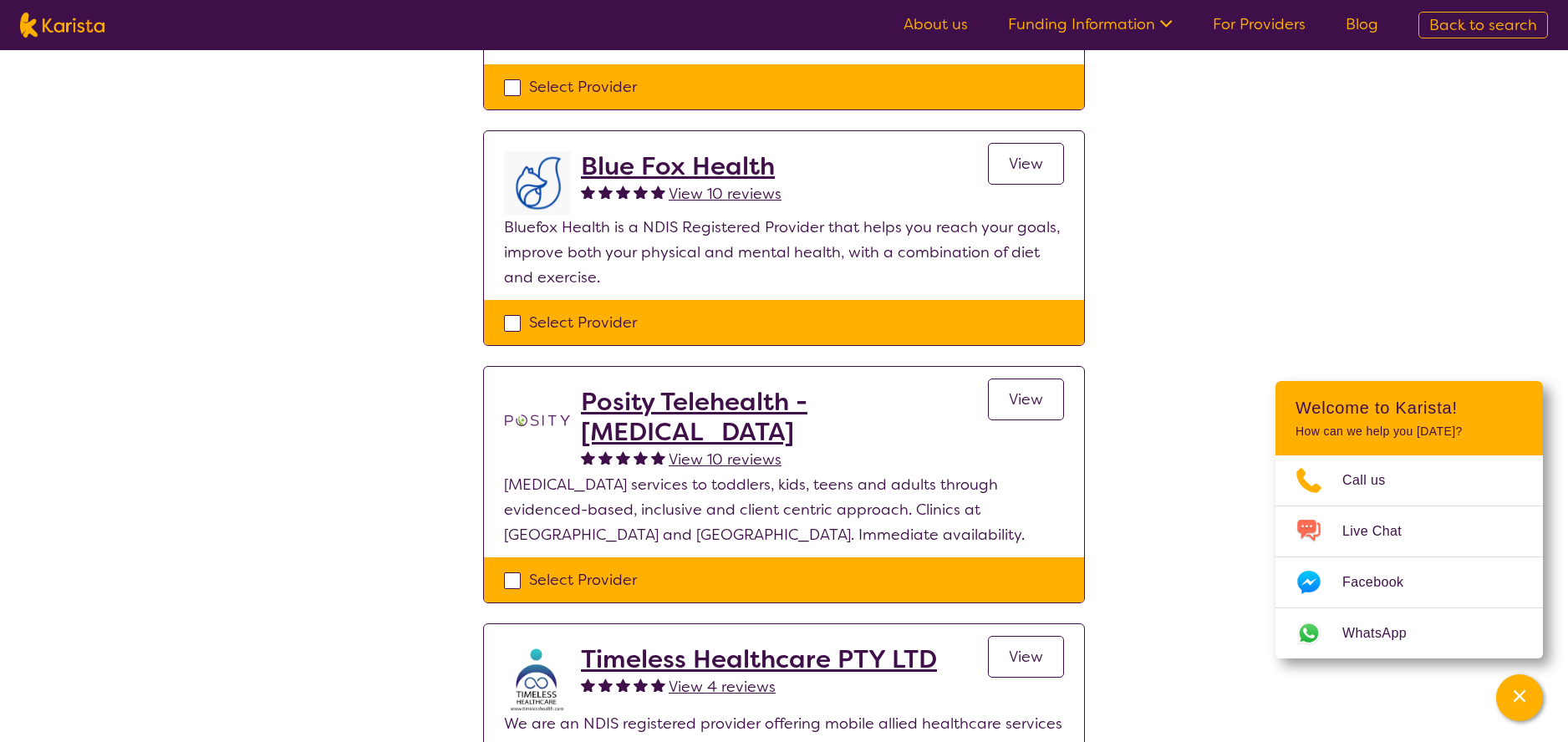
click at [677, 162] on h2 "Blue Fox Health" at bounding box center [681, 167] width 200 height 30
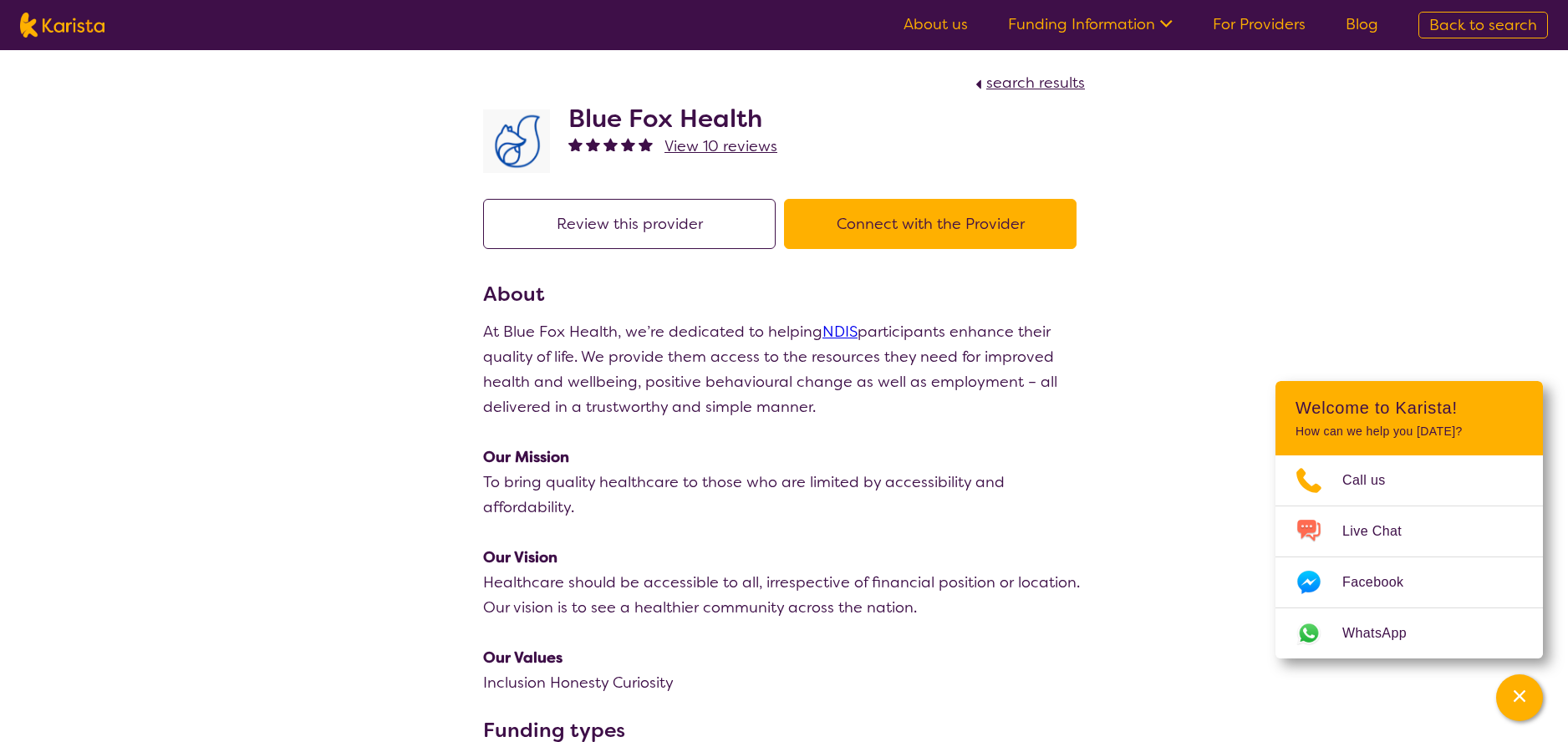
click at [736, 146] on span "View 10 reviews" at bounding box center [721, 146] width 112 height 20
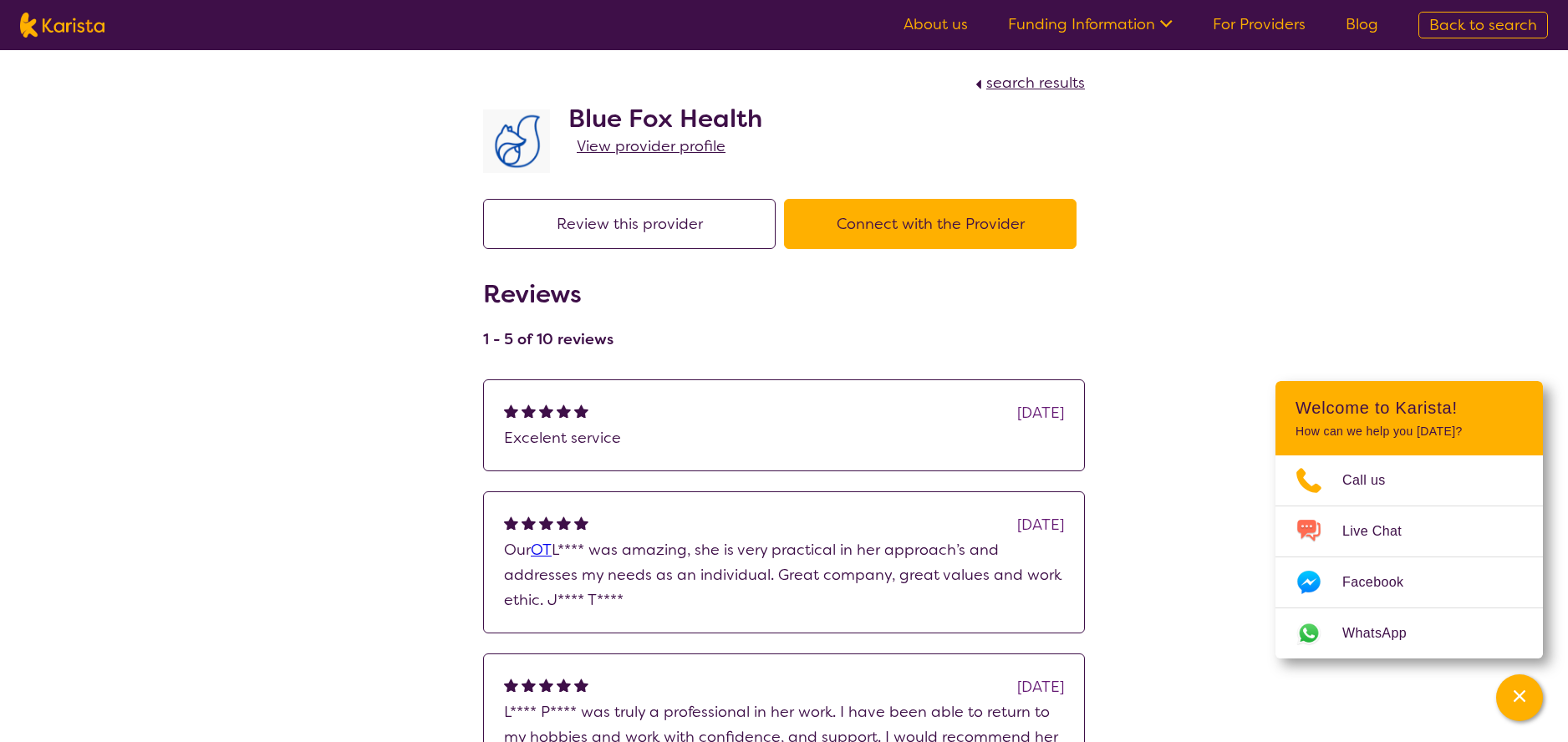
click at [905, 224] on button "Connect with the Provider" at bounding box center [930, 223] width 293 height 50
drag, startPoint x: 521, startPoint y: 140, endPoint x: 571, endPoint y: 138, distance: 50.0
click at [521, 140] on img at bounding box center [516, 140] width 67 height 63
click at [650, 146] on span "View provider profile" at bounding box center [651, 146] width 149 height 20
